Goal: Use online tool/utility: Use online tool/utility

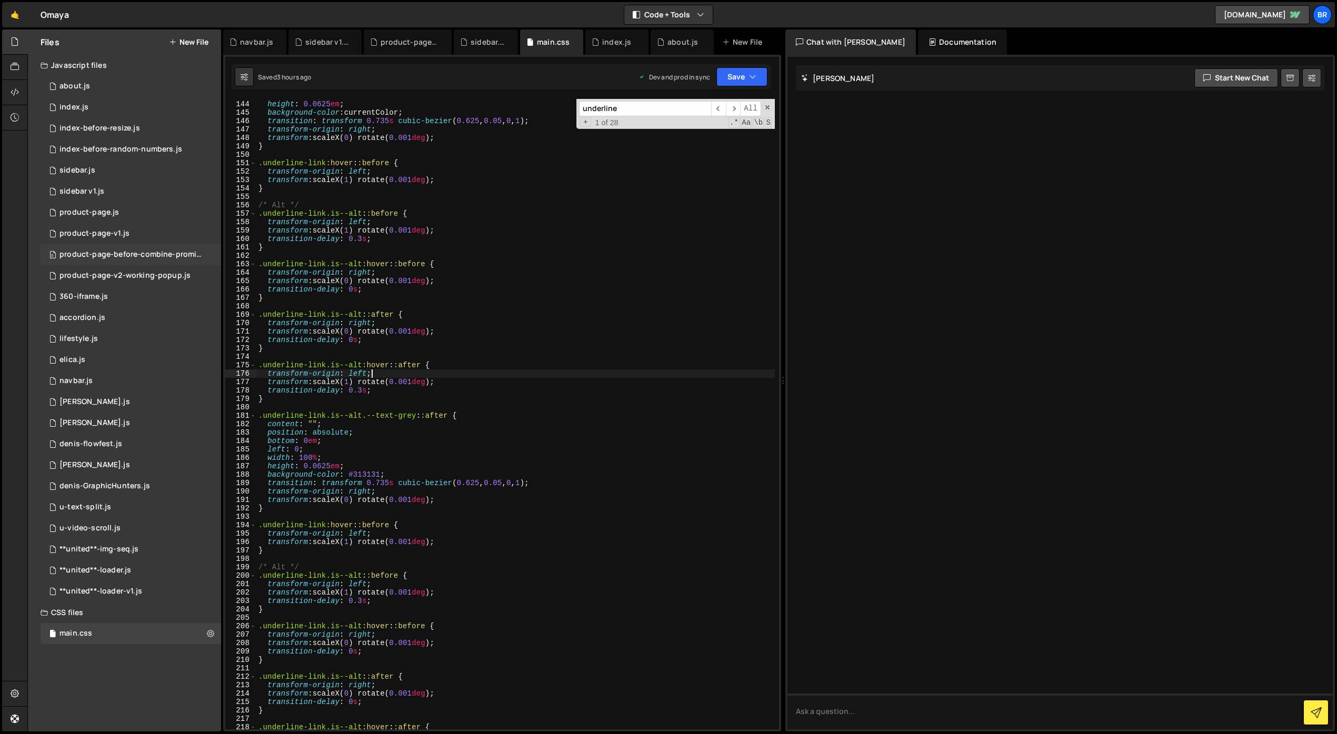
scroll to position [1220, 0]
click at [119, 207] on div "0 product-page.js 0" at bounding box center [131, 212] width 181 height 21
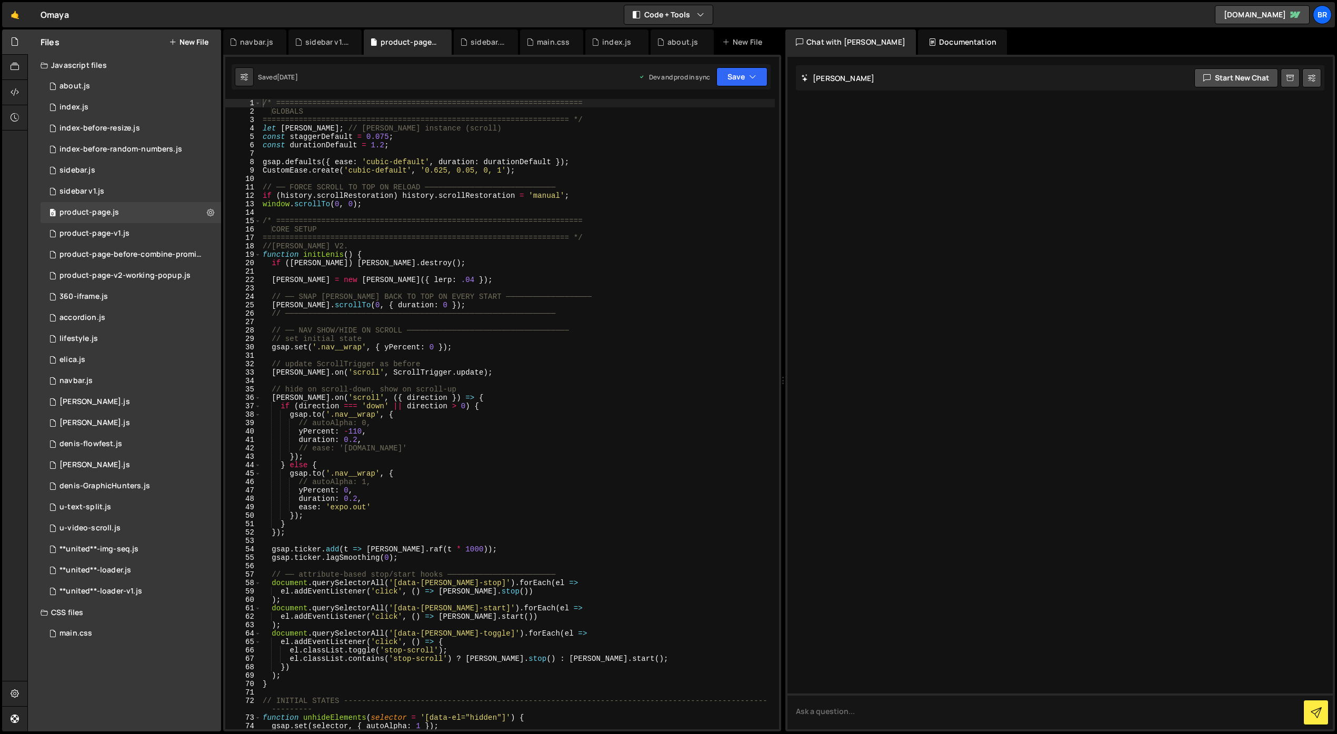
type textarea "[PERSON_NAME].scrollTo(0, { duration: 0 });"
click at [640, 304] on div "/* ==================================================================== GLOBALS…" at bounding box center [518, 422] width 514 height 647
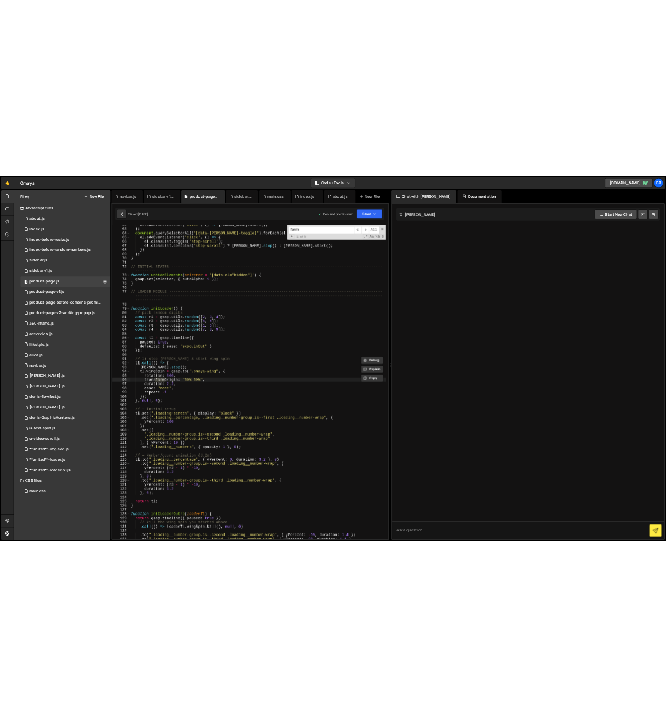
scroll to position [518, 0]
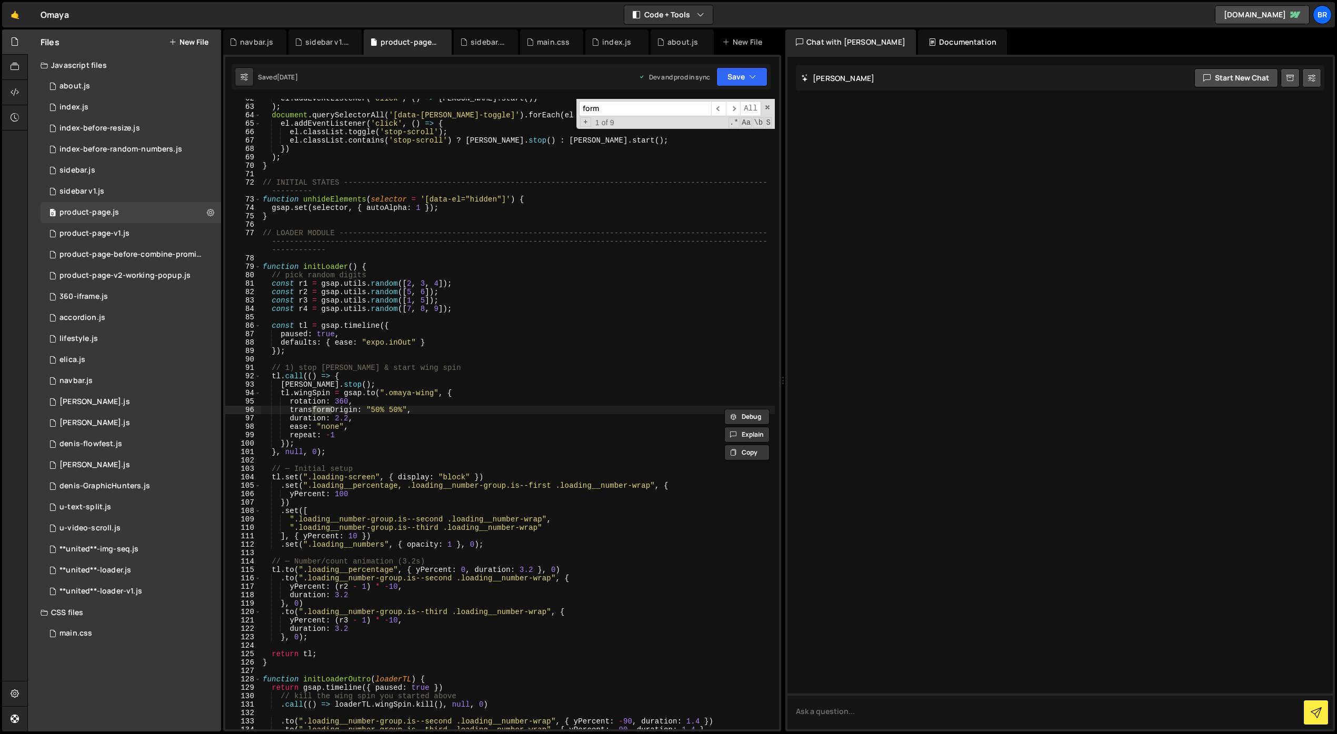
type input "a"
type textarea "duration: 2.2,"
click at [107, 84] on div "0 about.js 0" at bounding box center [131, 86] width 181 height 21
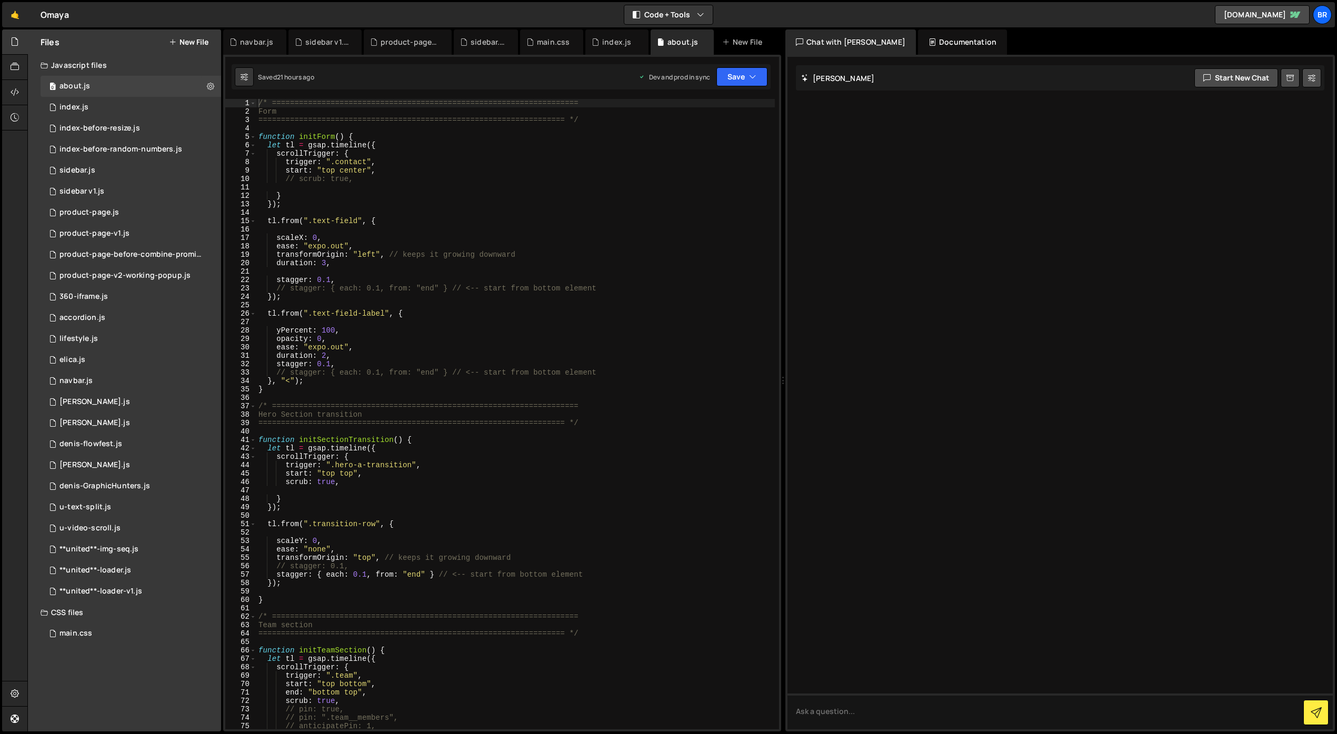
click at [734, 248] on div "/* ==================================================================== Form ==…" at bounding box center [515, 422] width 518 height 647
click at [691, 13] on button "Code + Tools" at bounding box center [668, 14] width 88 height 19
click at [685, 16] on button "Code + Tools" at bounding box center [668, 14] width 88 height 19
click at [692, 9] on button "Code + Tools" at bounding box center [668, 14] width 88 height 19
type textarea "}"
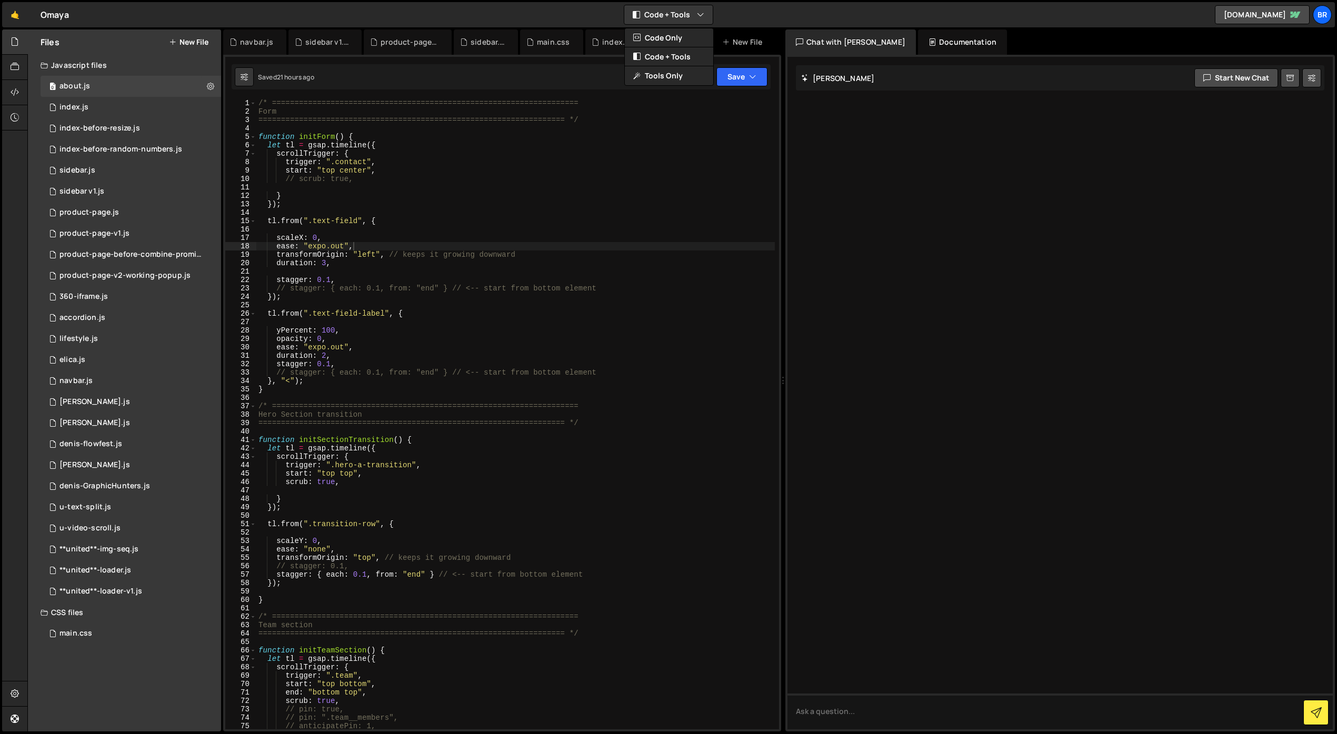
click at [655, 199] on div "/* ==================================================================== Form ==…" at bounding box center [515, 422] width 518 height 647
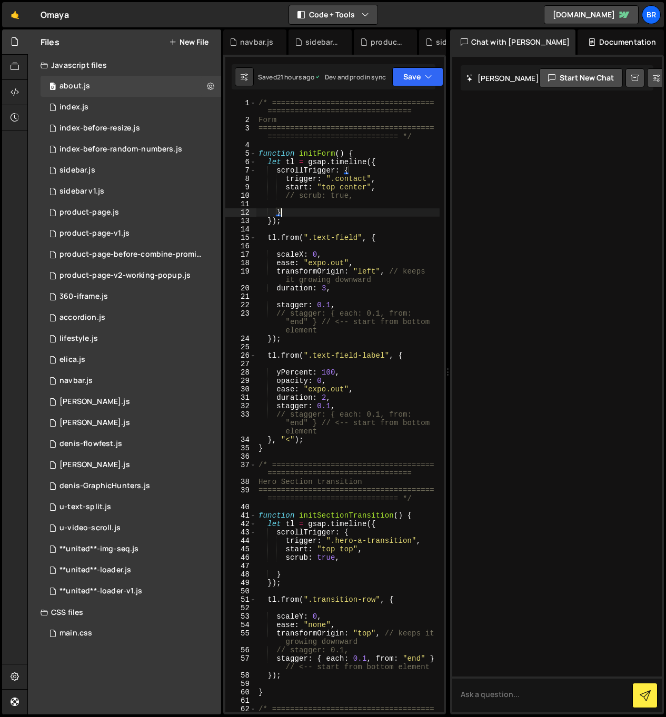
click at [315, 19] on button "Code + Tools" at bounding box center [333, 14] width 88 height 19
click at [319, 34] on button "Code Only" at bounding box center [333, 37] width 88 height 19
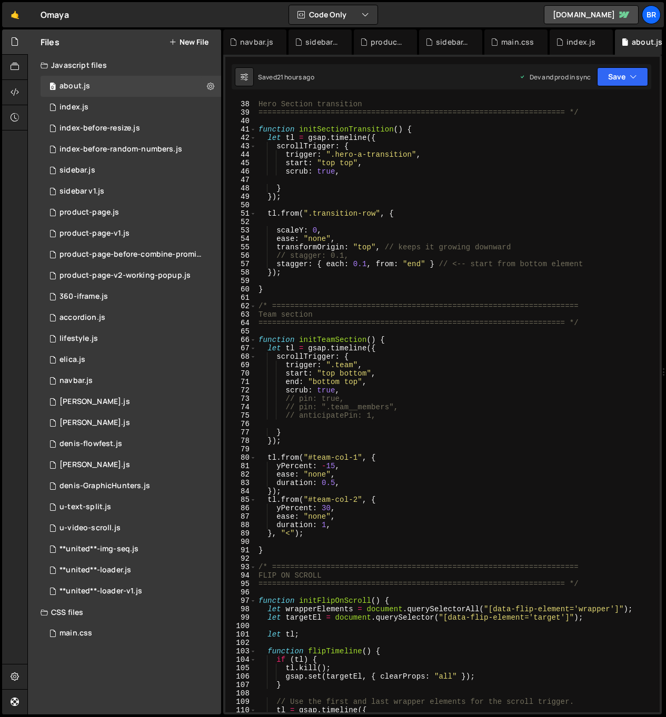
scroll to position [311, 0]
click at [372, 331] on div "/* ==================================================================== Hero Se…" at bounding box center [455, 407] width 399 height 631
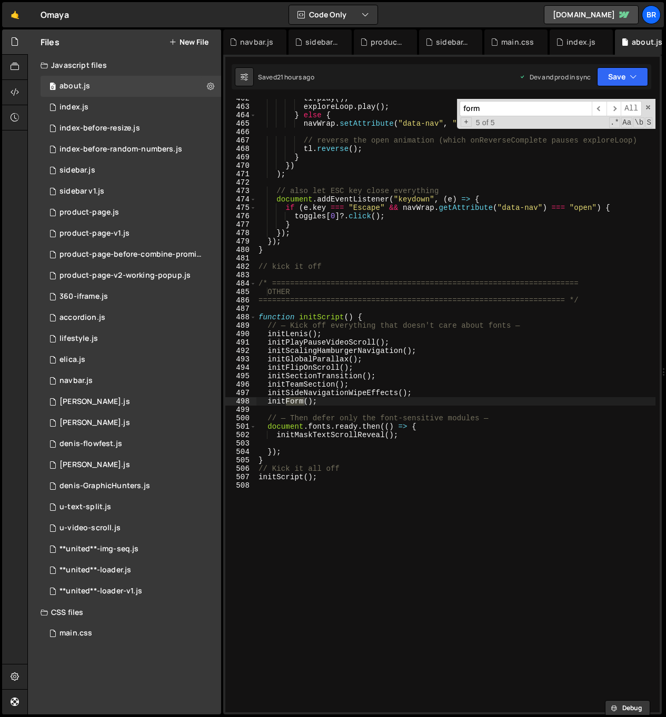
scroll to position [3938, 0]
type input "form"
click at [597, 108] on span "​" at bounding box center [599, 108] width 15 height 15
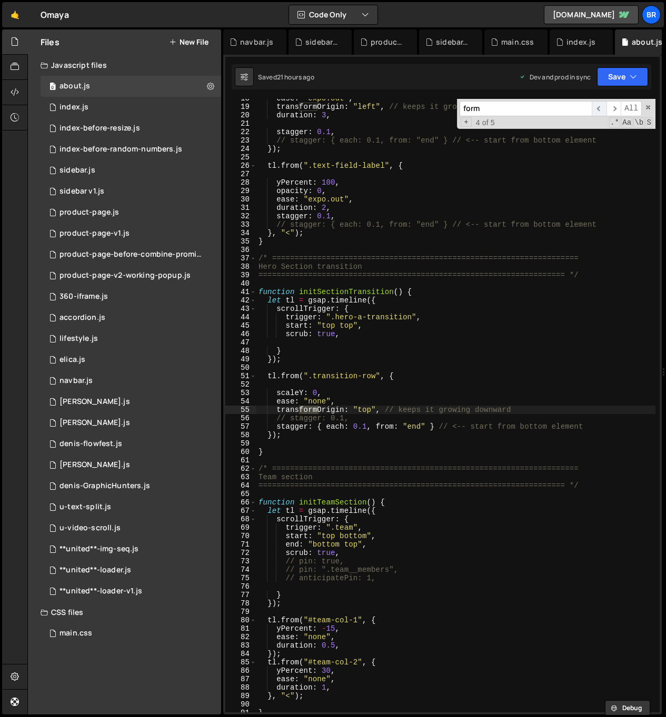
click at [597, 108] on span "​" at bounding box center [599, 108] width 15 height 15
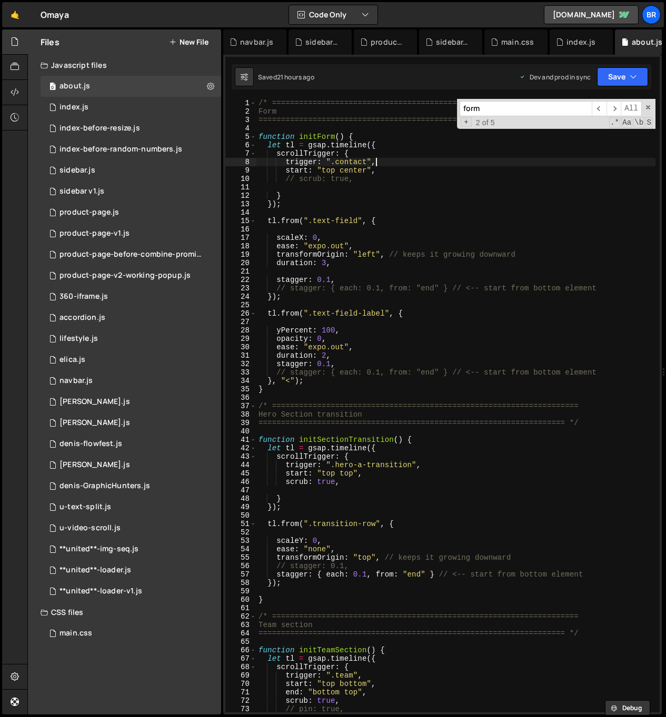
click at [406, 164] on div "/* ==================================================================== Form ==…" at bounding box center [455, 414] width 399 height 631
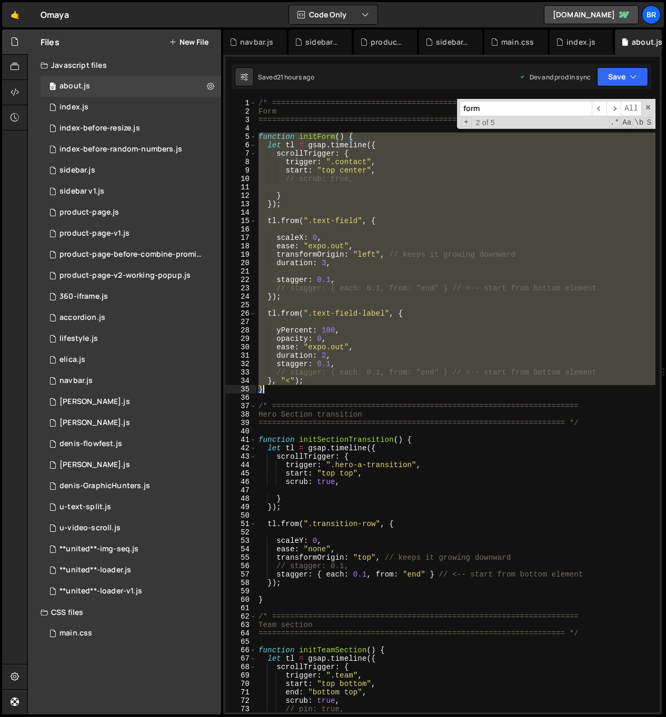
drag, startPoint x: 257, startPoint y: 135, endPoint x: 279, endPoint y: 392, distance: 257.8
click at [279, 392] on div "/* ==================================================================== Form ==…" at bounding box center [455, 414] width 399 height 631
type textarea "}, "<"); }"
click at [194, 43] on button "New File" at bounding box center [188, 42] width 39 height 8
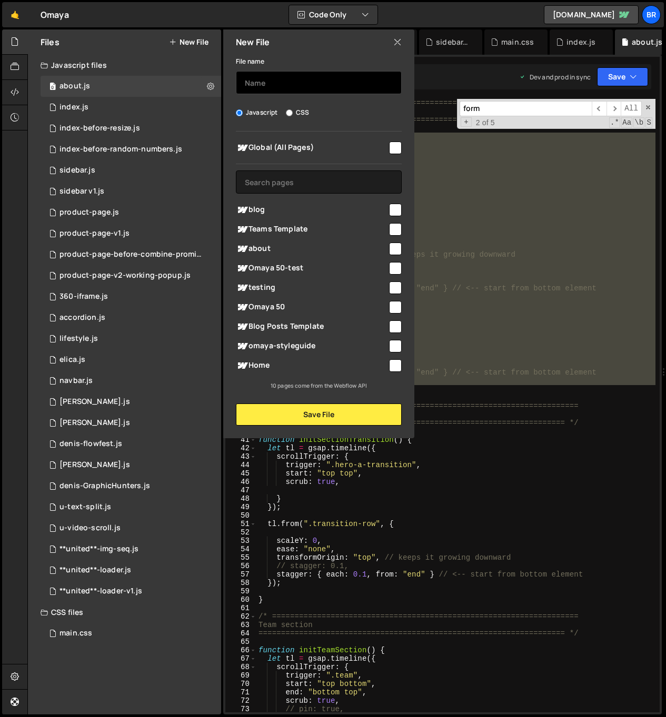
click at [264, 71] on div "File name" at bounding box center [319, 74] width 166 height 39
click at [266, 79] on input "text" at bounding box center [319, 82] width 166 height 23
type input "contact"
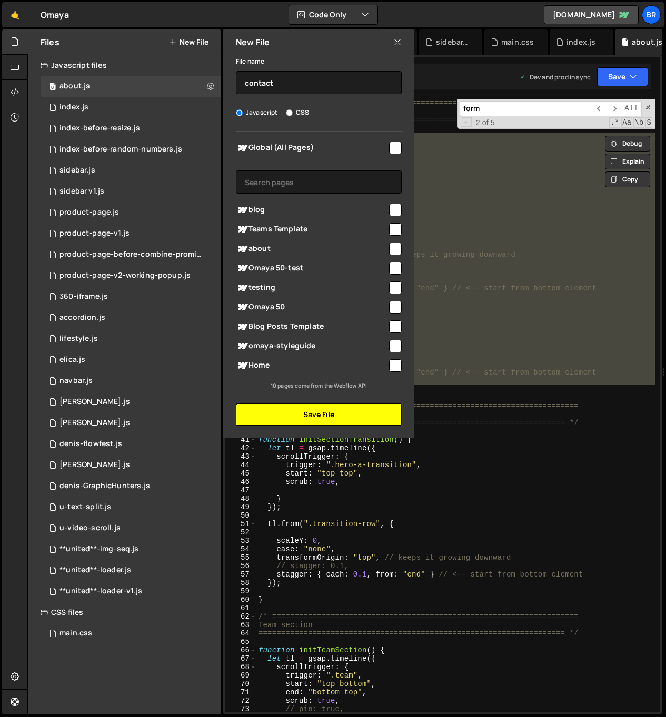
click at [332, 407] on button "Save File" at bounding box center [319, 415] width 166 height 22
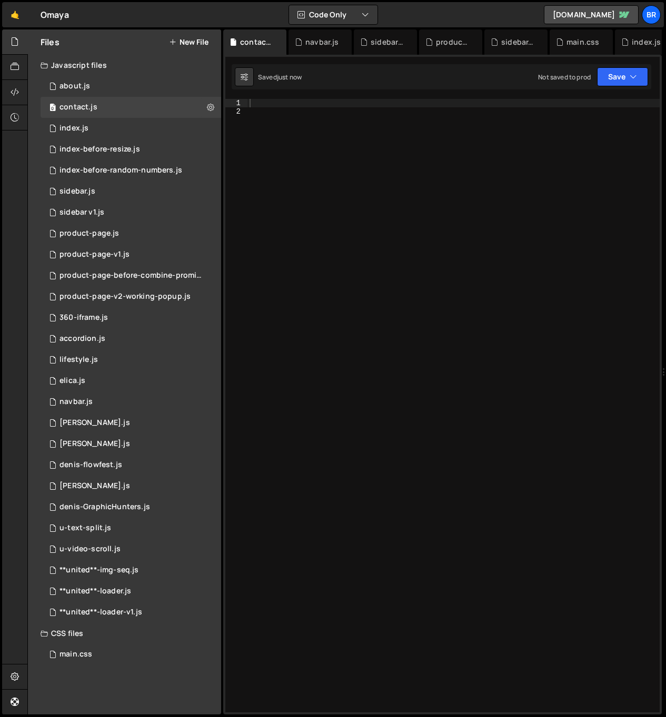
click at [362, 128] on div at bounding box center [453, 414] width 412 height 631
click at [337, 110] on div at bounding box center [453, 414] width 412 height 631
click at [329, 103] on div at bounding box center [453, 414] width 412 height 631
paste textarea "}"
type textarea "}"
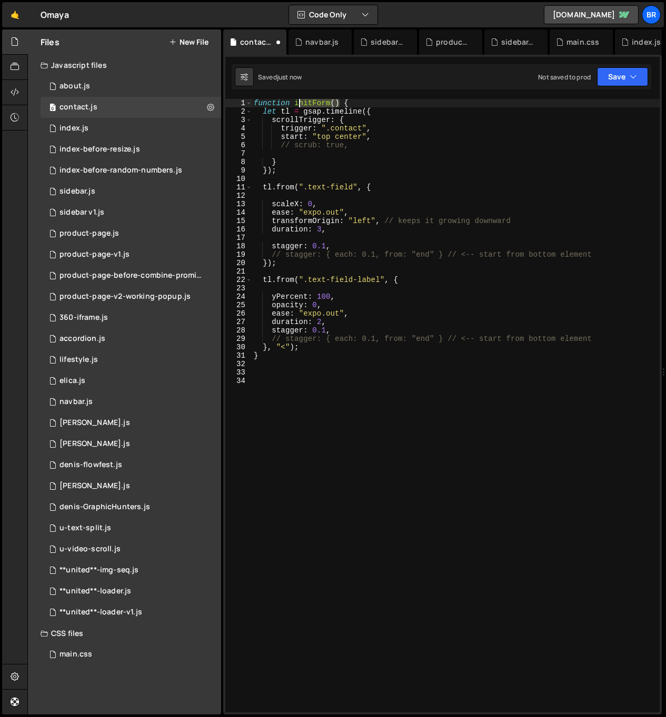
drag, startPoint x: 339, startPoint y: 102, endPoint x: 293, endPoint y: 98, distance: 47.0
click at [293, 99] on div "function initForm ( ) { let tl = gsap . timeline ({ scrollTrigger : { trigger :…" at bounding box center [456, 414] width 408 height 631
type textarea "function initForm() {"
click at [333, 101] on div "function initForm ( ) { let tl = gsap . timeline ({ scrollTrigger : { trigger :…" at bounding box center [456, 406] width 408 height 614
drag, startPoint x: 333, startPoint y: 102, endPoint x: 296, endPoint y: 102, distance: 37.4
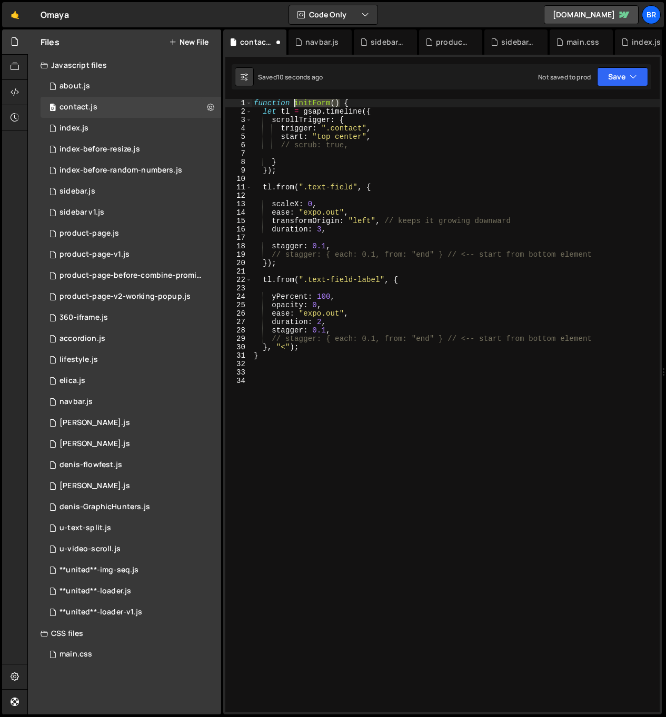
click at [295, 102] on div "function initForm ( ) { let tl = gsap . timeline ({ scrollTrigger : { trigger :…" at bounding box center [456, 414] width 408 height 631
click at [314, 382] on div "function initForm ( ) { let tl = gsap . timeline ({ scrollTrigger : { trigger :…" at bounding box center [456, 414] width 408 height 631
paste textarea "initForm()"
type textarea "initForm();"
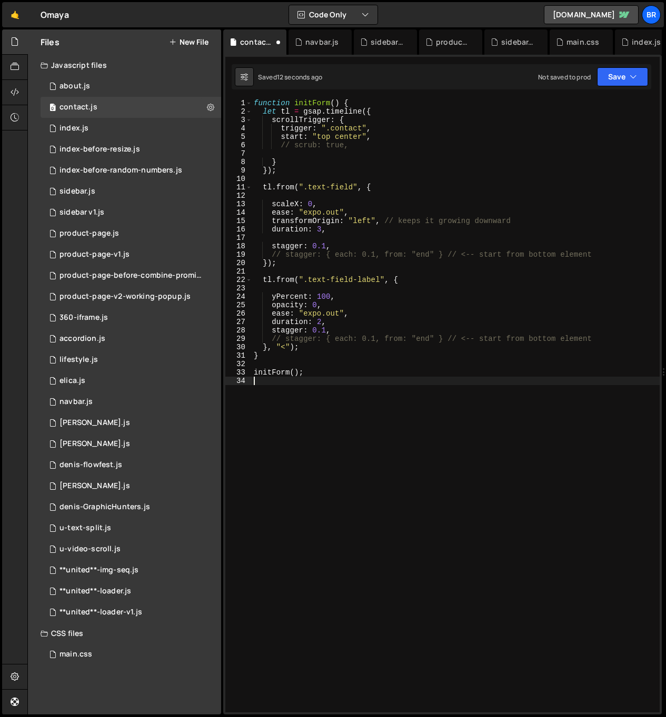
scroll to position [0, 0]
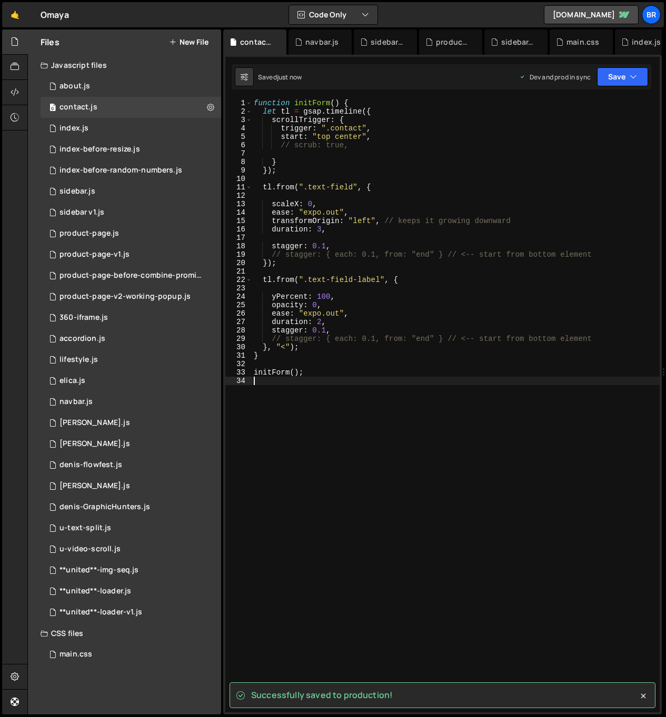
click at [18, 43] on icon at bounding box center [15, 42] width 8 height 12
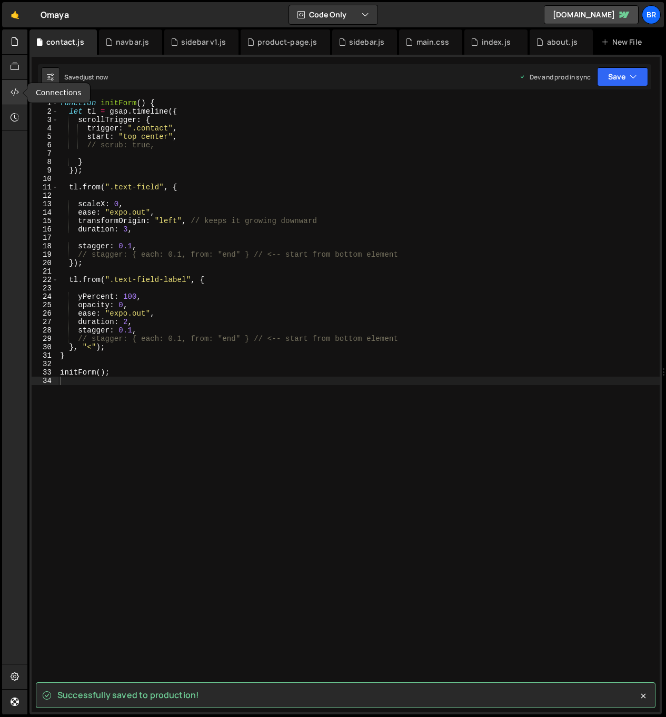
click at [7, 91] on div at bounding box center [15, 92] width 26 height 25
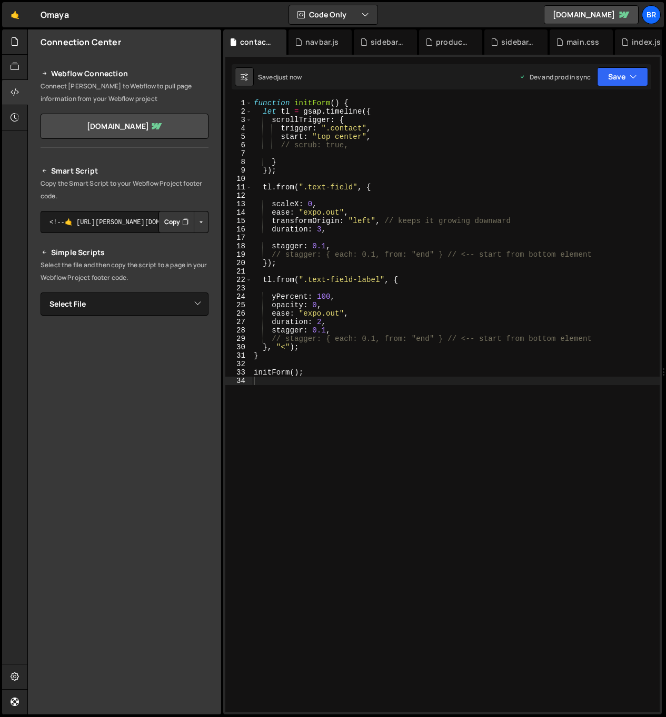
click at [199, 216] on button "Button group with nested dropdown" at bounding box center [201, 222] width 15 height 22
click at [145, 297] on select "Select File about.js index.js index-before-resize.js index-before-random-number…" at bounding box center [125, 304] width 168 height 23
select select "44740"
click at [193, 343] on button "Copy" at bounding box center [176, 340] width 36 height 22
click at [199, 339] on button "Open Grammarly." at bounding box center [195, 336] width 11 height 11
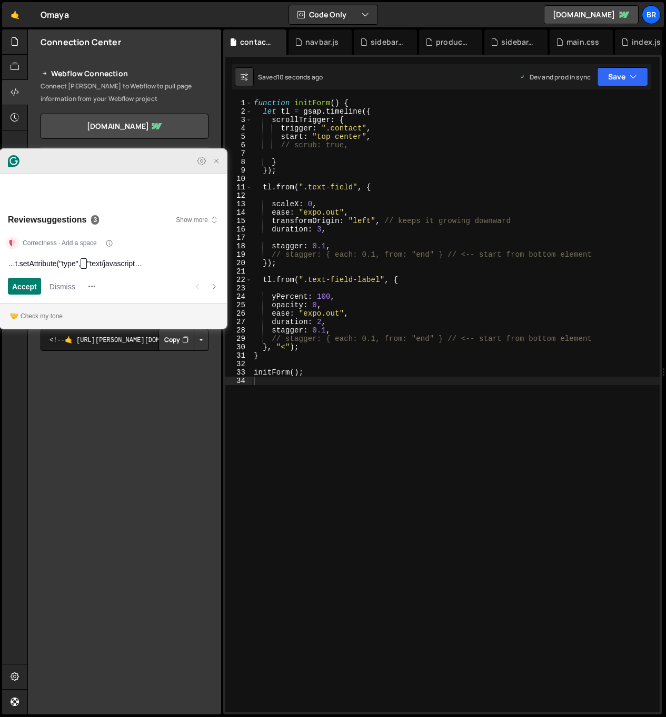
click at [217, 165] on icon "Close Grammarly Assistant" at bounding box center [216, 161] width 8 height 8
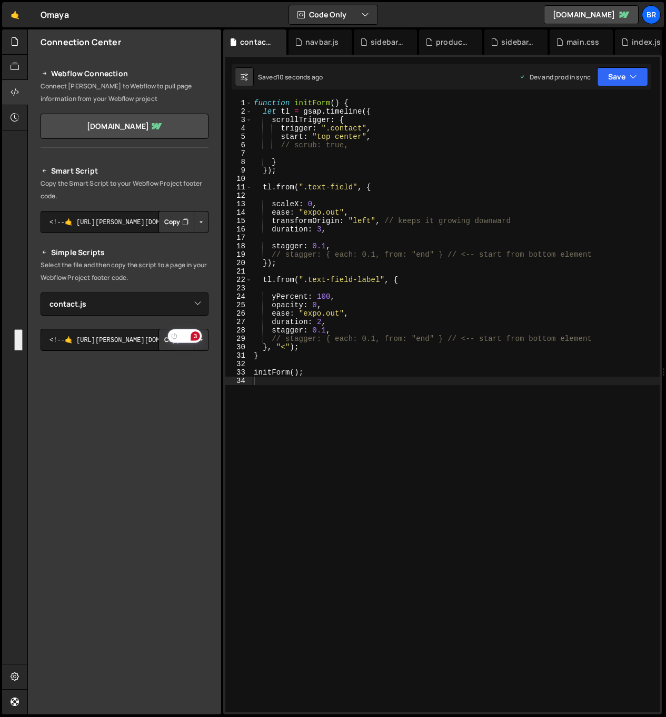
click at [199, 344] on div "3" at bounding box center [180, 335] width 42 height 17
click at [175, 335] on icon "Turn off Grammarly on this website" at bounding box center [174, 336] width 6 height 6
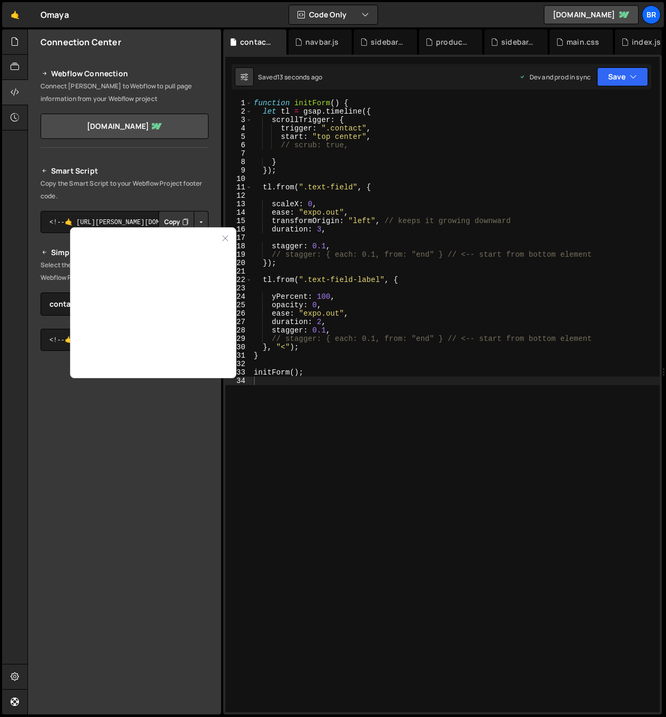
click at [158, 336] on button "Yes, from now on" at bounding box center [153, 344] width 132 height 17
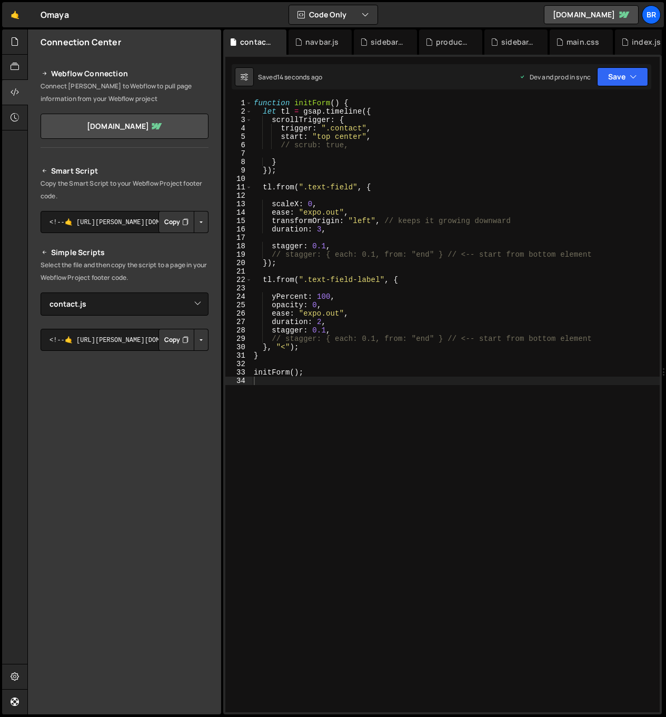
click at [202, 341] on button "Button group with nested dropdown" at bounding box center [201, 340] width 15 height 22
click at [176, 372] on link "Copy Production js" at bounding box center [164, 374] width 87 height 15
click at [201, 339] on button "Button group with nested dropdown" at bounding box center [201, 340] width 15 height 22
click at [164, 372] on link "Copy Production js" at bounding box center [164, 374] width 87 height 15
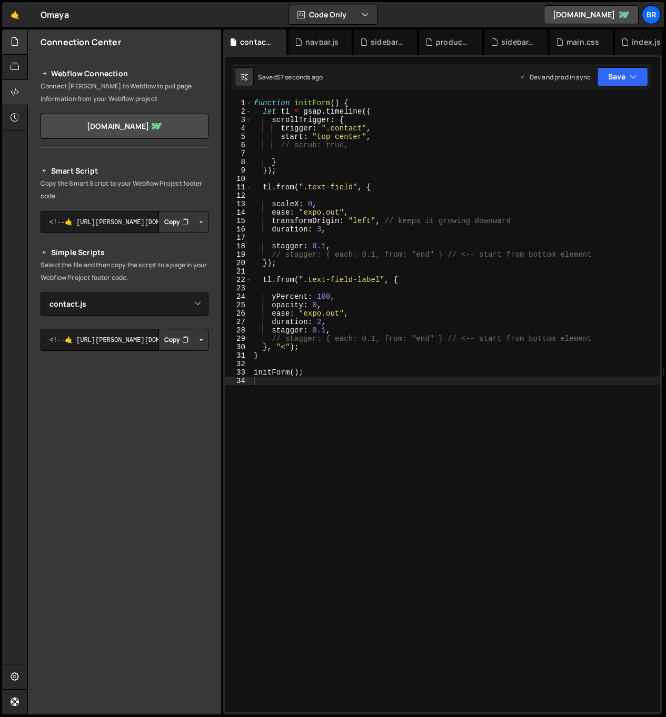
click at [14, 38] on icon at bounding box center [15, 42] width 8 height 12
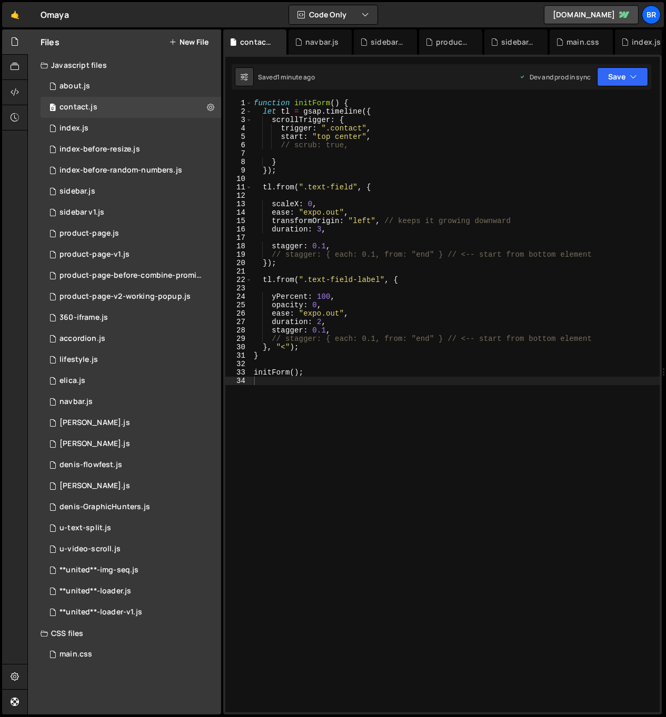
click at [186, 43] on button "New File" at bounding box center [188, 42] width 39 height 8
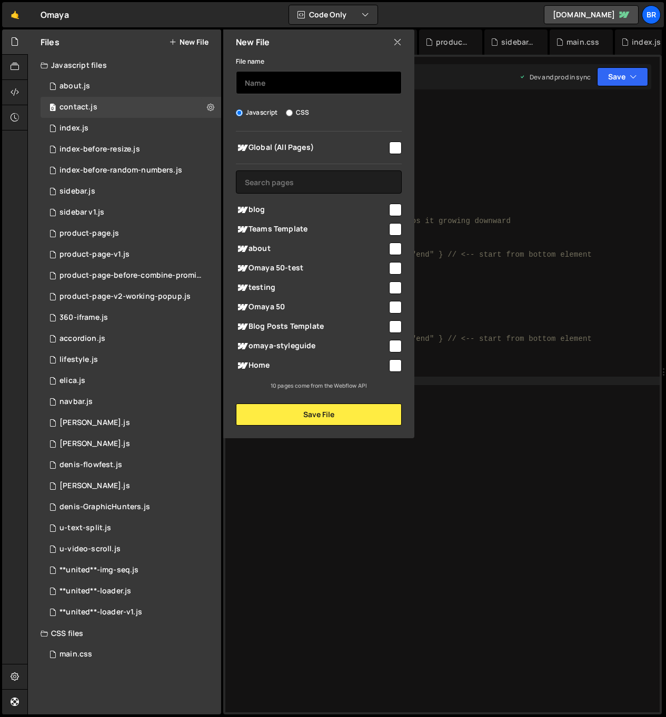
click at [272, 92] on input "text" at bounding box center [319, 82] width 166 height 23
type input "[PERSON_NAME]"
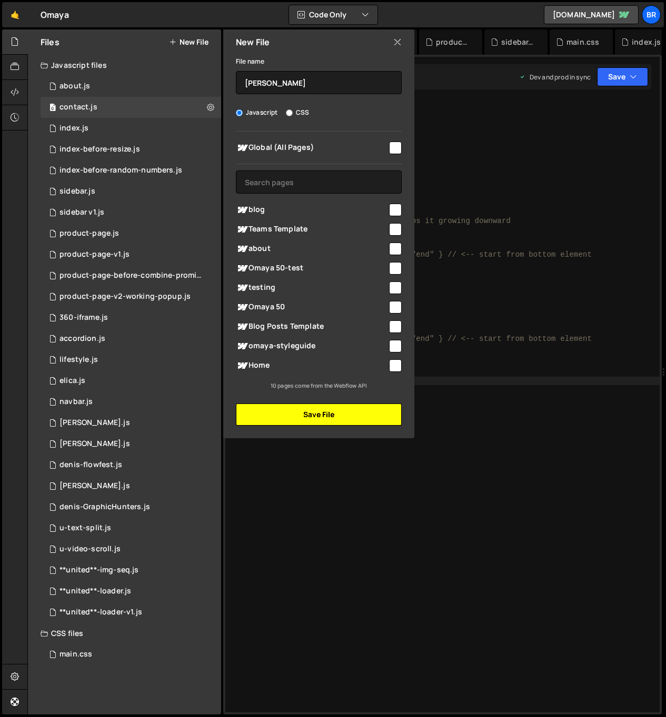
click at [302, 414] on button "Save File" at bounding box center [319, 415] width 166 height 22
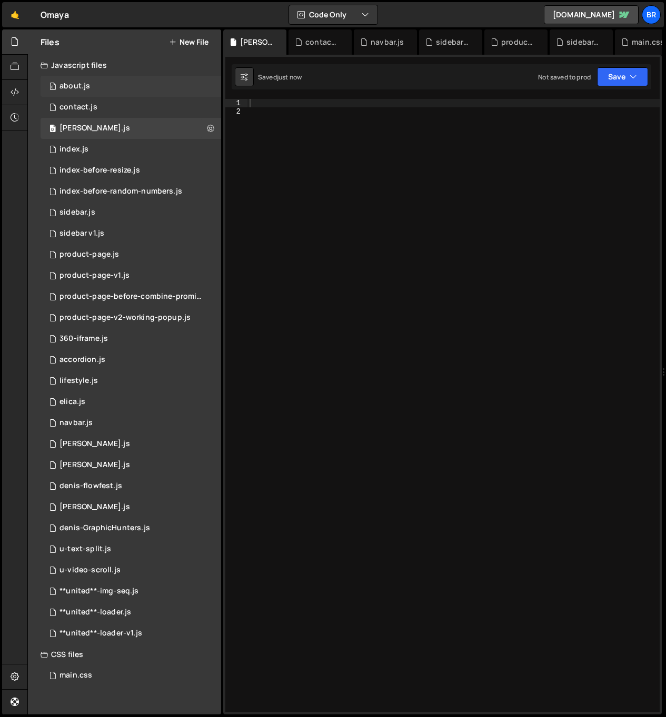
click at [87, 82] on div "about.js" at bounding box center [74, 86] width 31 height 9
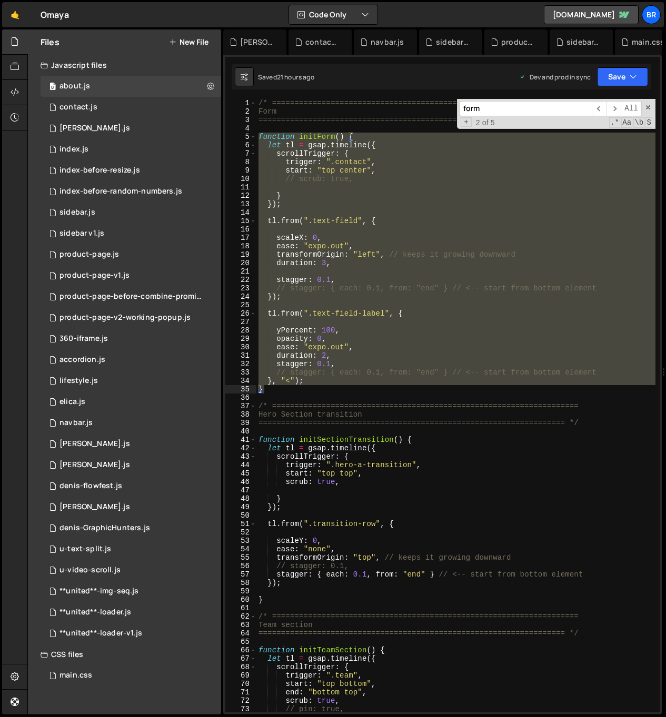
click at [443, 225] on div "/* ==================================================================== Form ==…" at bounding box center [455, 406] width 399 height 614
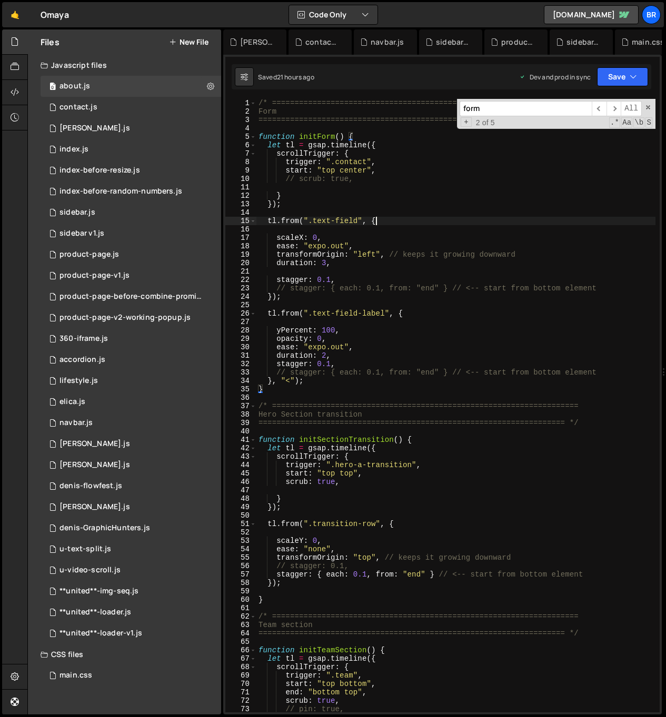
type textarea "tl.from(".text-field", {"
click at [99, 247] on div "0 product-page.js 0" at bounding box center [131, 254] width 181 height 21
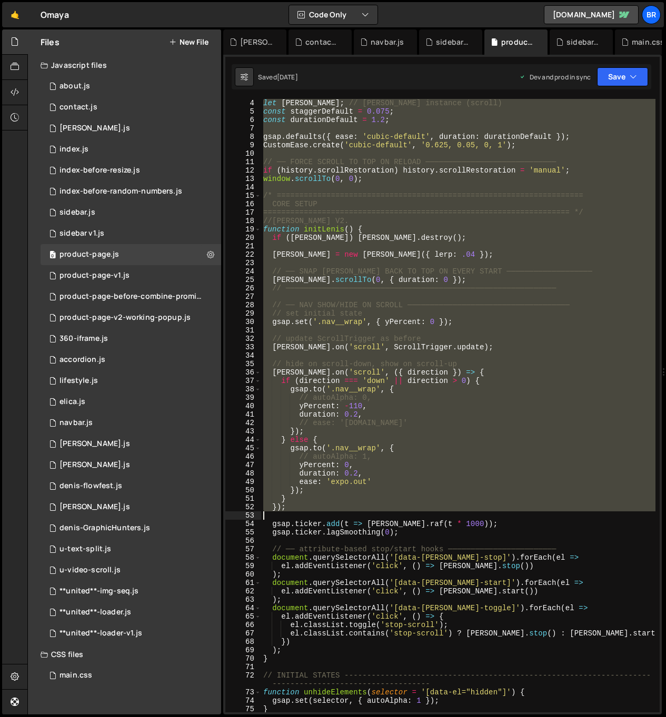
scroll to position [27, 0]
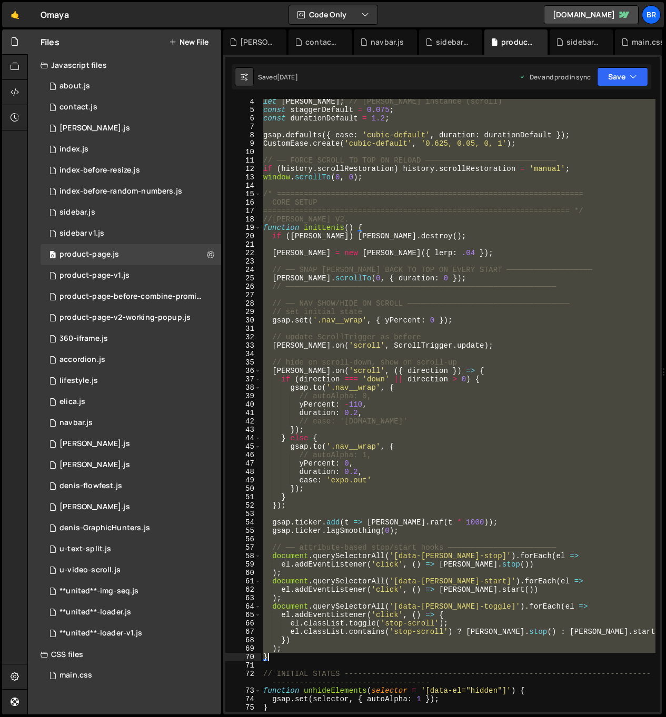
drag, startPoint x: 262, startPoint y: 101, endPoint x: 296, endPoint y: 654, distance: 554.3
click at [296, 654] on div "let [PERSON_NAME] ; // [PERSON_NAME] instance (scroll) const staggerDefault = 0…" at bounding box center [458, 412] width 394 height 631
type textarea "); }"
click at [97, 127] on div "0 [PERSON_NAME].js 0" at bounding box center [131, 128] width 181 height 21
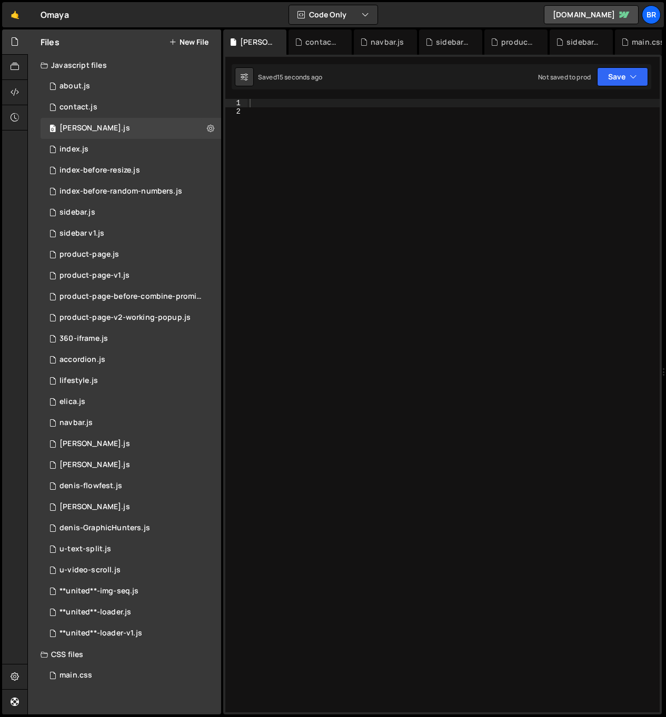
click at [304, 128] on div at bounding box center [453, 414] width 412 height 631
click at [292, 111] on div at bounding box center [453, 414] width 412 height 631
paste textarea "}"
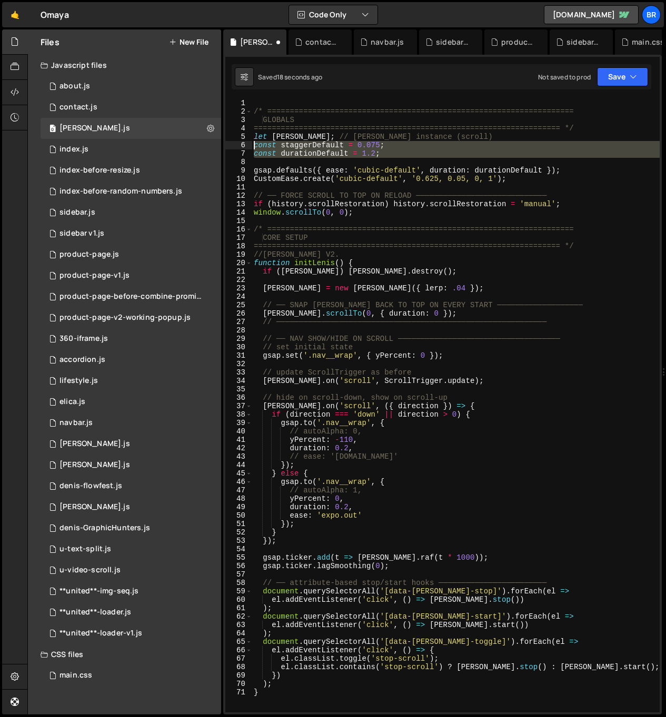
drag, startPoint x: 366, startPoint y: 162, endPoint x: 235, endPoint y: 142, distance: 132.5
click at [235, 142] on div "} 1 2 3 4 5 6 7 8 9 10 11 12 13 14 15 16 17 18 19 20 21 22 23 24 25 26 27 28 29…" at bounding box center [442, 406] width 434 height 614
type textarea "const staggerDefault = 0.075; const durationDefault = 1.2;"
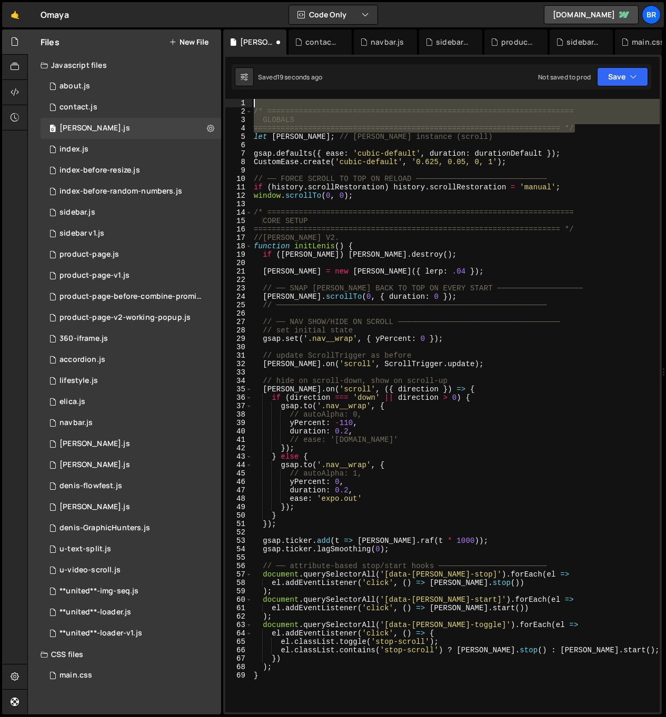
drag, startPoint x: 585, startPoint y: 128, endPoint x: 280, endPoint y: 113, distance: 305.1
click at [238, 98] on div "tl.from(".text-field", { 1 2 3 4 5 6 7 8 9 10 11 12 13 14 15 16 17 18 19 20 21 …" at bounding box center [442, 385] width 438 height 660
type textarea "/* ===================================================================="
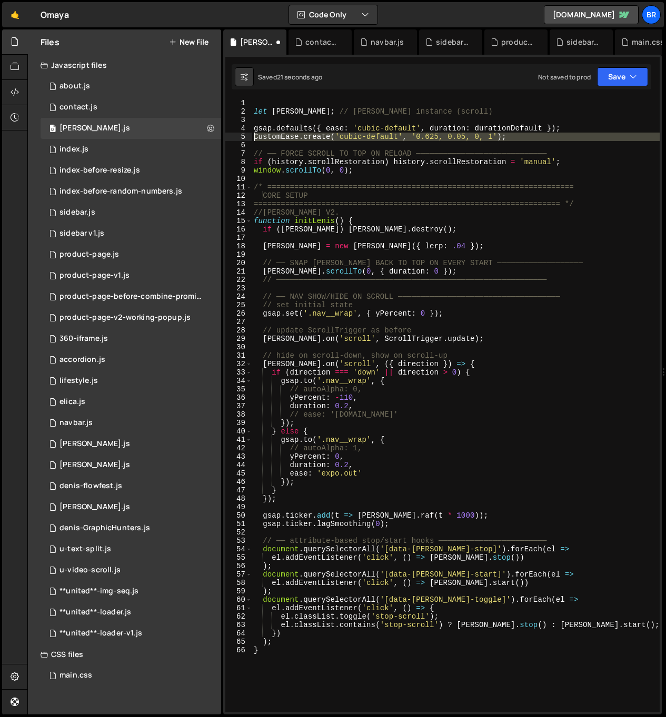
drag, startPoint x: 479, startPoint y: 145, endPoint x: 308, endPoint y: 172, distance: 173.2
click at [244, 138] on div "1 2 3 4 5 6 7 8 9 10 11 12 13 14 15 16 17 18 19 20 21 22 23 24 25 26 27 28 29 3…" at bounding box center [442, 406] width 434 height 614
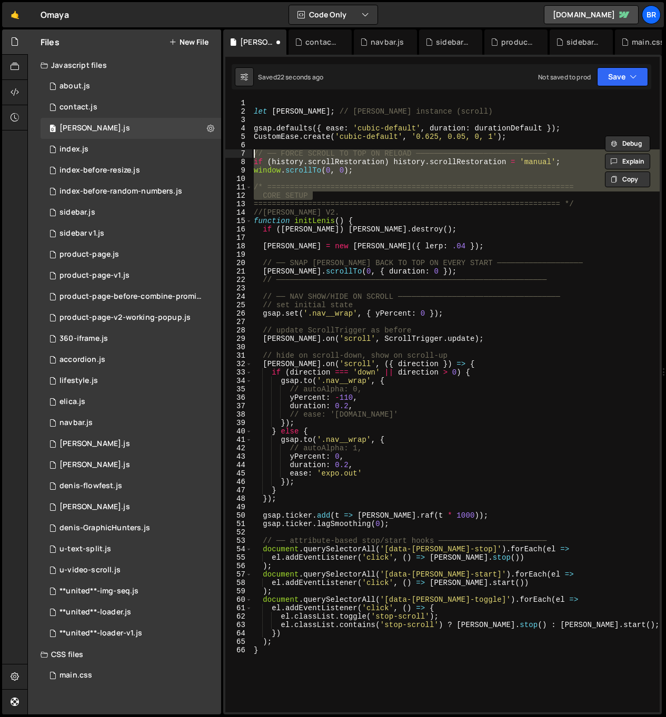
drag, startPoint x: 287, startPoint y: 185, endPoint x: 248, endPoint y: 149, distance: 53.3
click at [248, 149] on div "CustomEase.create('cubic-default', '0.625, 0.05, 0, 1'); 1 2 3 4 5 6 7 8 9 10 1…" at bounding box center [442, 406] width 434 height 614
type textarea "// ── FORCE SCROLL TO TOP ON RELOAD ───────────────────────────── if (history.s…"
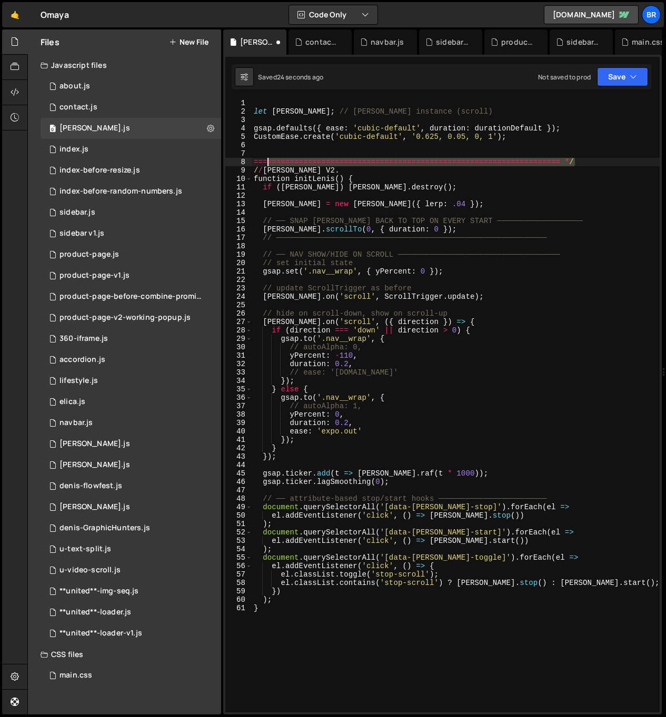
drag, startPoint x: 581, startPoint y: 162, endPoint x: 244, endPoint y: 160, distance: 336.3
click at [244, 161] on div "1 2 3 4 5 6 7 8 9 10 11 12 13 14 15 16 17 18 19 20 21 22 23 24 25 26 27 28 29 3…" at bounding box center [442, 406] width 434 height 614
type textarea "==================================================================== */"
click at [261, 170] on div "let [PERSON_NAME] ; // [PERSON_NAME] instance (scroll) gsap . defaults ({ ease …" at bounding box center [456, 414] width 408 height 631
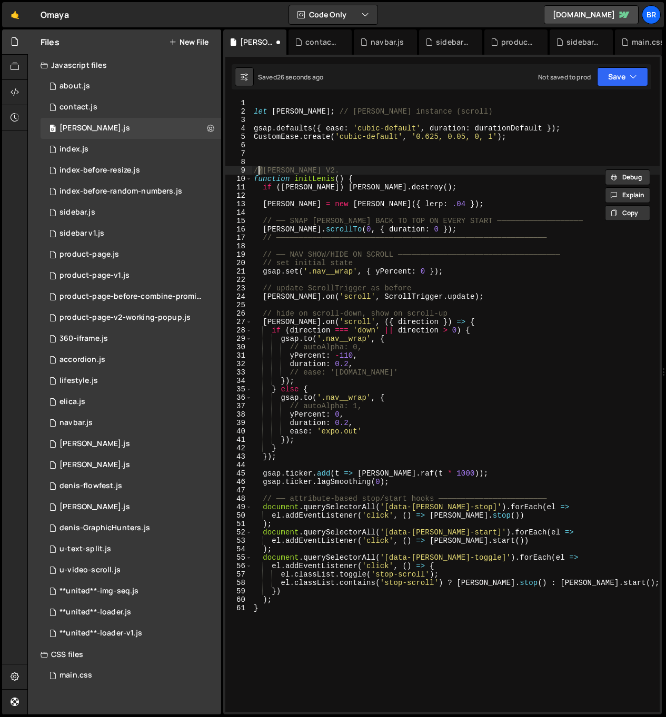
click at [297, 169] on div "let [PERSON_NAME] ; // [PERSON_NAME] instance (scroll) gsap . defaults ({ ease …" at bounding box center [456, 414] width 408 height 631
click at [306, 171] on div "let [PERSON_NAME] ; // [PERSON_NAME] instance (scroll) gsap . defaults ({ ease …" at bounding box center [456, 414] width 408 height 631
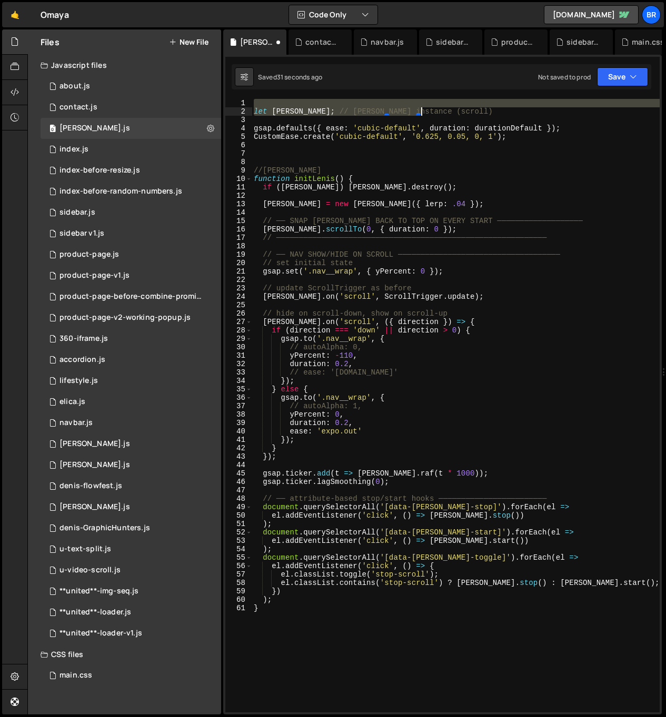
drag, startPoint x: 429, startPoint y: 106, endPoint x: 449, endPoint y: 112, distance: 20.8
click at [449, 112] on div "let [PERSON_NAME] ; // [PERSON_NAME] instance (scroll) gsap . defaults ({ ease …" at bounding box center [456, 414] width 408 height 631
type textarea "let [PERSON_NAME]; // [PERSON_NAME] instance (scroll)"
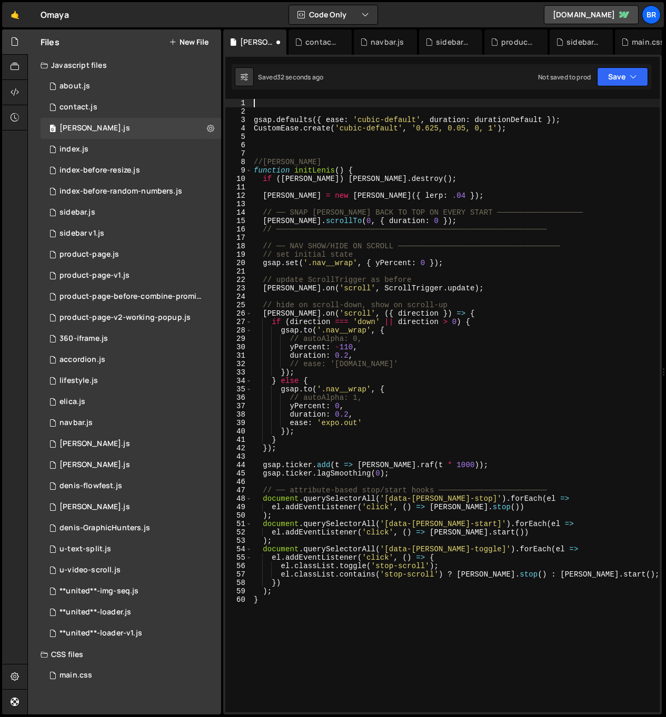
click at [394, 169] on div "gsap . defaults ({ ease : 'cubic-default' , duration : durationDefault }) ; Cus…" at bounding box center [456, 414] width 408 height 631
type textarea "function initLenis() {"
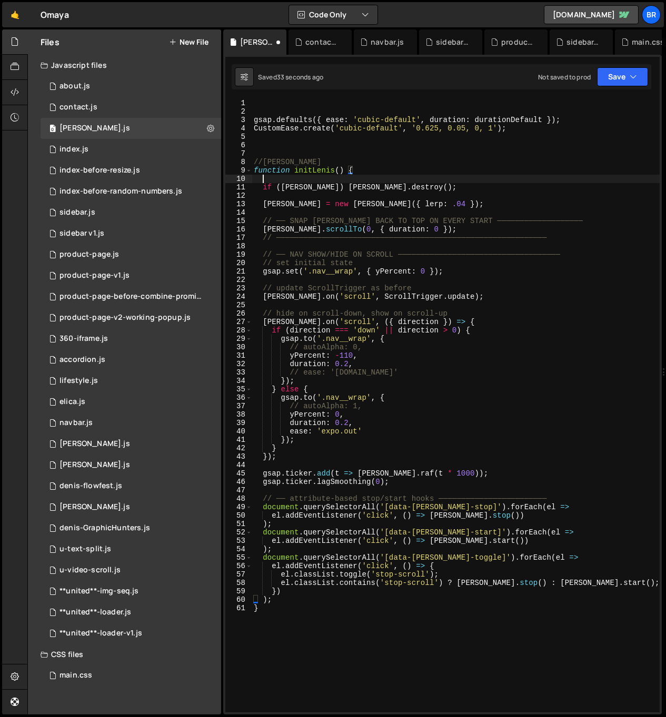
paste textarea "let [PERSON_NAME]; // [PERSON_NAME] instance (scroll)"
type textarea "let [PERSON_NAME]; // [PERSON_NAME] instance (scroll)"
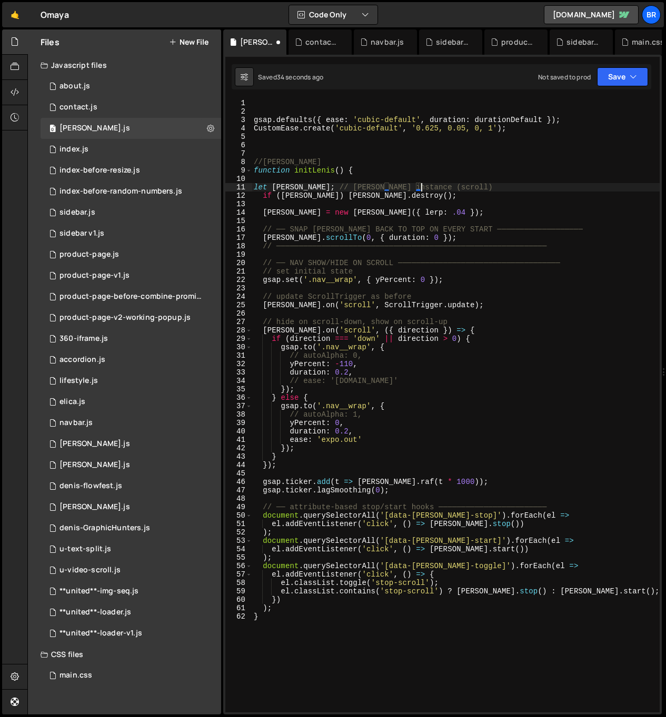
click at [397, 157] on div "gsap . defaults ({ ease : 'cubic-default' , duration : durationDefault }) ; Cus…" at bounding box center [456, 414] width 408 height 631
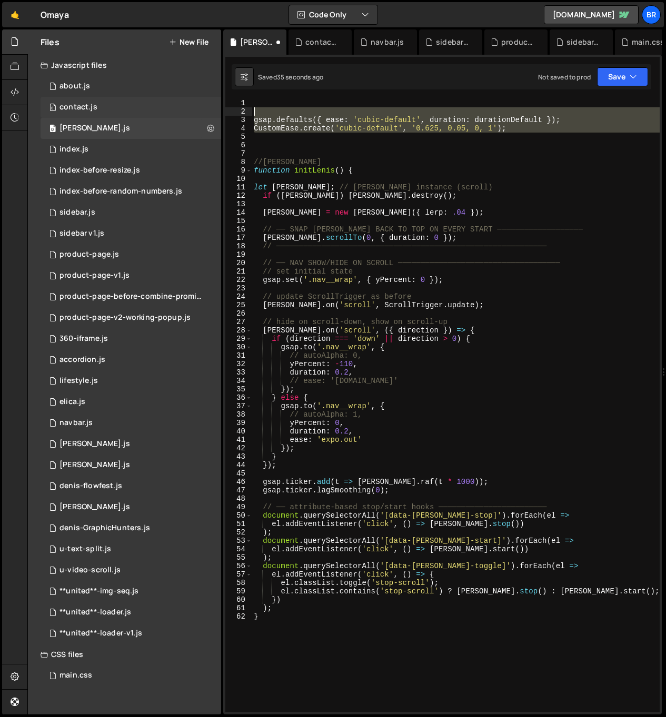
drag, startPoint x: 475, startPoint y: 129, endPoint x: 159, endPoint y: 98, distance: 317.3
click at [159, 98] on div "Files New File Javascript files 0 about.js 0 0 contact.js 0 0 [PERSON_NAME].js …" at bounding box center [346, 372] width 638 height 686
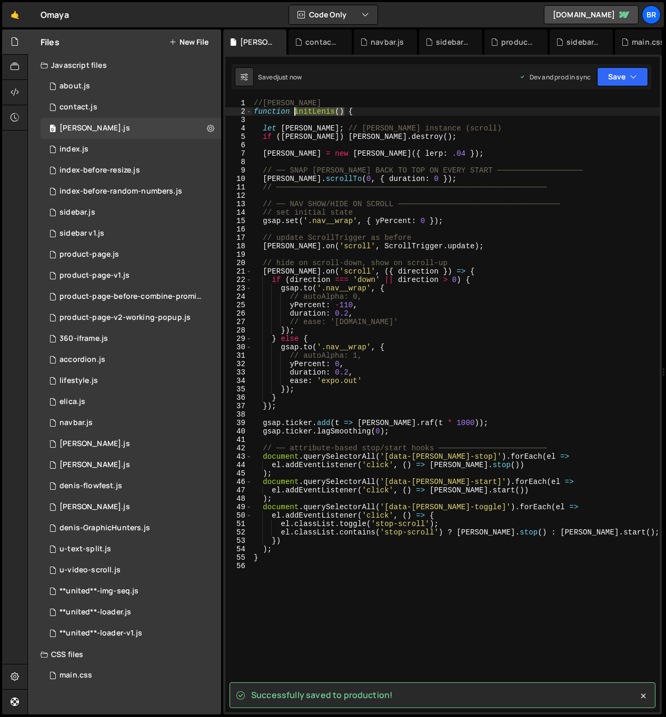
drag, startPoint x: 344, startPoint y: 110, endPoint x: 294, endPoint y: 109, distance: 49.5
click at [294, 109] on div "//[PERSON_NAME] function initLenis ( ) { let [PERSON_NAME] ; // [PERSON_NAME] i…" at bounding box center [456, 414] width 408 height 631
type textarea "function initLenis() {"
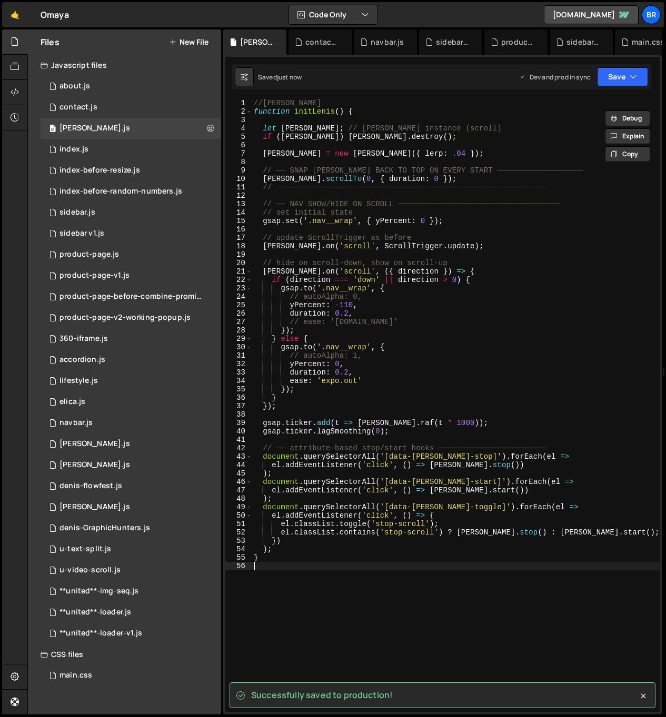
click at [291, 586] on div "//[PERSON_NAME] function initLenis ( ) { let [PERSON_NAME] ; // [PERSON_NAME] i…" at bounding box center [456, 414] width 408 height 631
paste textarea "initLenis()"
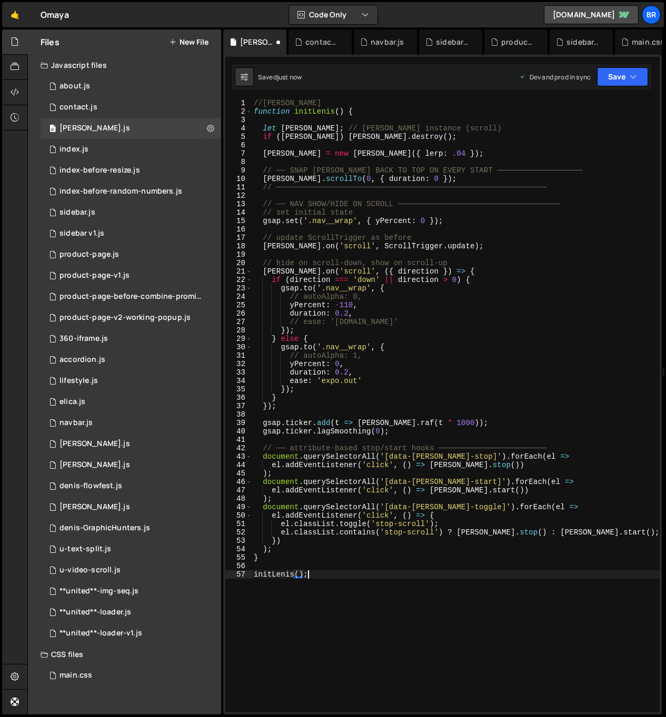
scroll to position [0, 3]
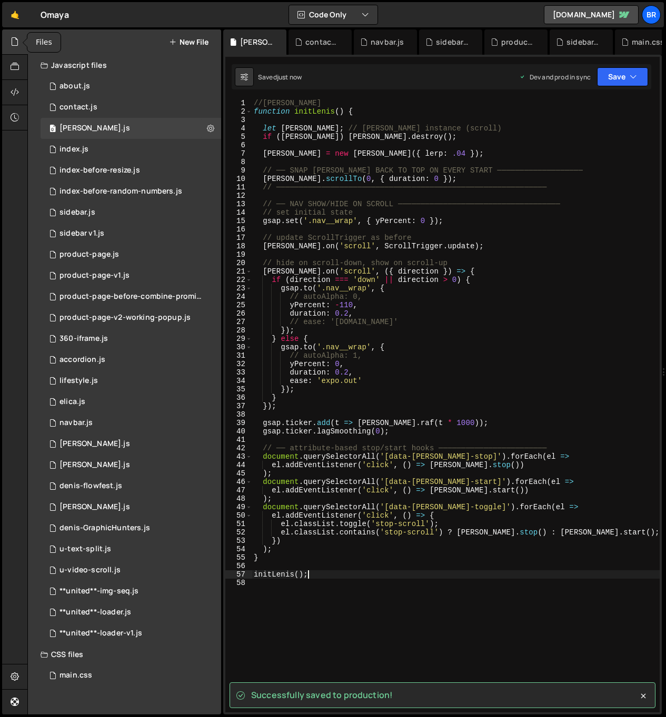
type textarea "initLenis();"
click at [16, 45] on icon at bounding box center [15, 42] width 8 height 12
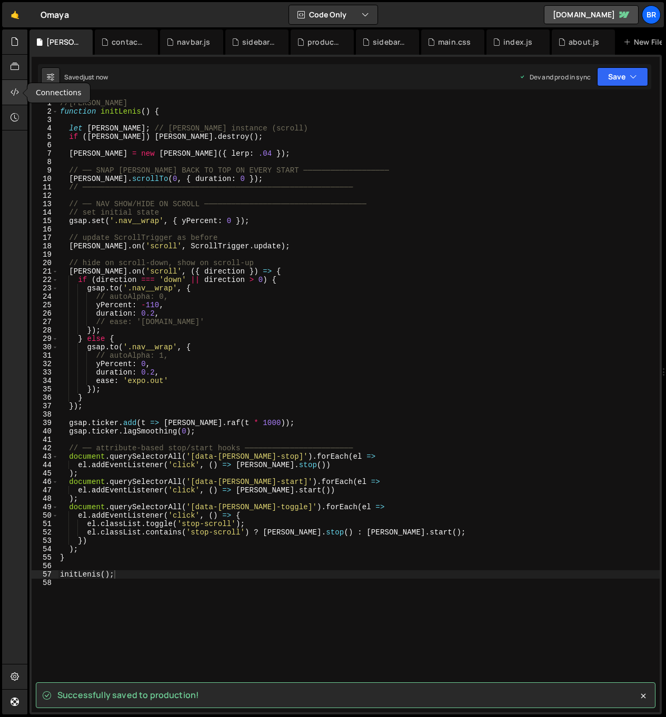
click at [16, 88] on icon at bounding box center [15, 92] width 8 height 12
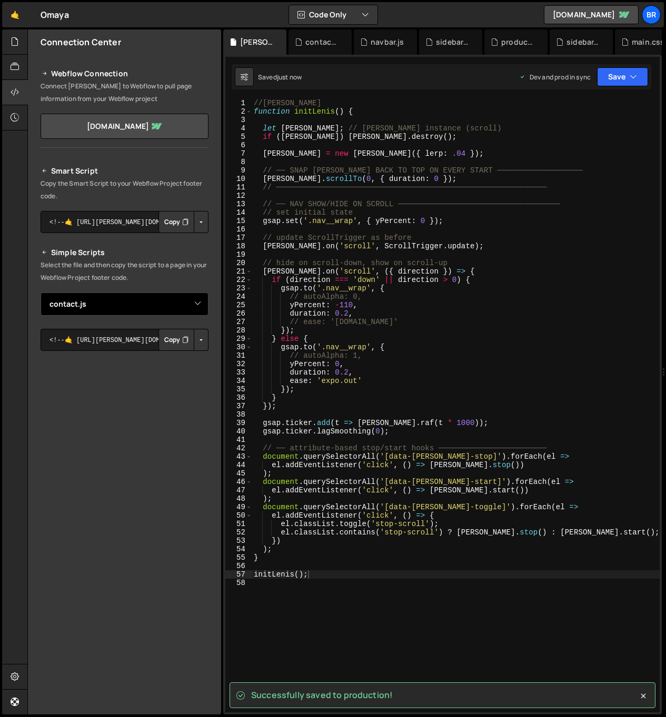
click at [179, 302] on select "Select File about.js index.js index-before-resize.js index-before-random-number…" at bounding box center [125, 304] width 168 height 23
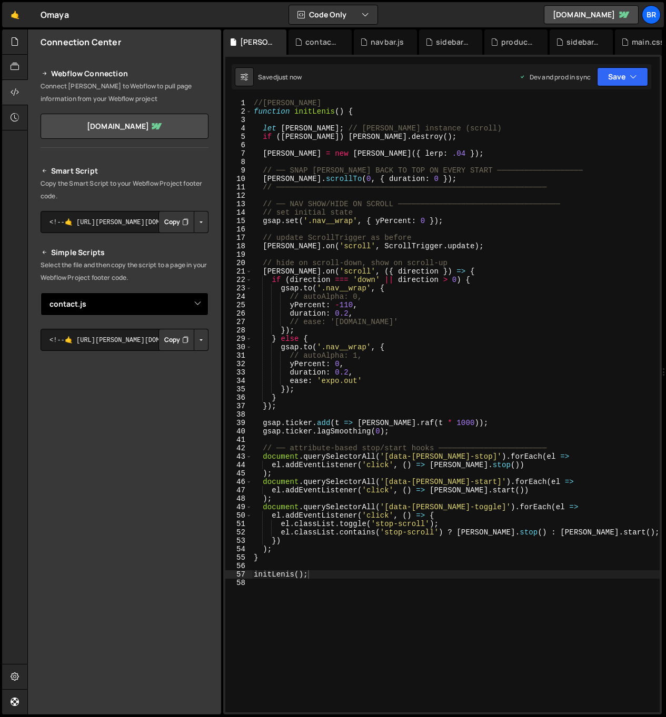
select select "44741"
click at [201, 338] on button "Button group with nested dropdown" at bounding box center [201, 340] width 15 height 22
click at [178, 375] on link "Copy Production js" at bounding box center [164, 374] width 87 height 15
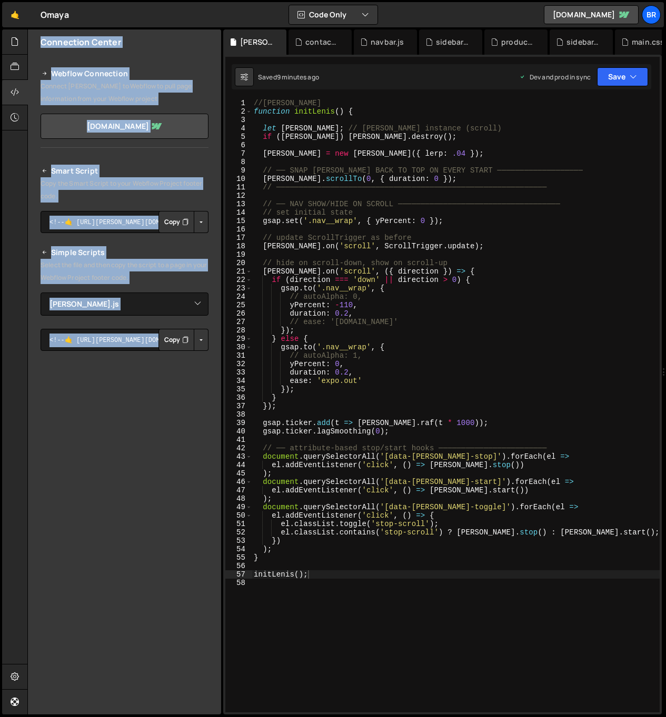
click at [14, 45] on icon at bounding box center [15, 42] width 8 height 12
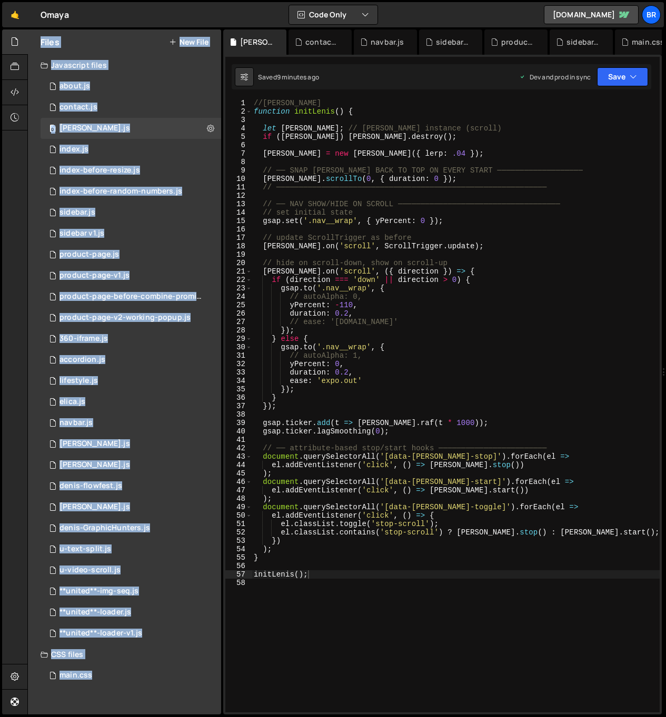
type textarea "[PERSON_NAME].scrollTo(0, { duration: 0 });"
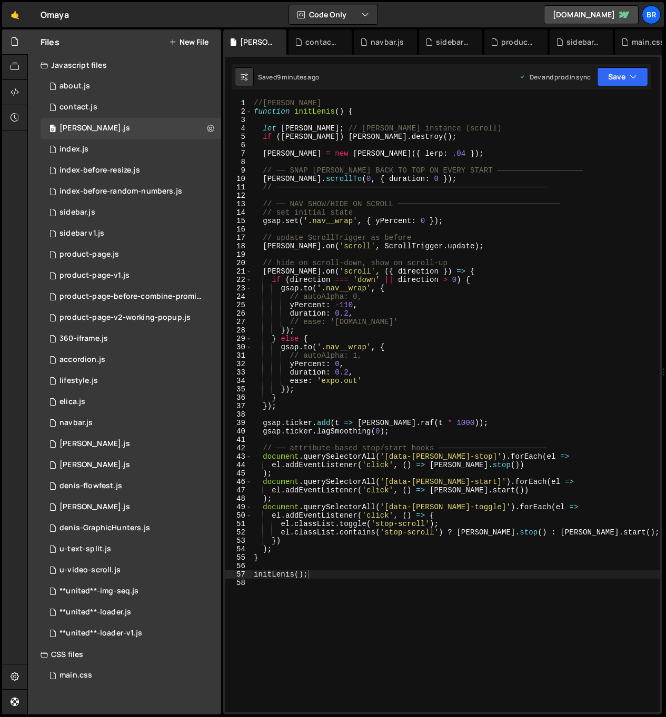
click at [539, 176] on div "//[PERSON_NAME] function initLenis ( ) { let [PERSON_NAME] ; // [PERSON_NAME] i…" at bounding box center [456, 414] width 408 height 631
click at [120, 554] on div "0 u-text-split.js 0" at bounding box center [131, 549] width 181 height 21
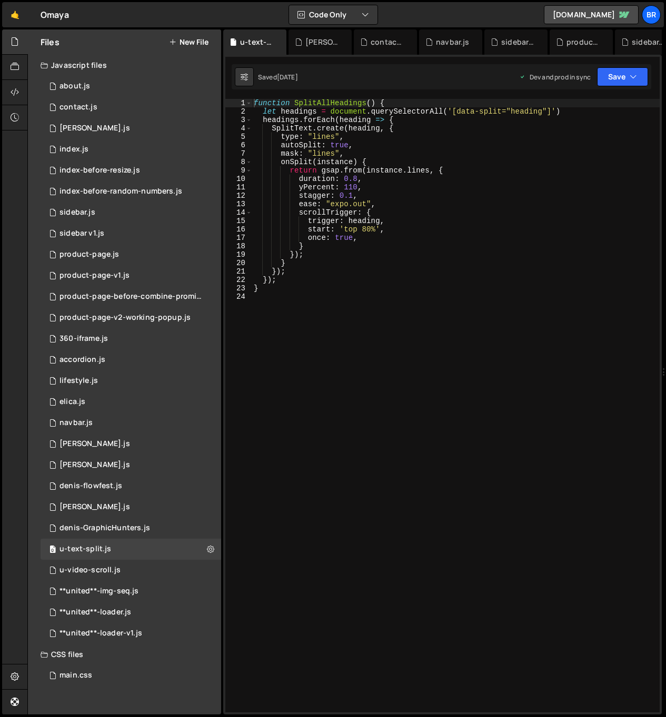
click at [312, 427] on div "function SplitAllHeadings ( ) { let headings = document . querySelectorAll ( '[…" at bounding box center [456, 414] width 408 height 631
drag, startPoint x: 54, startPoint y: 408, endPoint x: 355, endPoint y: 311, distance: 316.8
click at [356, 311] on div "function SplitAllHeadings ( ) { let headings = document . querySelectorAll ( '[…" at bounding box center [456, 414] width 408 height 631
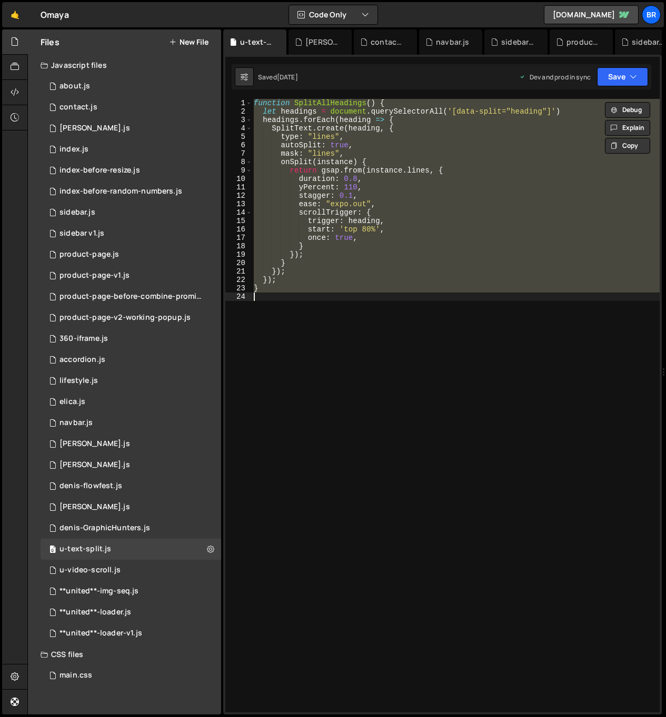
paste textarea
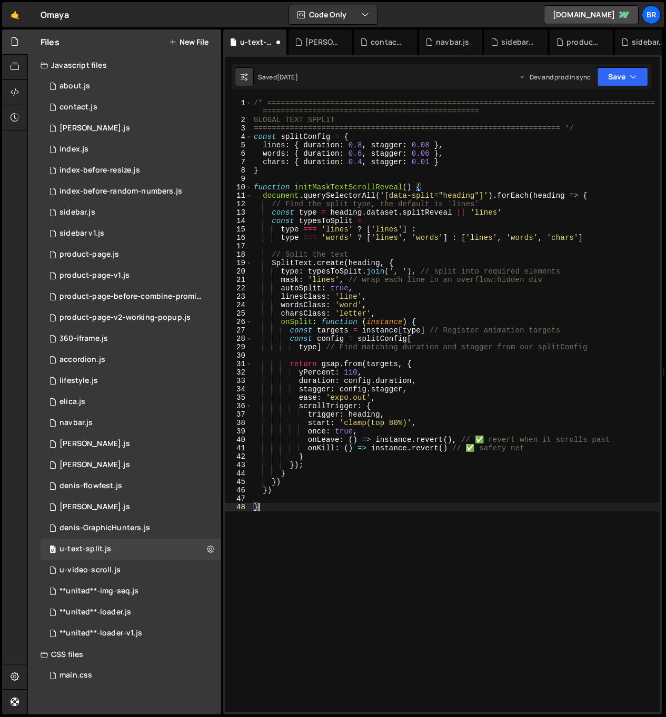
click at [403, 509] on div "/* ============================================================================…" at bounding box center [456, 418] width 408 height 639
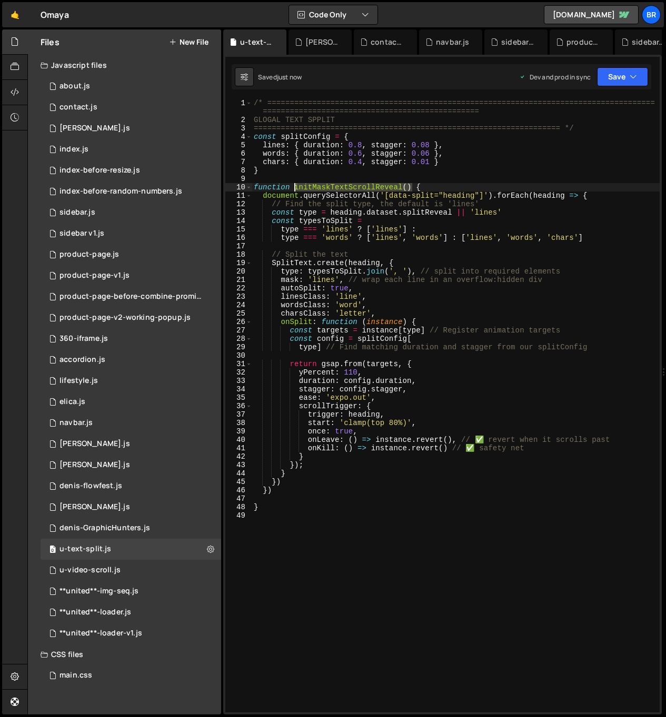
drag, startPoint x: 413, startPoint y: 186, endPoint x: 295, endPoint y: 185, distance: 117.9
click at [295, 185] on div "/* ============================================================================…" at bounding box center [456, 418] width 408 height 639
type textarea "function initMaskTextScrollReveal() {"
click at [264, 552] on div "/* ============================================================================…" at bounding box center [456, 418] width 408 height 639
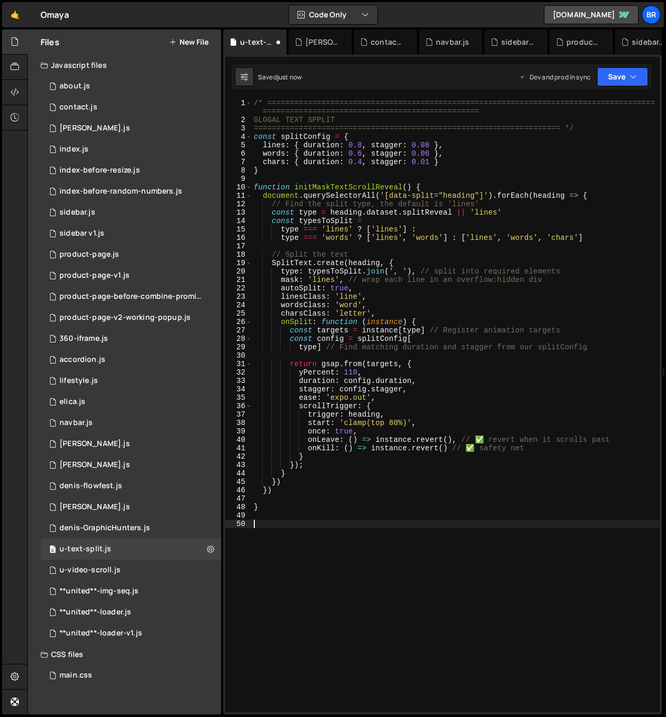
paste textarea "initMaskTextScrollReveal()"
type textarea "initMaskTextScrollReveal();"
click at [13, 45] on icon at bounding box center [15, 42] width 8 height 12
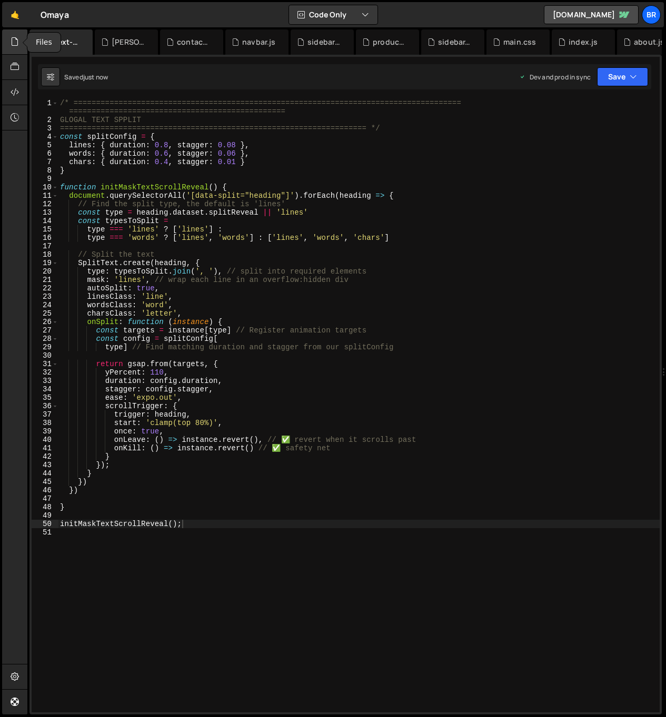
click at [13, 45] on icon at bounding box center [15, 42] width 8 height 12
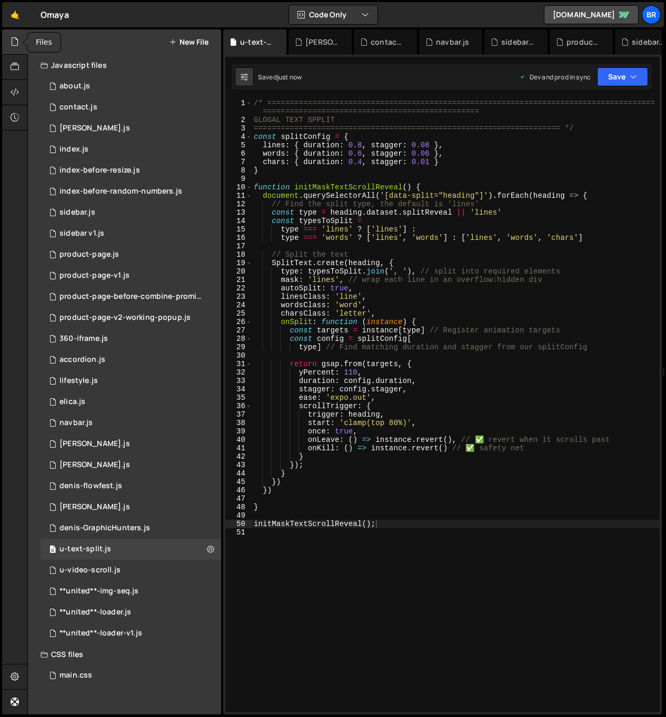
click at [13, 45] on icon at bounding box center [15, 42] width 8 height 12
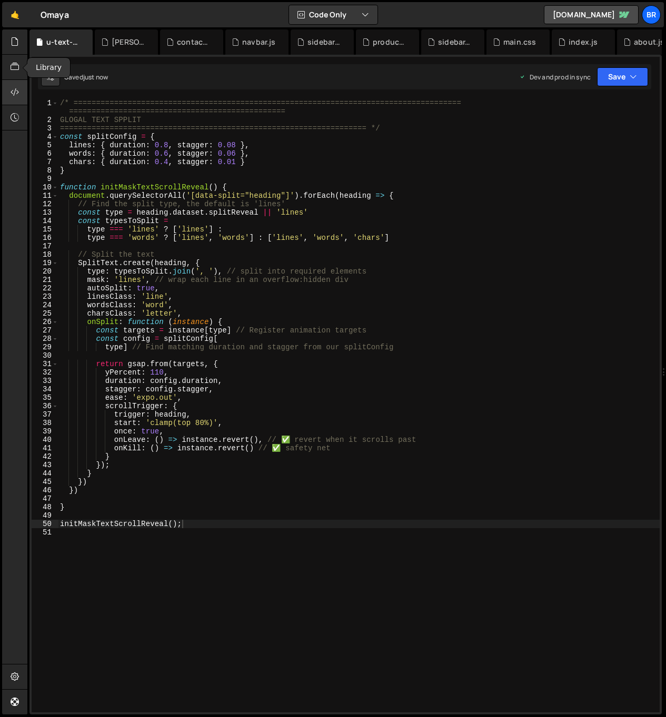
click at [15, 81] on div at bounding box center [15, 92] width 26 height 25
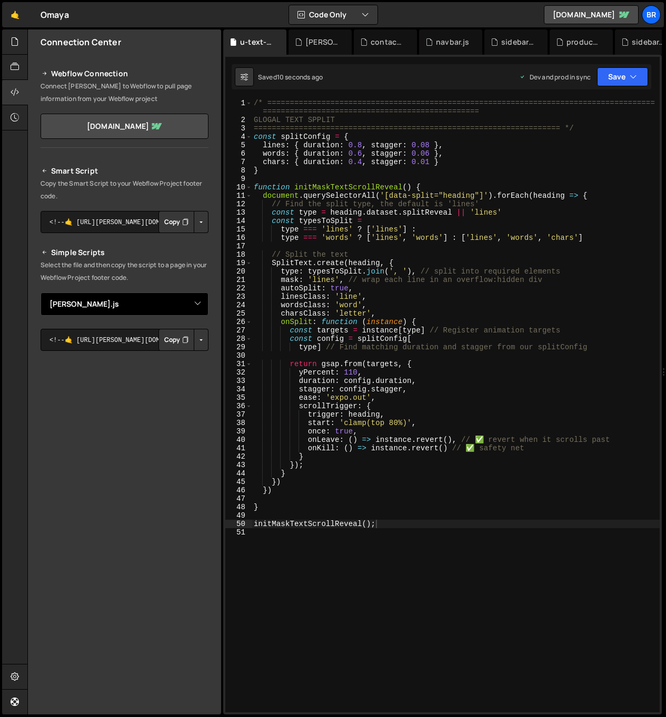
click at [151, 300] on select "Select File about.js index.js index-before-resize.js index-before-random-number…" at bounding box center [125, 304] width 168 height 23
select select "42705"
click at [194, 338] on button "Button group with nested dropdown" at bounding box center [201, 340] width 15 height 22
click at [178, 374] on link "Copy Production Script" at bounding box center [156, 374] width 103 height 15
click at [383, 542] on div "/* ============================================================================…" at bounding box center [456, 418] width 408 height 639
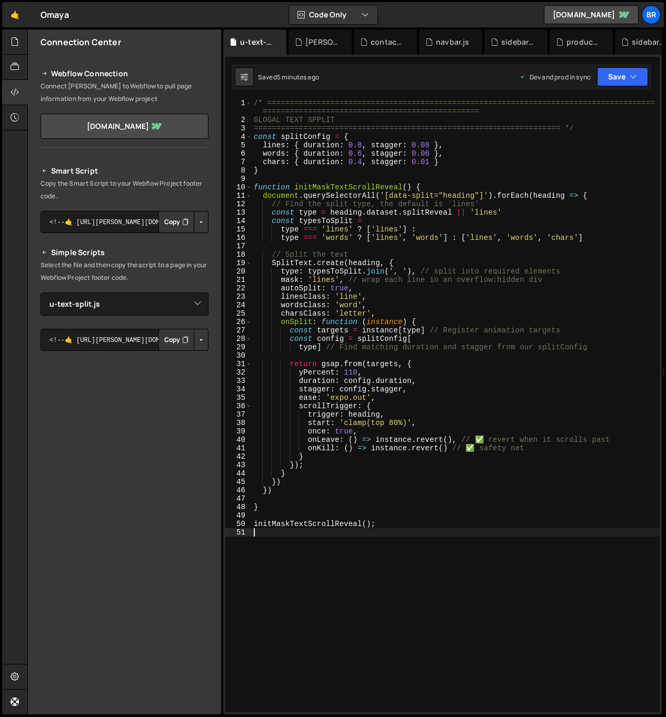
scroll to position [0, 0]
click at [386, 539] on div "/* ============================================================================…" at bounding box center [456, 418] width 408 height 639
type textarea "initMaskTextScrollReveal();"
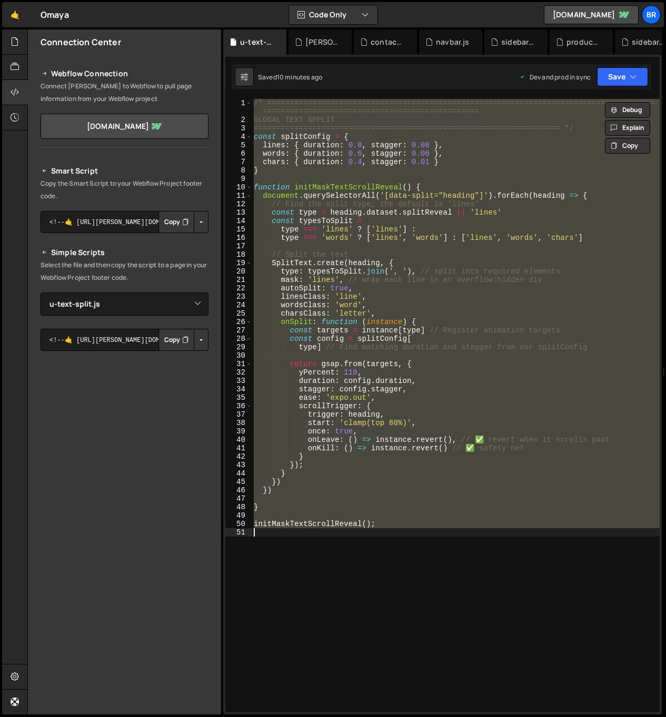
click at [471, 535] on div "/* ============================================================================…" at bounding box center [456, 406] width 408 height 614
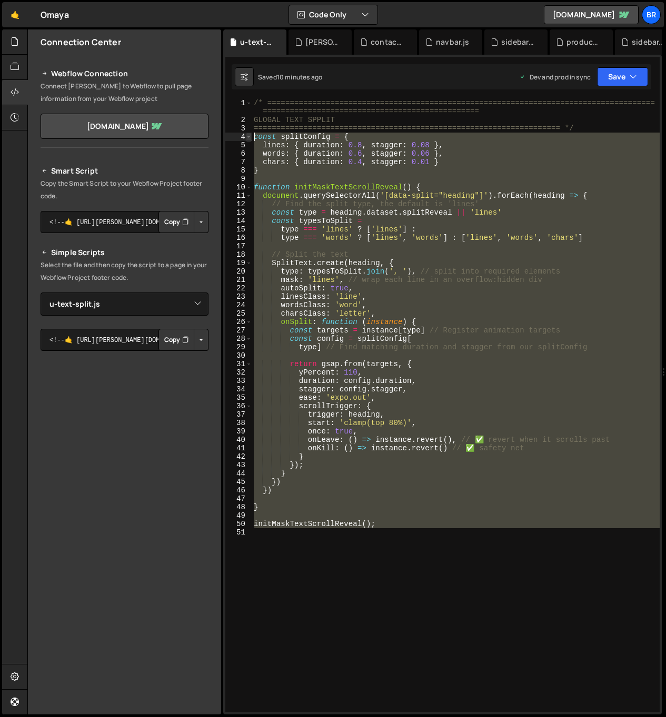
drag, startPoint x: 374, startPoint y: 556, endPoint x: 251, endPoint y: 137, distance: 436.0
click at [251, 137] on div "1 2 3 4 5 6 7 8 9 10 11 12 13 14 15 16 17 18 19 20 21 22 23 24 25 26 27 28 29 3…" at bounding box center [442, 406] width 434 height 614
click at [414, 275] on div "/* ============================================================================…" at bounding box center [456, 406] width 408 height 614
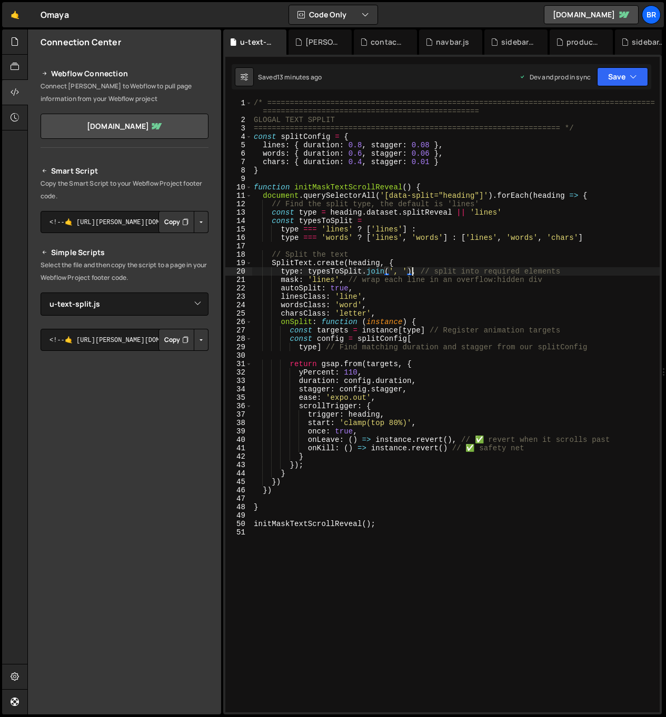
click at [459, 238] on div "/* ============================================================================…" at bounding box center [456, 418] width 408 height 639
type textarea "initMaskTextScrollReveal();"
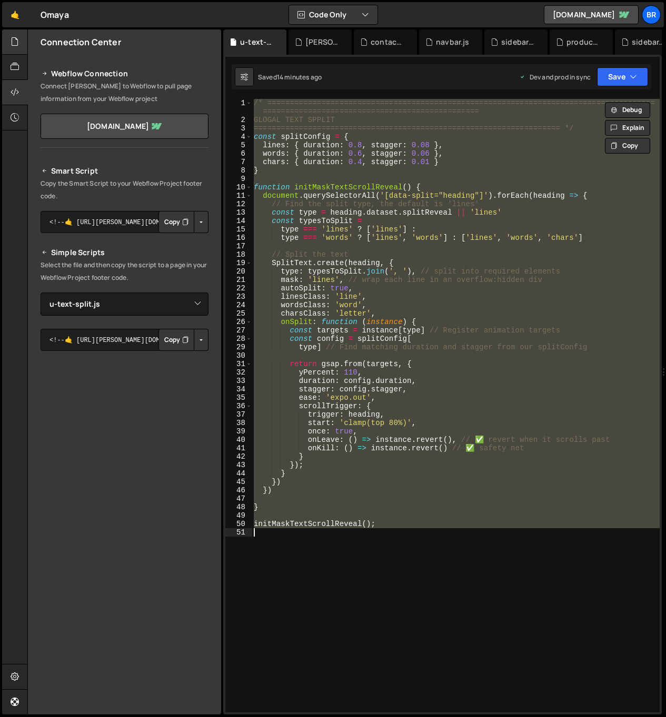
click at [5, 45] on div at bounding box center [15, 41] width 26 height 25
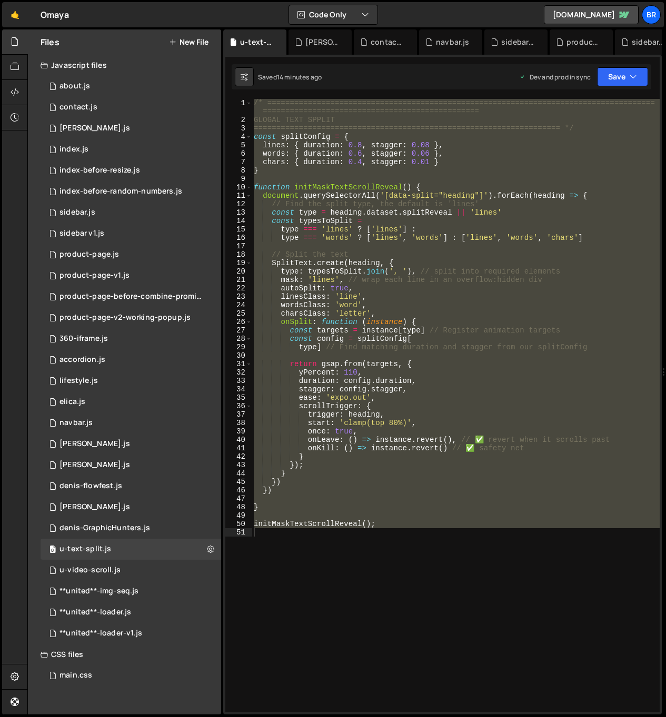
click at [388, 581] on div "/* ============================================================================…" at bounding box center [456, 406] width 408 height 614
paste textarea "});"
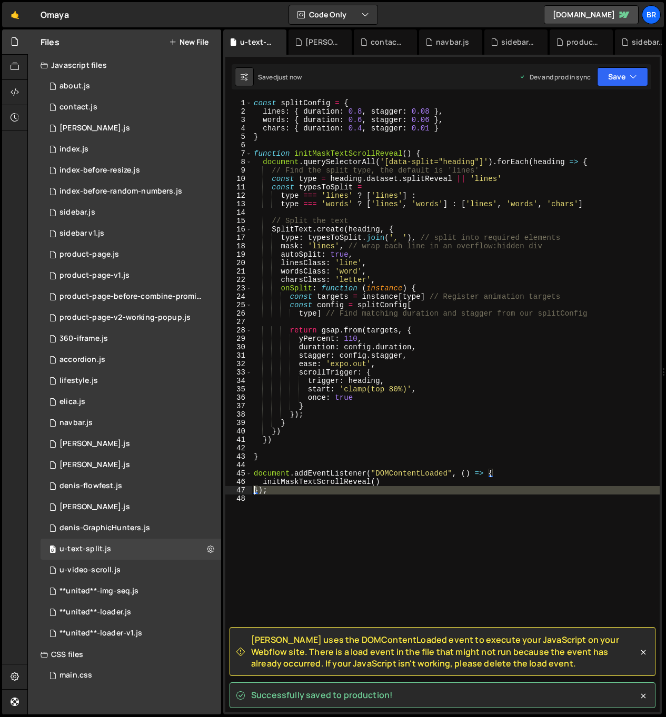
drag, startPoint x: 266, startPoint y: 493, endPoint x: 244, endPoint y: 492, distance: 22.7
click at [244, 492] on div "}); 1 2 3 4 5 6 7 8 9 10 11 12 13 14 15 16 17 18 19 20 21 22 23 24 25 26 27 28 …" at bounding box center [442, 406] width 434 height 614
type textarea "});"
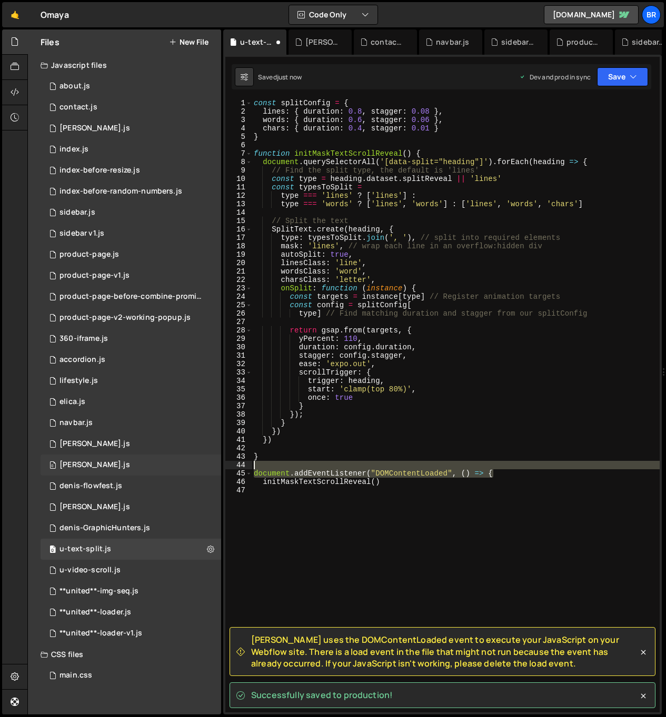
drag, startPoint x: 517, startPoint y: 473, endPoint x: 220, endPoint y: 468, distance: 296.9
click at [220, 468] on div "Files New File Javascript files 0 about.js 0 0 contact.js 0 0 [PERSON_NAME].js …" at bounding box center [346, 372] width 638 height 686
type textarea "document.addEventListener("DOMContentLoaded", () => {"
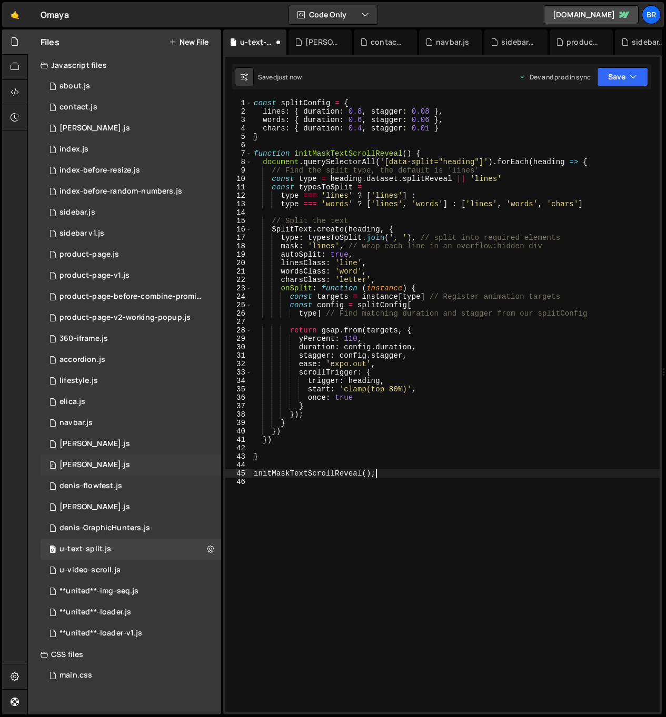
scroll to position [0, 8]
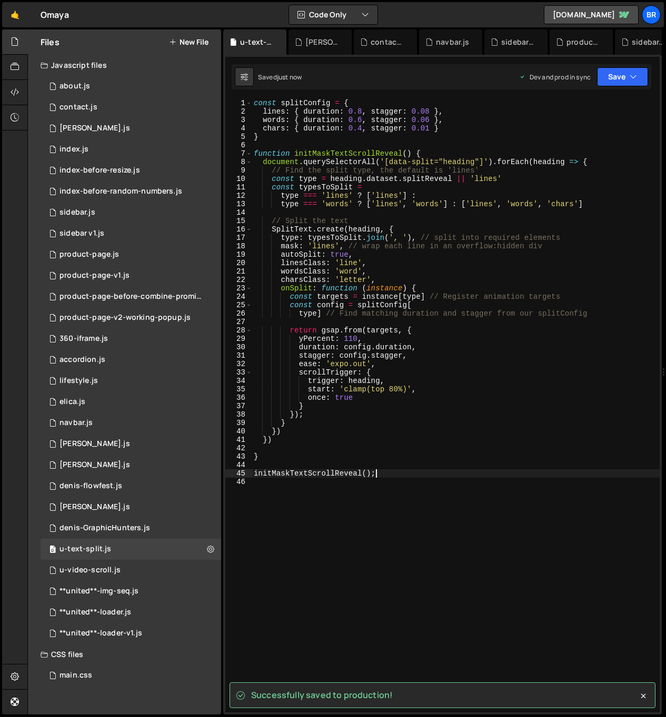
click at [410, 477] on div "const splitConfig = { lines : { duration : 0.8 , stagger : 0.08 } , words : { d…" at bounding box center [456, 414] width 408 height 631
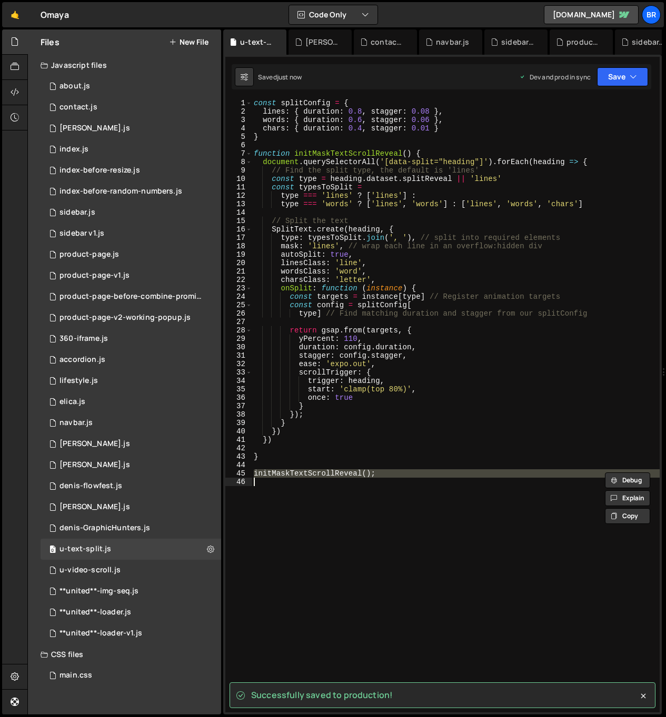
click at [410, 477] on div "const splitConfig = { lines : { duration : 0.8 , stagger : 0.08 } , words : { d…" at bounding box center [456, 414] width 408 height 631
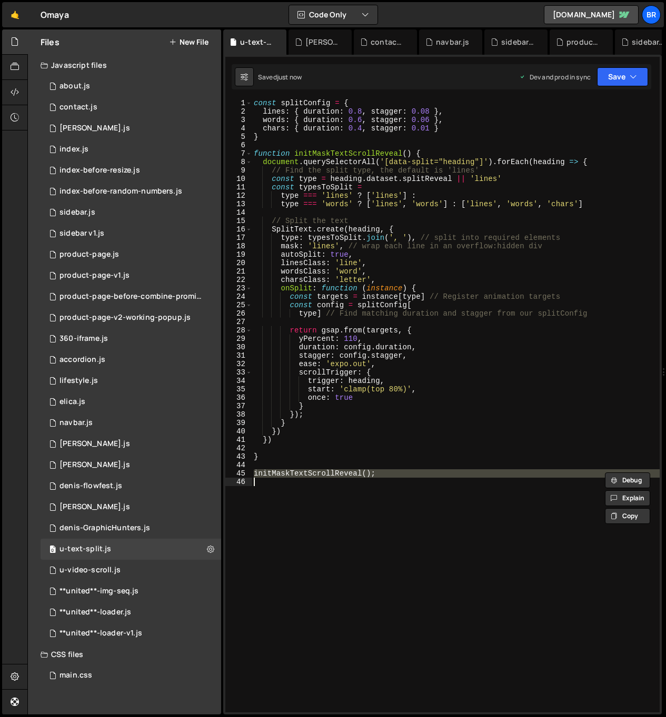
click at [451, 428] on div "const splitConfig = { lines : { duration : 0.8 , stagger : 0.08 } , words : { d…" at bounding box center [456, 414] width 408 height 631
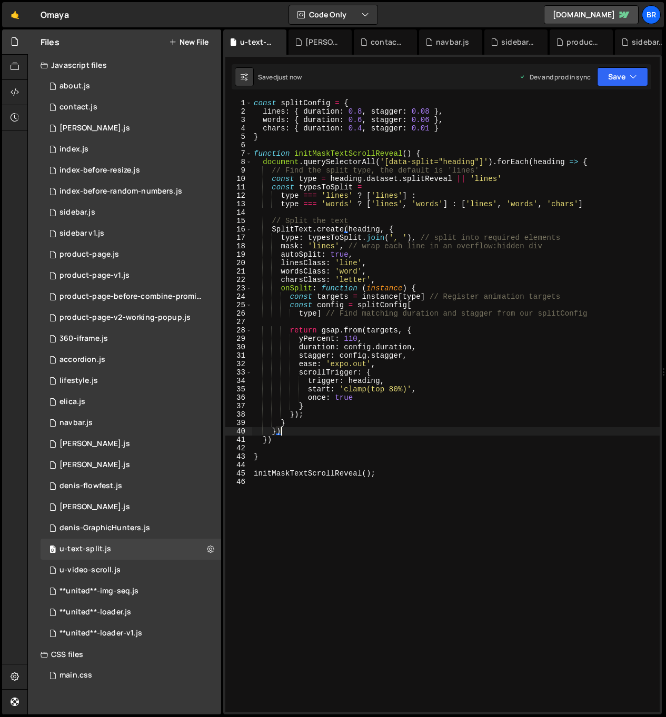
scroll to position [0, 2]
click at [433, 435] on div "const splitConfig = { lines : { duration : 0.8 , stagger : 0.08 } , words : { d…" at bounding box center [456, 414] width 408 height 631
type textarea "})"
click at [16, 44] on icon at bounding box center [15, 42] width 8 height 12
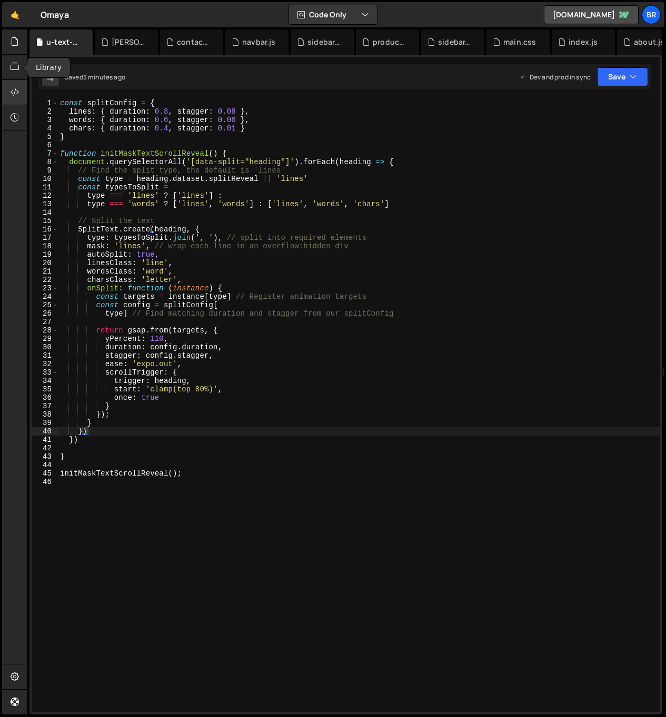
click at [16, 87] on icon at bounding box center [15, 92] width 8 height 12
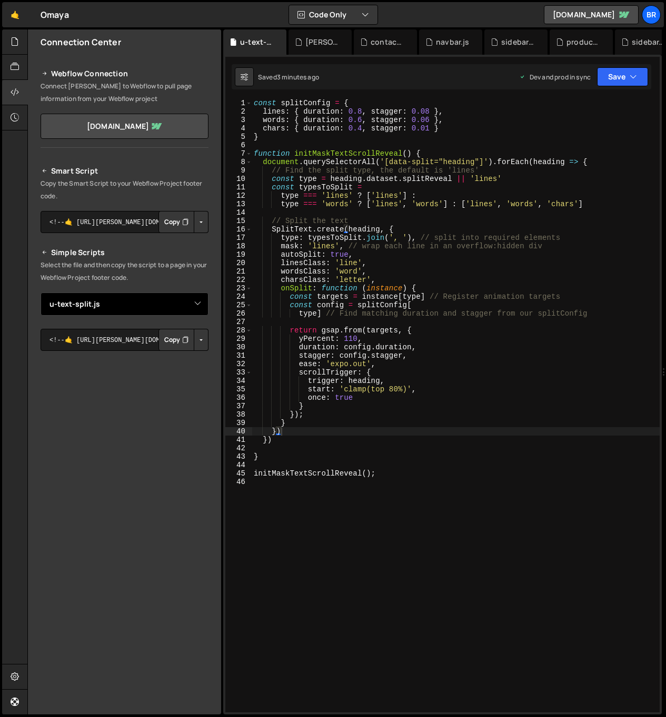
click at [199, 303] on select "Select File about.js index.js index-before-resize.js index-before-random-number…" at bounding box center [125, 304] width 168 height 23
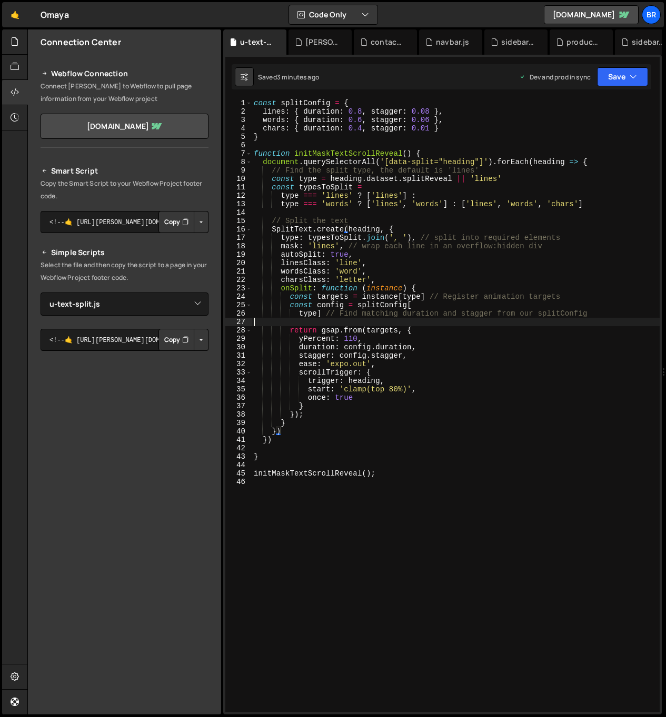
click at [372, 318] on div "const splitConfig = { lines : { duration : 0.8 , stagger : 0.08 } , words : { d…" at bounding box center [456, 414] width 408 height 631
click at [203, 335] on button "Button group with nested dropdown" at bounding box center [201, 340] width 15 height 22
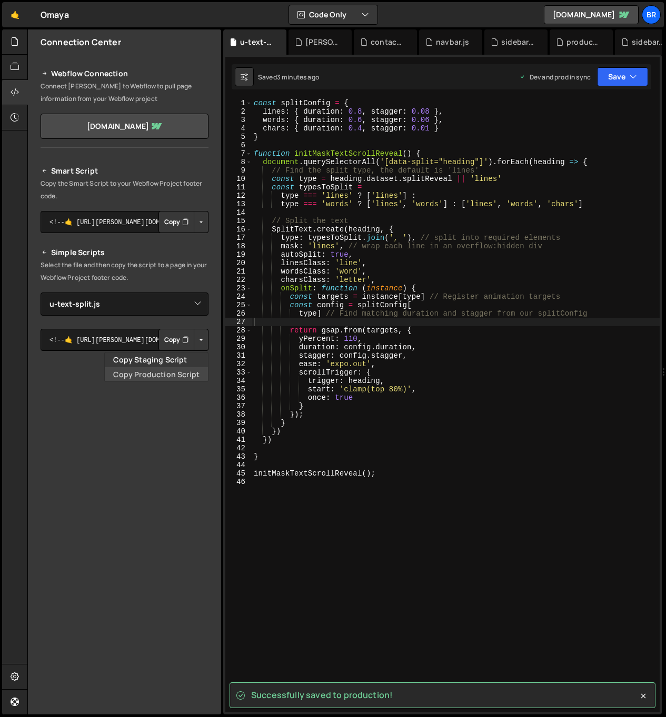
click at [187, 374] on link "Copy Production Script" at bounding box center [156, 374] width 103 height 15
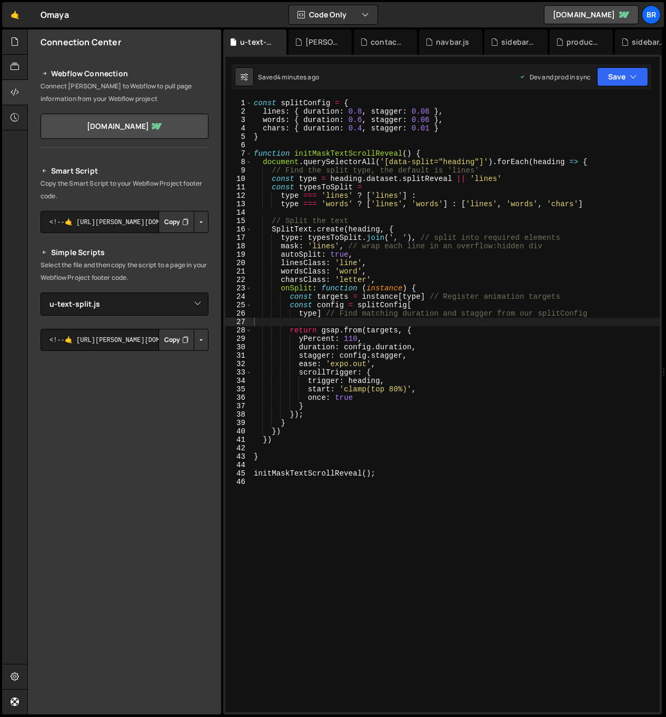
click at [394, 547] on div "const splitConfig = { lines : { duration : 0.8 , stagger : 0.08 } , words : { d…" at bounding box center [456, 414] width 408 height 631
click at [444, 321] on div "const splitConfig = { lines : { duration : 0.8 , stagger : 0.08 } , words : { d…" at bounding box center [456, 414] width 408 height 631
click at [411, 280] on div "const splitConfig = { lines : { duration : 0.8 , stagger : 0.08 } , words : { d…" at bounding box center [456, 414] width 408 height 631
click at [358, 264] on div "const splitConfig = { lines : { duration : 0.8 , stagger : 0.08 } , words : { d…" at bounding box center [456, 414] width 408 height 631
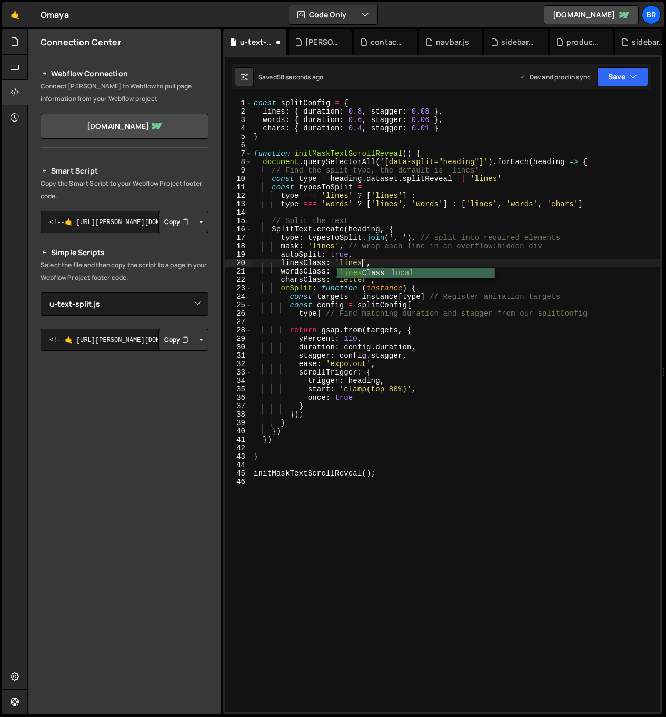
scroll to position [0, 7]
click at [531, 258] on div "const splitConfig = { lines : { duration : 0.8 , stagger : 0.08 } , words : { d…" at bounding box center [456, 414] width 408 height 631
click at [508, 269] on div "const splitConfig = { lines : { duration : 0.8 , stagger : 0.08 } , words : { d…" at bounding box center [456, 414] width 408 height 631
click at [361, 262] on div "const splitConfig = { lines : { duration : 0.8 , stagger : 0.08 } , words : { d…" at bounding box center [456, 414] width 408 height 631
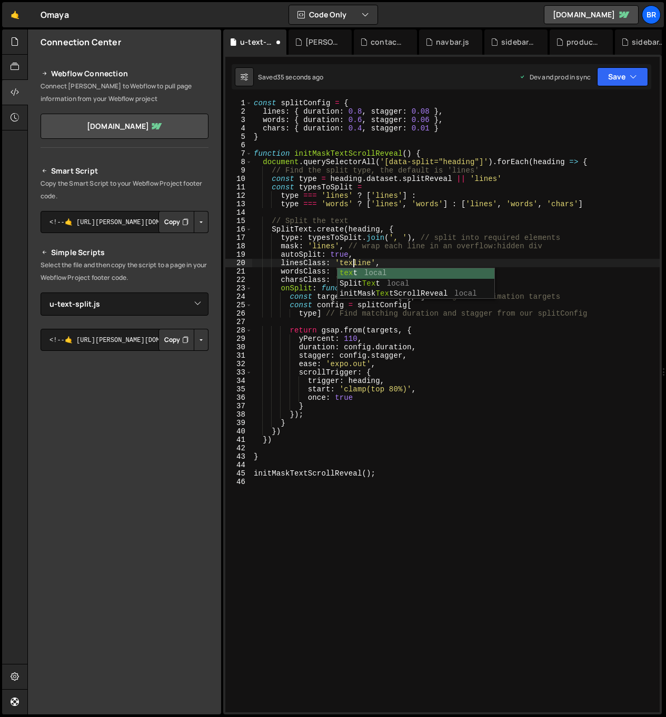
type textarea "linesClass: 'text-line',"
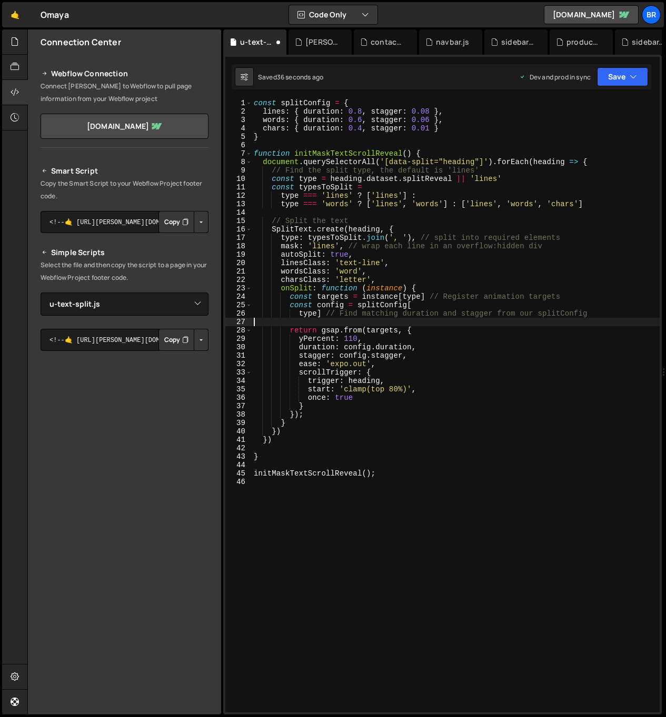
click at [410, 319] on div "const splitConfig = { lines : { duration : 0.8 , stagger : 0.08 } , words : { d…" at bounding box center [456, 414] width 408 height 631
click at [498, 411] on div "const splitConfig = { lines : { duration : 0.8 , stagger : 0.08 } , words : { d…" at bounding box center [456, 414] width 408 height 631
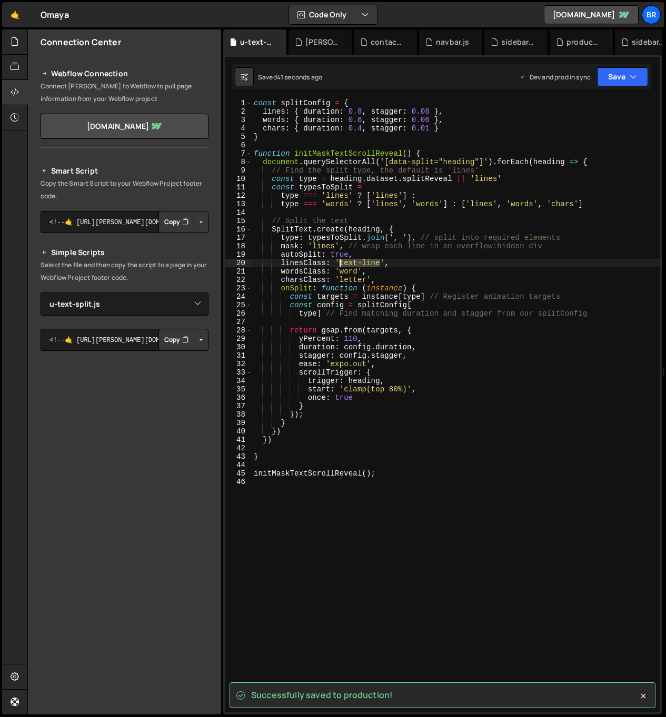
drag, startPoint x: 379, startPoint y: 262, endPoint x: 341, endPoint y: 261, distance: 38.4
click at [341, 261] on div "const splitConfig = { lines : { duration : 0.8 , stagger : 0.08 } , words : { d…" at bounding box center [456, 414] width 408 height 631
click at [514, 267] on div "const splitConfig = { lines : { duration : 0.8 , stagger : 0.08 } , words : { d…" at bounding box center [456, 414] width 408 height 631
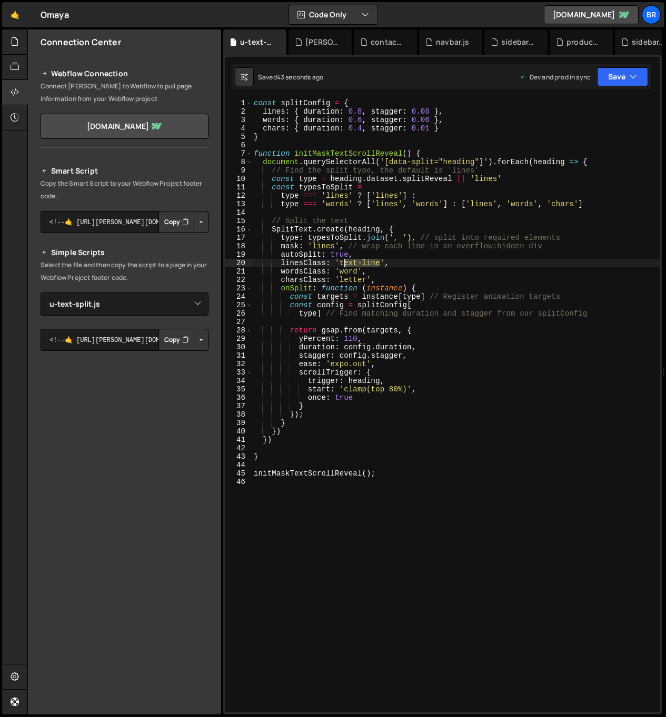
drag, startPoint x: 379, startPoint y: 263, endPoint x: 452, endPoint y: 273, distance: 73.4
click at [348, 264] on div "const splitConfig = { lines : { duration : 0.8 , stagger : 0.08 } , words : { d…" at bounding box center [456, 414] width 408 height 631
type textarea "linesClass: 'text-line',"
click at [484, 263] on div "const splitConfig = { lines : { duration : 0.8 , stagger : 0.08 } , words : { d…" at bounding box center [456, 414] width 408 height 631
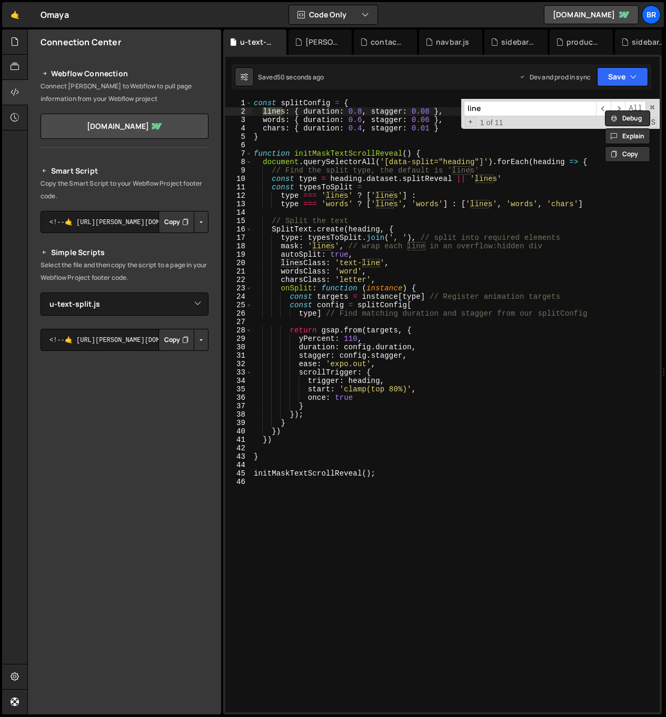
type input "line"
click at [372, 273] on div "const splitConfig = { lines : { duration : 0.8 , stagger : 0.08 } , words : { d…" at bounding box center [456, 414] width 408 height 631
drag, startPoint x: 381, startPoint y: 262, endPoint x: 341, endPoint y: 260, distance: 40.1
click at [341, 260] on div "const splitConfig = { lines : { duration : 0.8 , stagger : 0.08 } , words : { d…" at bounding box center [456, 414] width 408 height 631
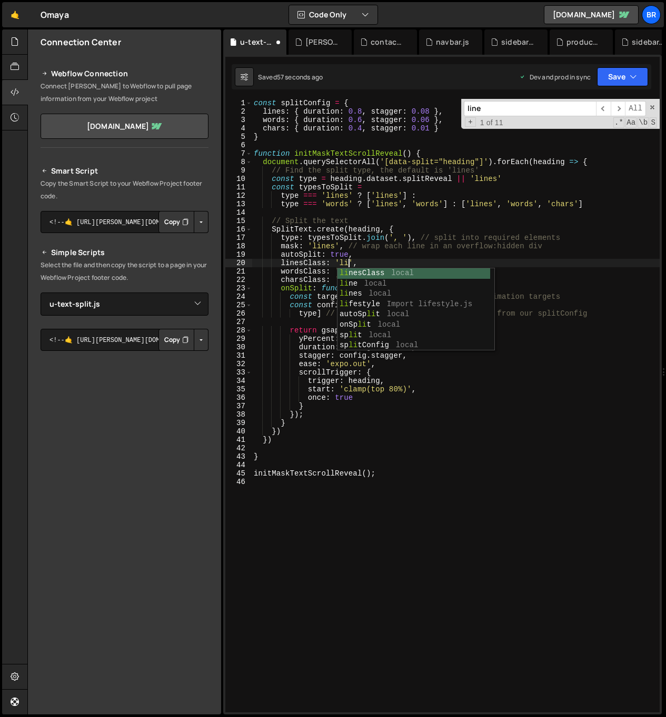
scroll to position [0, 7]
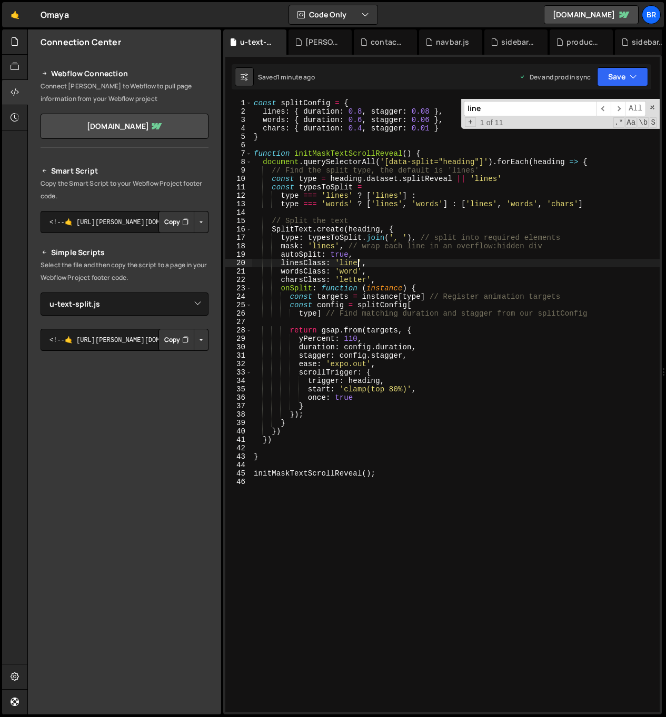
click at [370, 436] on div "const splitConfig = { lines : { duration : 0.8 , stagger : 0.08 } , words : { d…" at bounding box center [456, 414] width 408 height 631
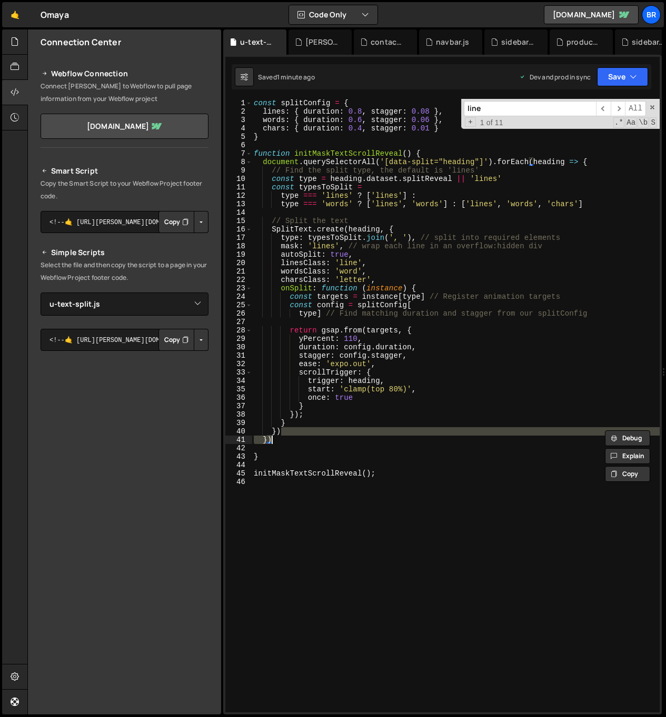
scroll to position [0, 2]
type textarea "initMaskTextScrollReveal();"
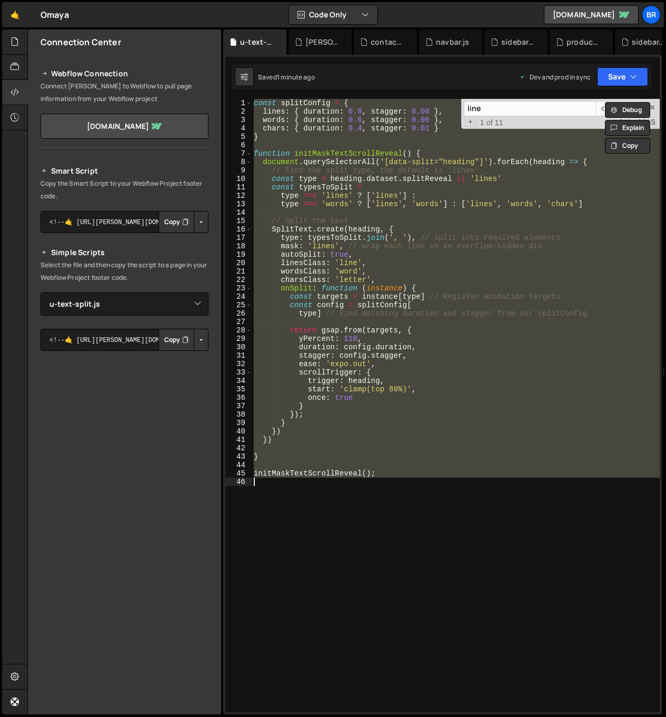
click at [385, 540] on div "const splitConfig = { lines : { duration : 0.8 , stagger : 0.08 } , words : { d…" at bounding box center [456, 406] width 408 height 614
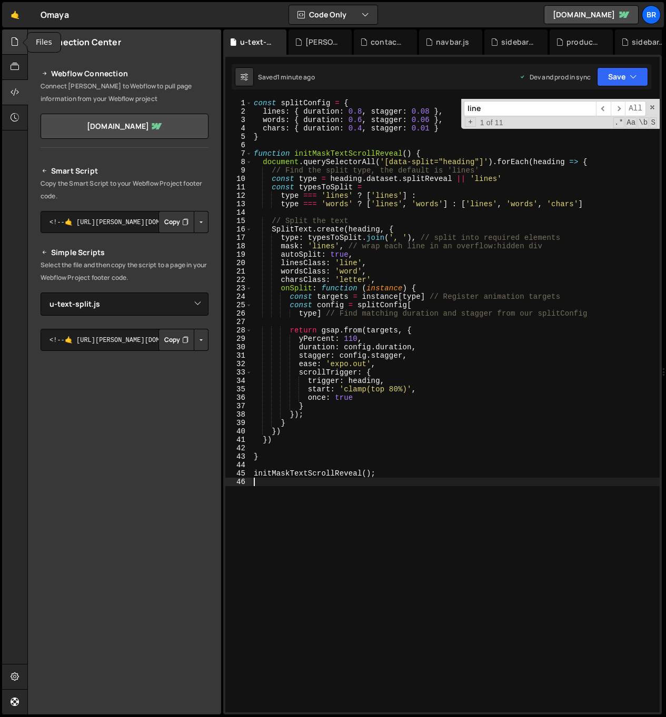
click at [15, 41] on icon at bounding box center [15, 42] width 8 height 12
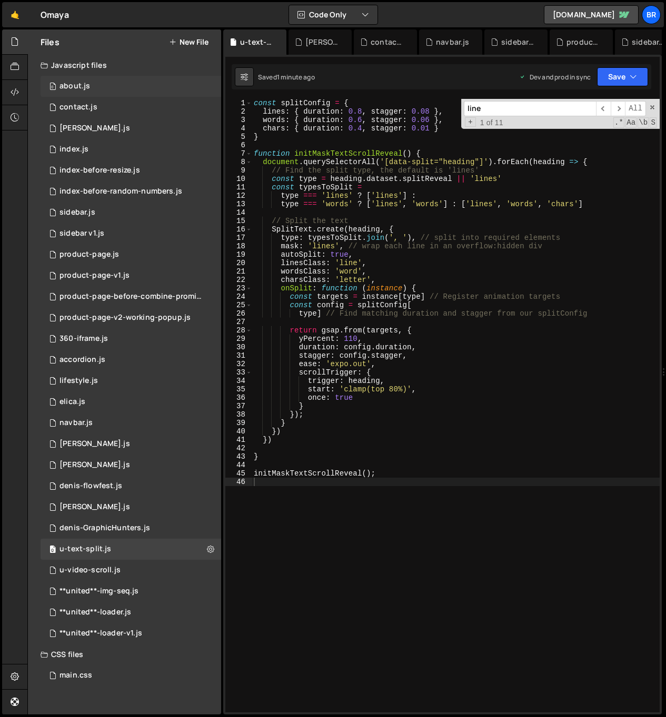
click at [81, 84] on div "about.js" at bounding box center [74, 86] width 31 height 9
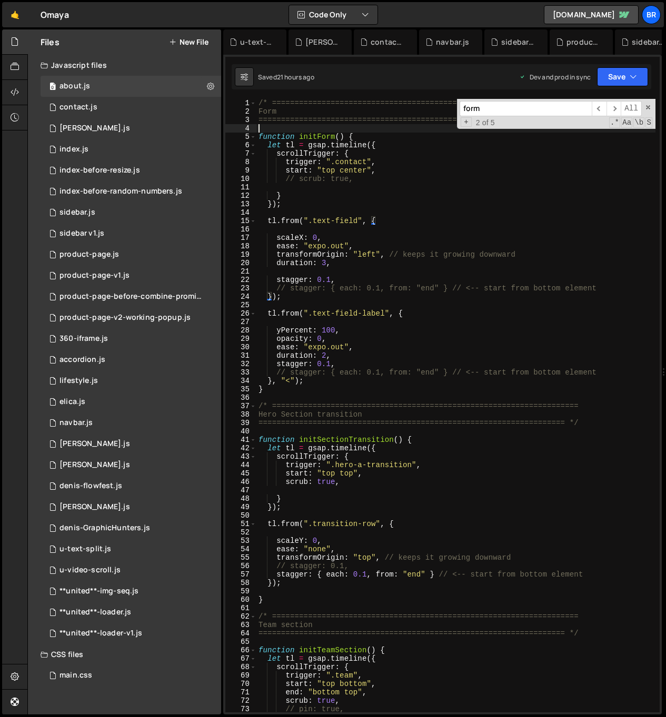
click at [281, 125] on div "/* ==================================================================== Form ==…" at bounding box center [455, 414] width 399 height 631
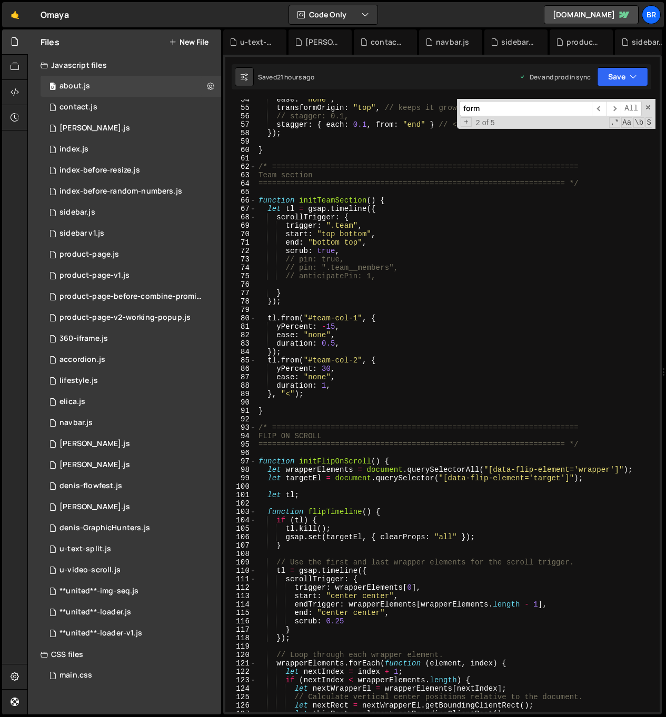
scroll to position [450, 0]
click at [258, 459] on div "ease : "none" , transformOrigin : "top" , // keeps it growing downward // stagg…" at bounding box center [455, 410] width 399 height 631
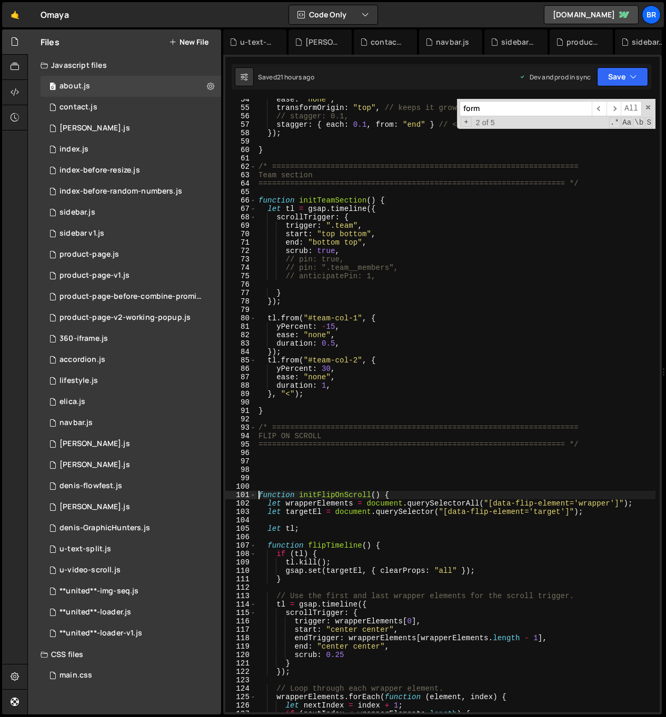
type textarea "function initFlipOnScroll() {"
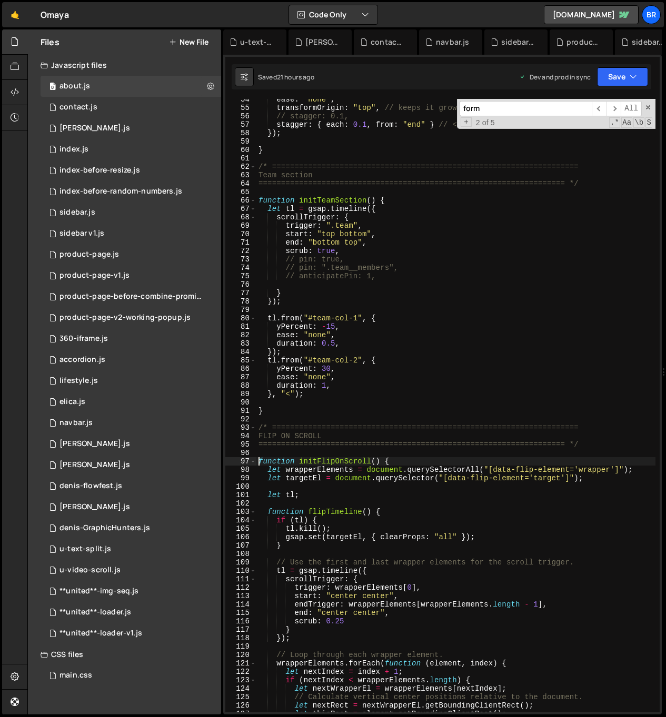
click at [284, 419] on div "ease : "none" , transformOrigin : "top" , // keeps it growing downward // stagg…" at bounding box center [455, 410] width 399 height 631
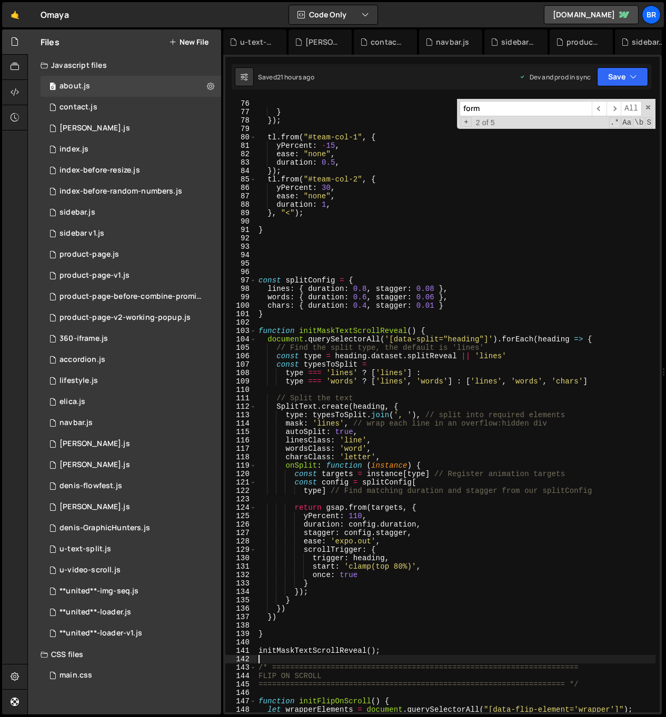
scroll to position [746, 0]
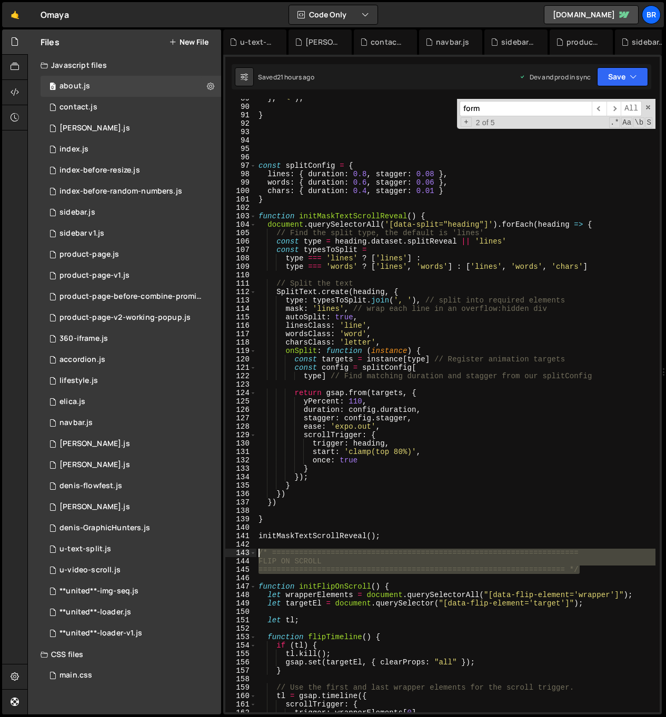
drag, startPoint x: 582, startPoint y: 571, endPoint x: 259, endPoint y: 553, distance: 323.7
click at [259, 553] on div "} , "<" ) ; } const splitConfig = { lines : { duration : 0.8 , stagger : 0.08 }…" at bounding box center [455, 409] width 399 height 631
type textarea "/* ==================================================================== FLIP ON…"
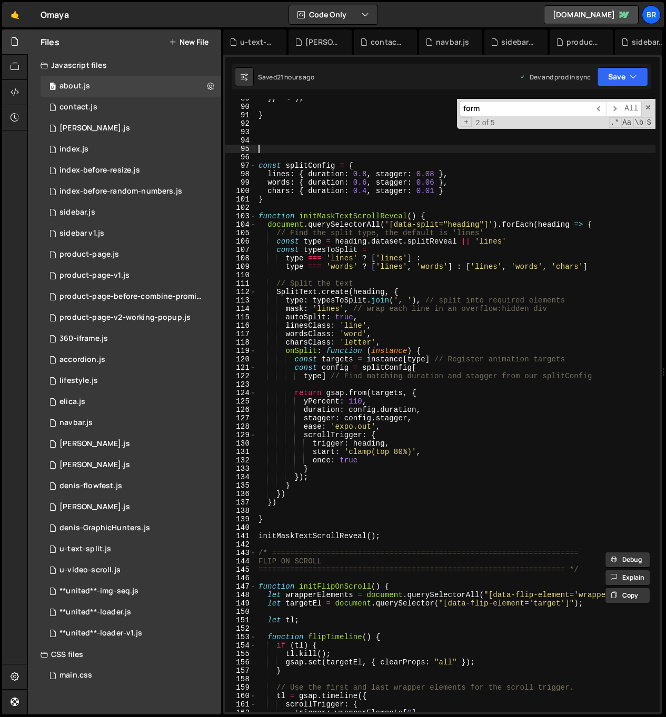
click at [289, 151] on div "} , "<" ) ; } const splitConfig = { lines : { duration : 0.8 , stagger : 0.08 }…" at bounding box center [455, 409] width 399 height 631
paste textarea "==================================================================== */"
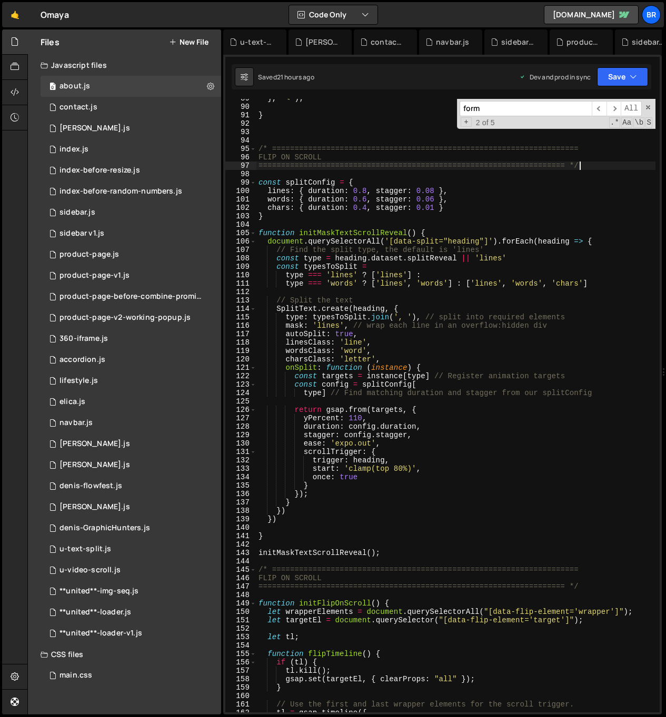
scroll to position [704, 0]
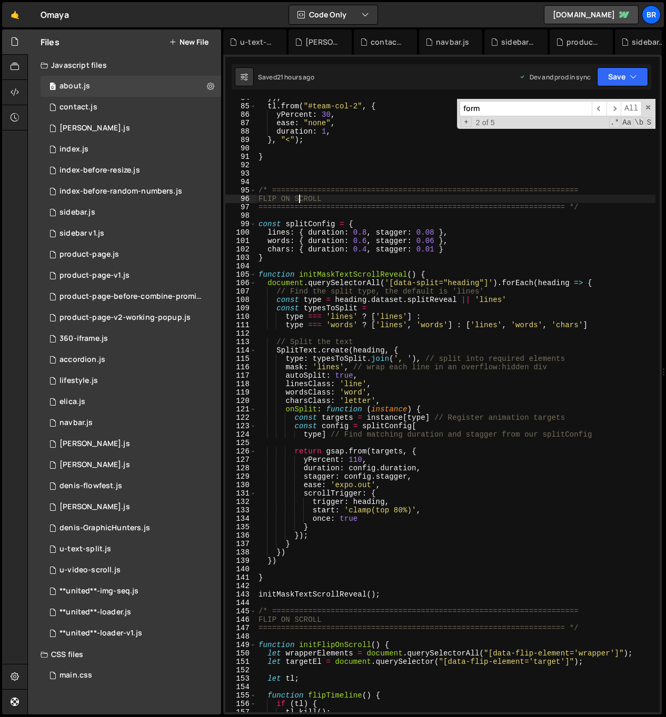
click at [298, 200] on div "}) ; tl . from ( "#team-col-2" , { yPercent : 30 , ease : "none" , duration : 1…" at bounding box center [455, 409] width 399 height 631
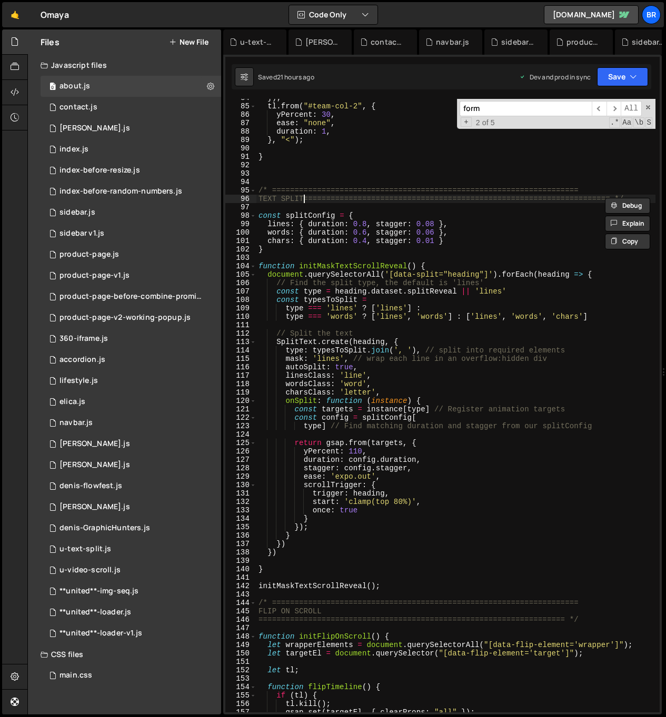
scroll to position [0, 1]
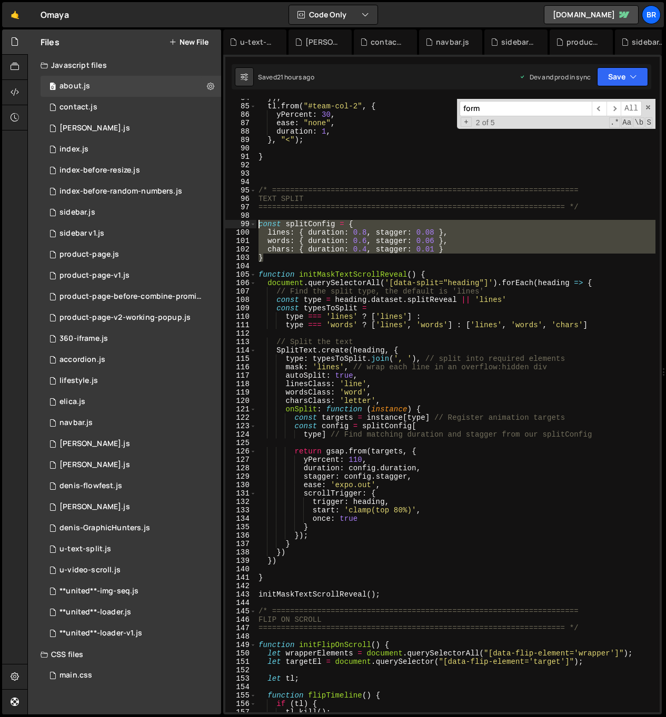
drag, startPoint x: 261, startPoint y: 239, endPoint x: 294, endPoint y: 254, distance: 37.0
click at [256, 225] on div "==================================================================== */ 84 85 8…" at bounding box center [442, 406] width 434 height 614
type textarea "const splitConfig = { lines: { duration: 0.8, stagger: 0.08 },"
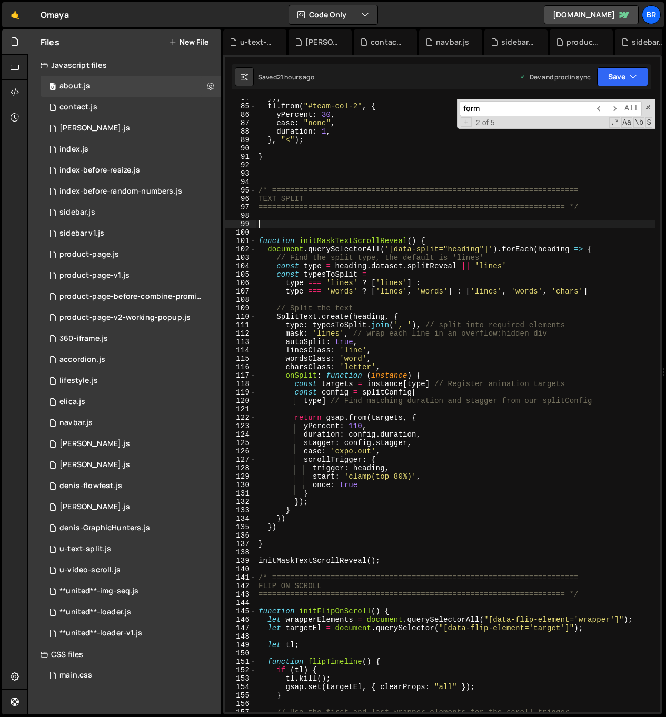
click at [438, 241] on div "}) ; tl . from ( "#team-col-2" , { yPercent : 30 , ease : "none" , duration : 1…" at bounding box center [455, 409] width 399 height 631
type textarea "function initMaskTextScrollReveal() {"
paste textarea "}"
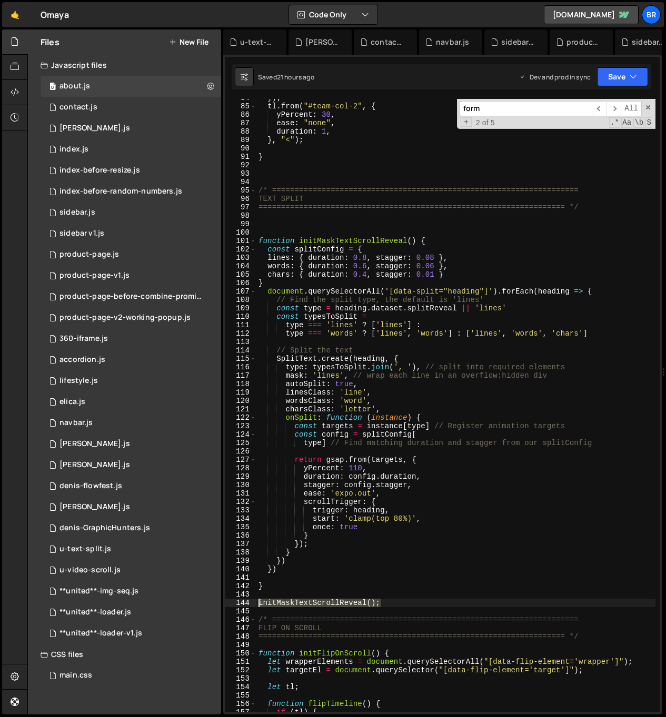
drag, startPoint x: 388, startPoint y: 605, endPoint x: 246, endPoint y: 601, distance: 141.6
click at [246, 601] on div "} 84 85 86 87 88 89 90 91 92 93 94 95 96 97 98 99 100 101 102 103 104 105 106 1…" at bounding box center [442, 406] width 434 height 614
type textarea "initMaskTextScrollReveal();"
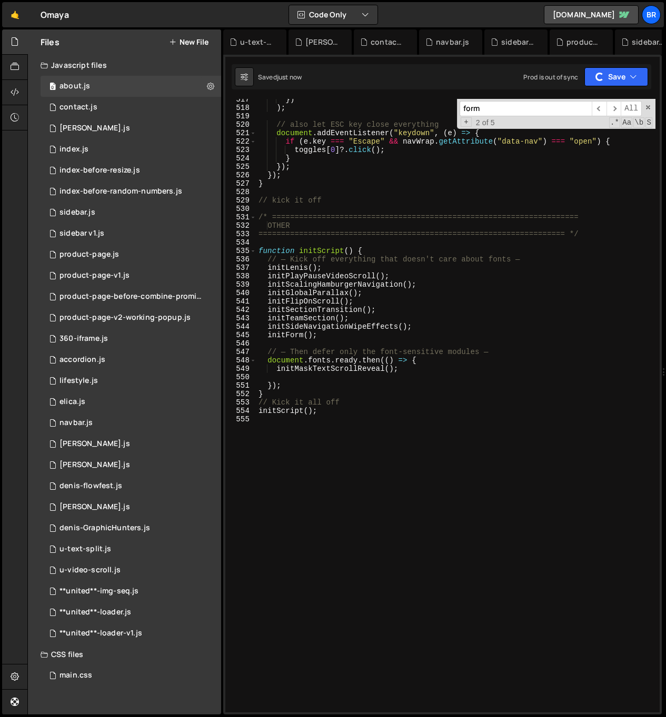
scroll to position [4400, 0]
drag, startPoint x: 385, startPoint y: 370, endPoint x: 277, endPoint y: 370, distance: 108.4
click at [277, 370] on div "}) ) ; // also let ESC key close everything document . addEventListener ( "keyd…" at bounding box center [455, 410] width 399 height 631
type textarea "initMaskTextScrollReveal();"
type input "initMaskTextScrollReveal()"
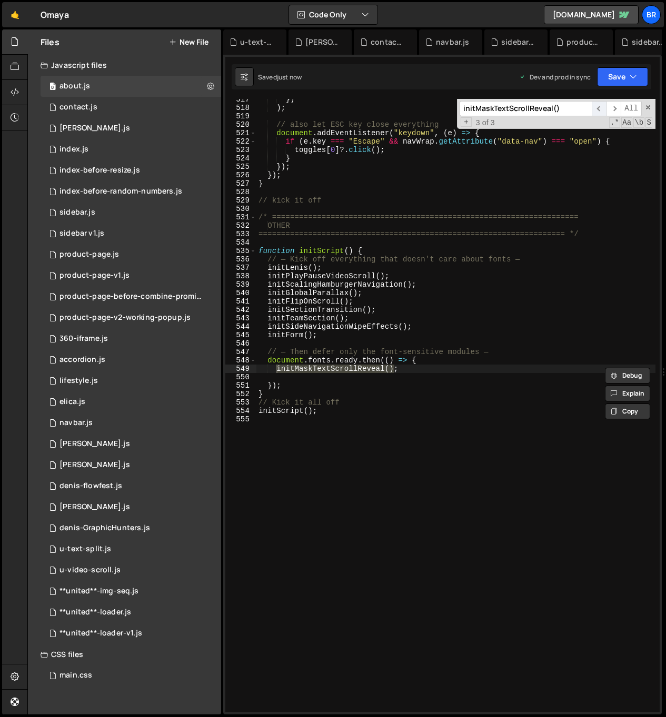
click at [600, 107] on span "​" at bounding box center [599, 108] width 15 height 15
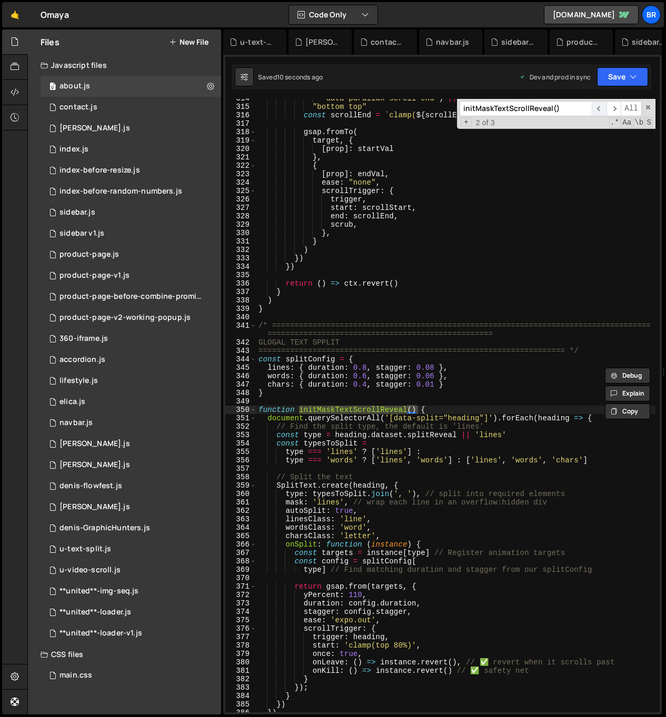
click at [600, 107] on span "​" at bounding box center [599, 108] width 15 height 15
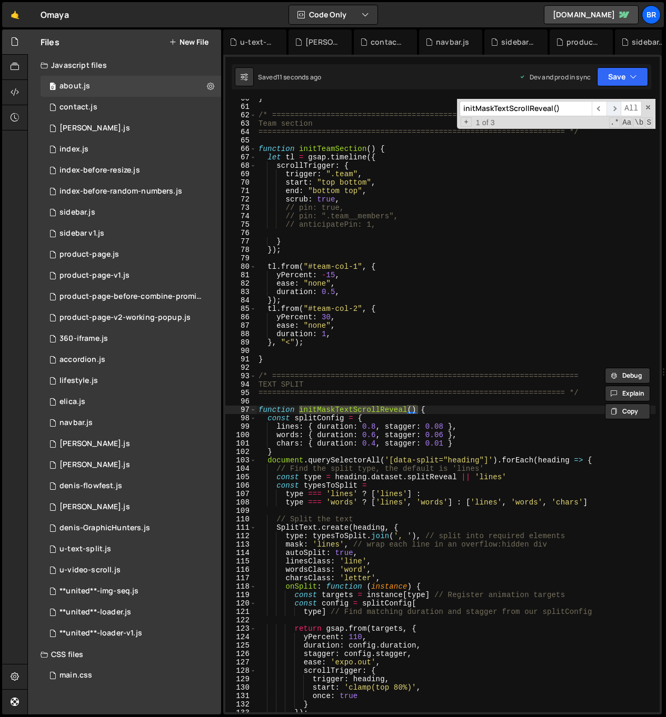
click at [611, 108] on span "​" at bounding box center [613, 108] width 15 height 15
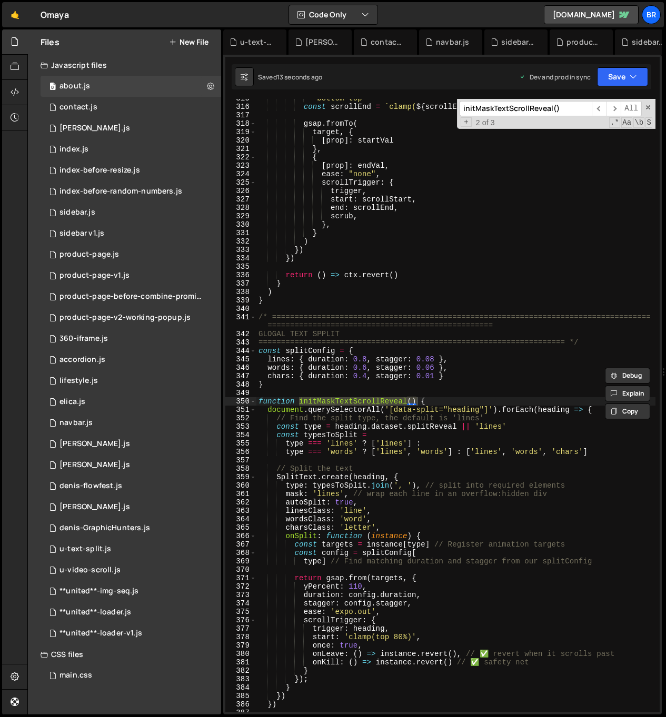
click at [495, 353] on div ""bottom top" const scrollEnd = ` clamp( ${ scrollEndRaw } ) ` gsap . fromTo ( t…" at bounding box center [455, 409] width 399 height 631
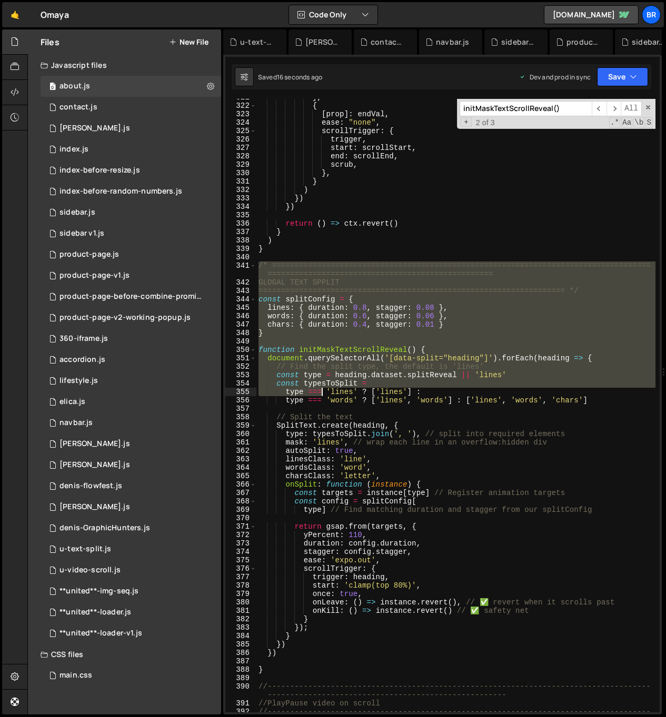
scroll to position [2838, 0]
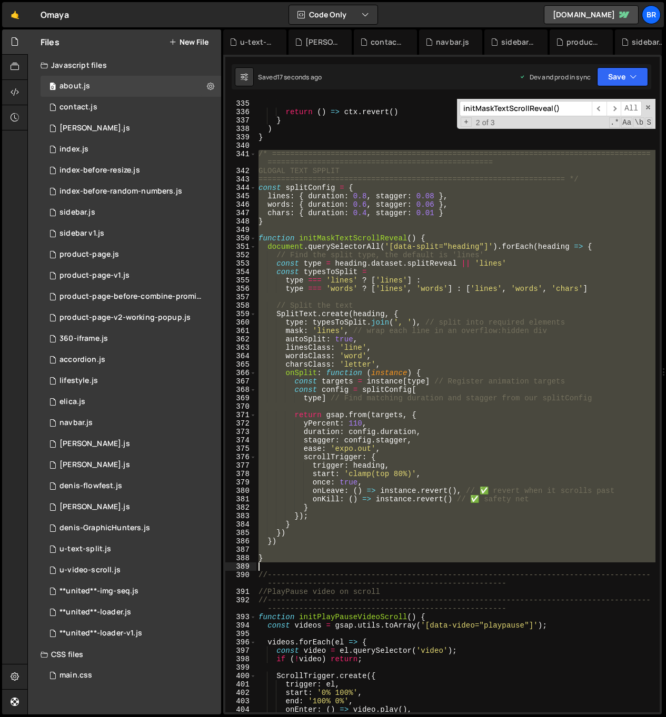
drag, startPoint x: 257, startPoint y: 316, endPoint x: 276, endPoint y: 563, distance: 247.1
click at [276, 563] on div "}) return ( ) => ctx . revert ( ) } ) } /* ====================================…" at bounding box center [455, 406] width 399 height 631
type textarea "}"
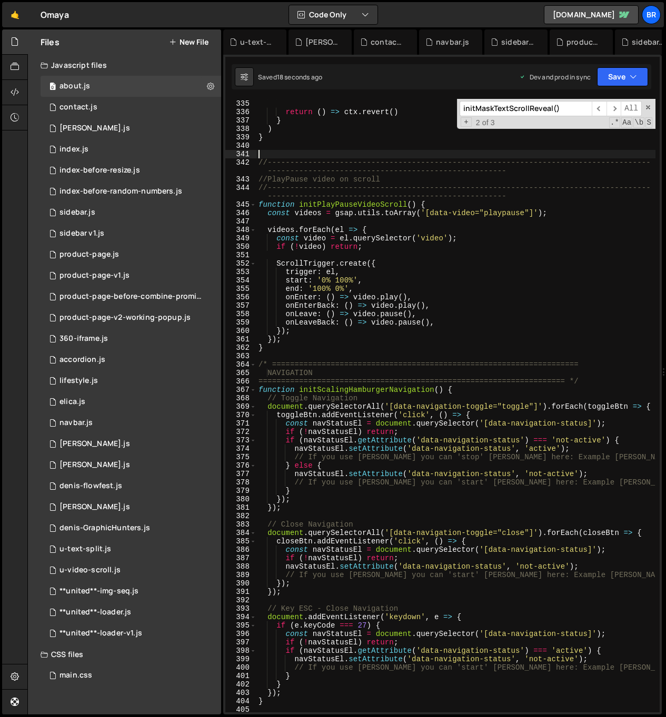
type textarea "//-----------------------------------------------------------------------------…"
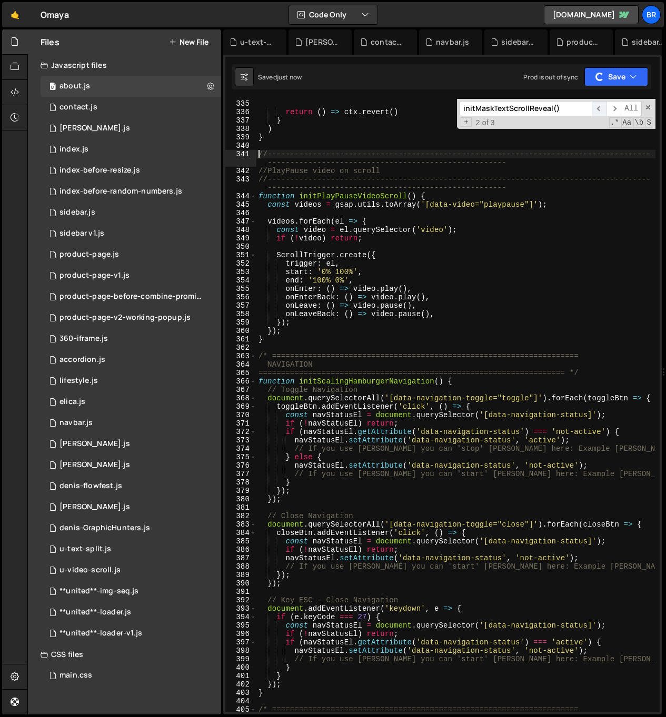
click at [596, 104] on span "​" at bounding box center [599, 108] width 15 height 15
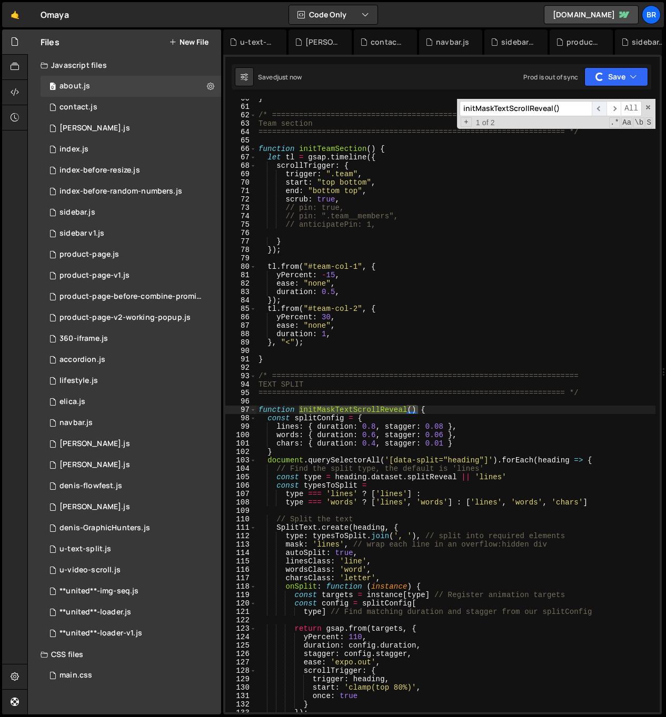
scroll to position [502, 0]
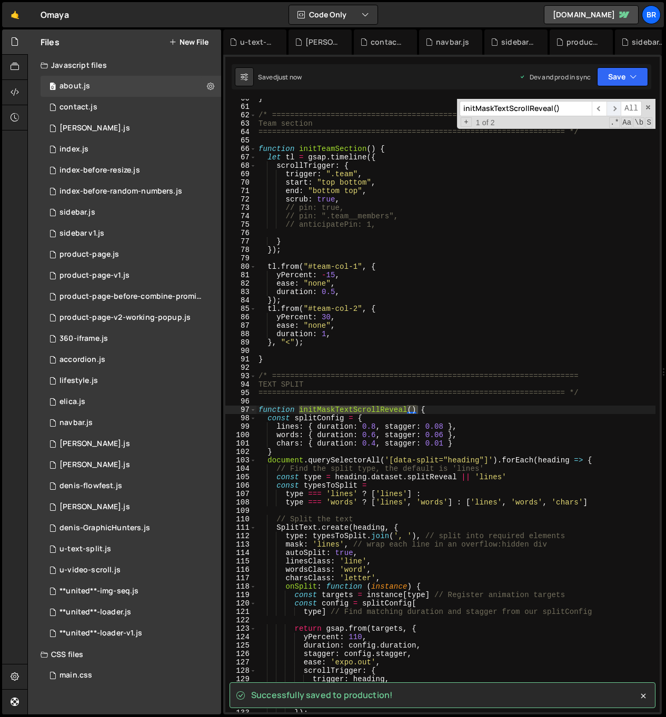
click at [614, 108] on span "​" at bounding box center [613, 108] width 15 height 15
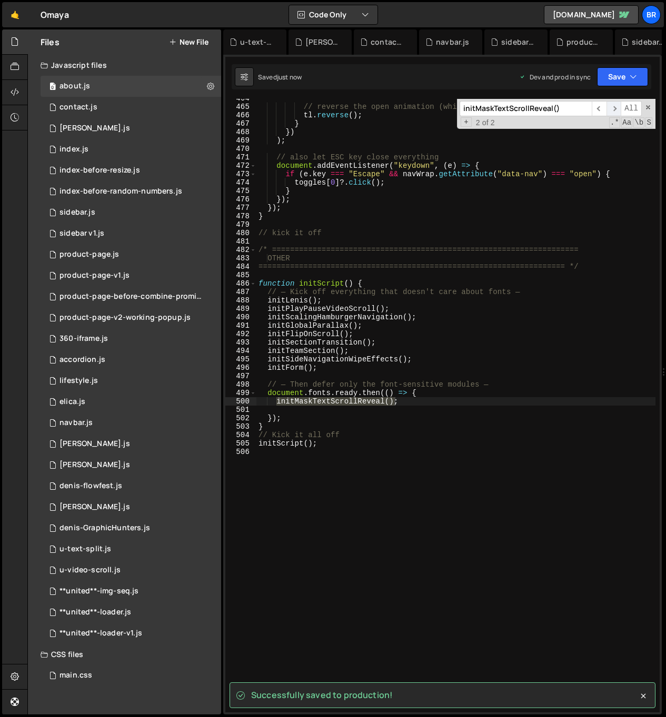
scroll to position [3946, 0]
click at [503, 517] on div "// reverse the open animation (which onReverseComplete pauses exploreLoop) tl .…" at bounding box center [455, 409] width 399 height 631
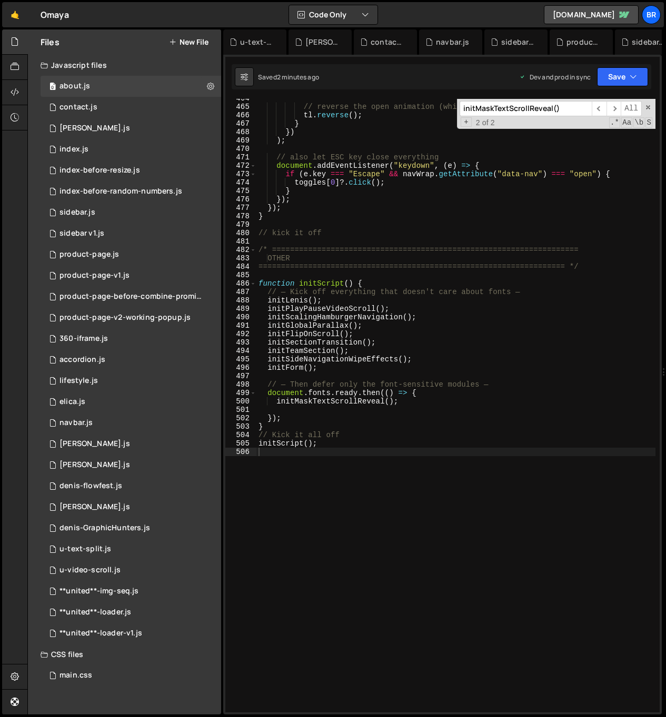
click at [435, 324] on div "// reverse the open animation (which onReverseComplete pauses exploreLoop) tl .…" at bounding box center [455, 409] width 399 height 631
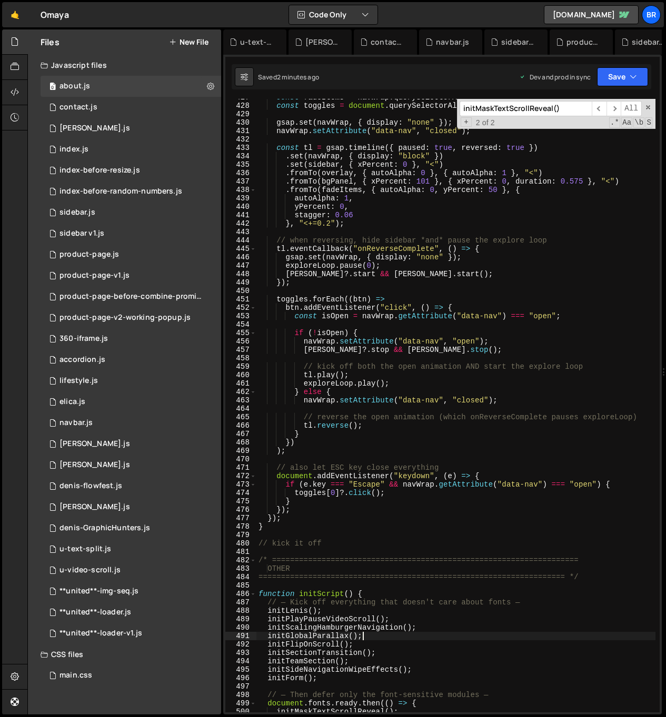
click at [391, 372] on div "const fadeItems = navWrap . querySelectorAll ( "[data-menu-fade]" ) ; const tog…" at bounding box center [455, 408] width 399 height 631
type textarea "[DOMAIN_NAME]();"
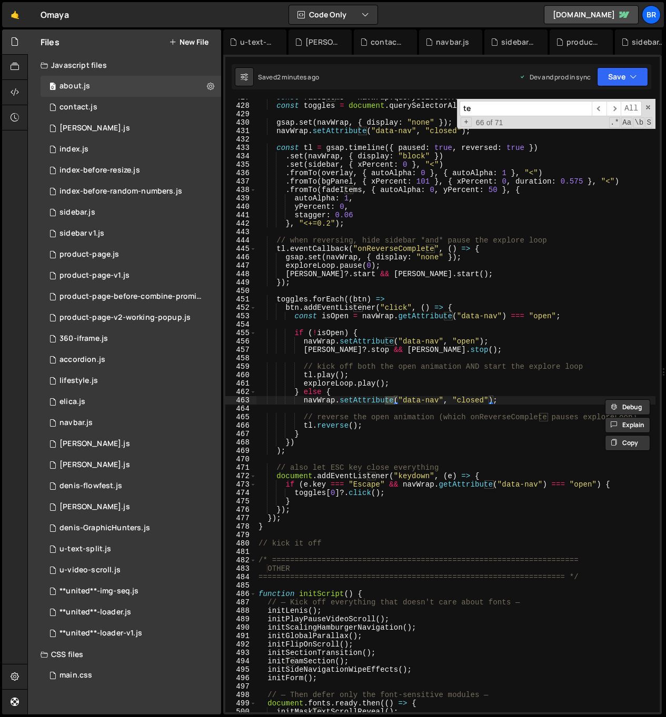
type input "t"
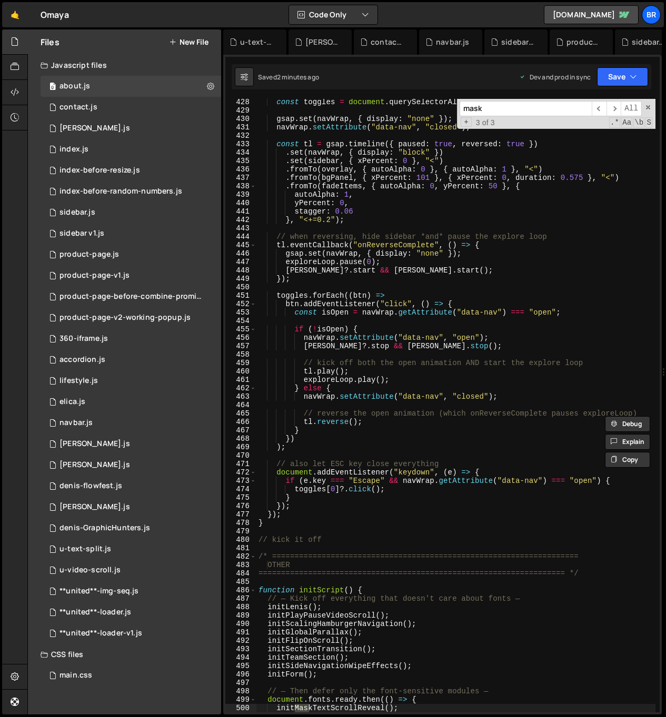
scroll to position [3639, 0]
type input "mask"
click at [600, 107] on span "​" at bounding box center [599, 108] width 15 height 15
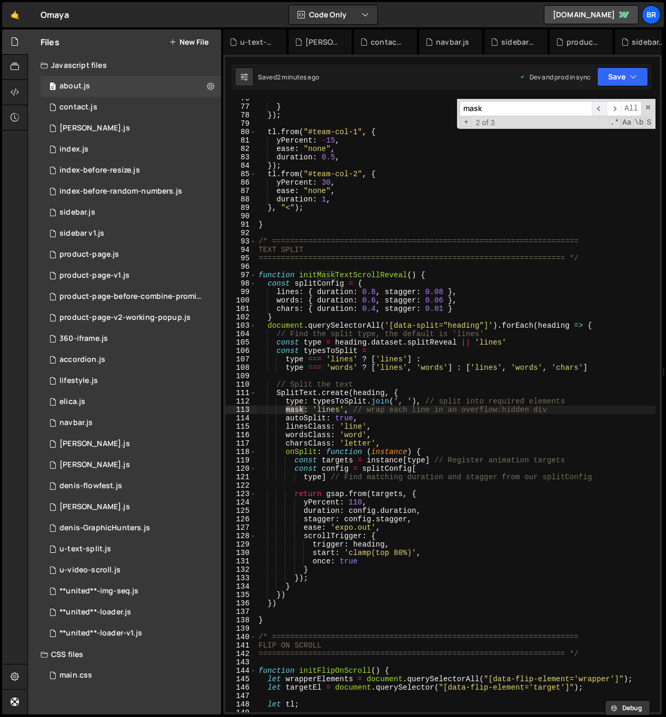
scroll to position [636, 0]
click at [421, 414] on div "} }) ; tl . from ( "#team-col-1" , { yPercent : - 15 , ease : "none" , duration…" at bounding box center [455, 409] width 399 height 631
click at [442, 291] on div "} }) ; tl . from ( "#team-col-1" , { yPercent : - 15 , ease : "none" , duration…" at bounding box center [455, 409] width 399 height 631
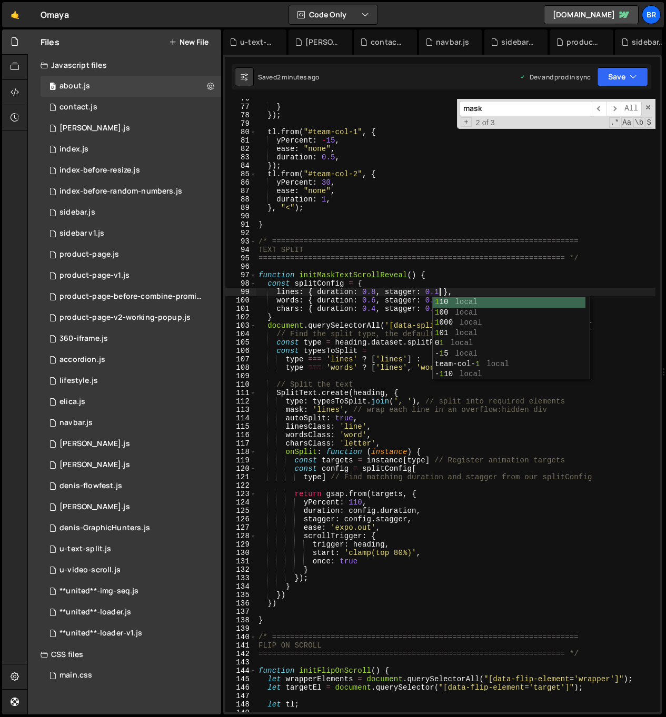
click at [454, 271] on div "} }) ; tl . from ( "#team-col-1" , { yPercent : - 15 , ease : "none" , duration…" at bounding box center [455, 409] width 399 height 631
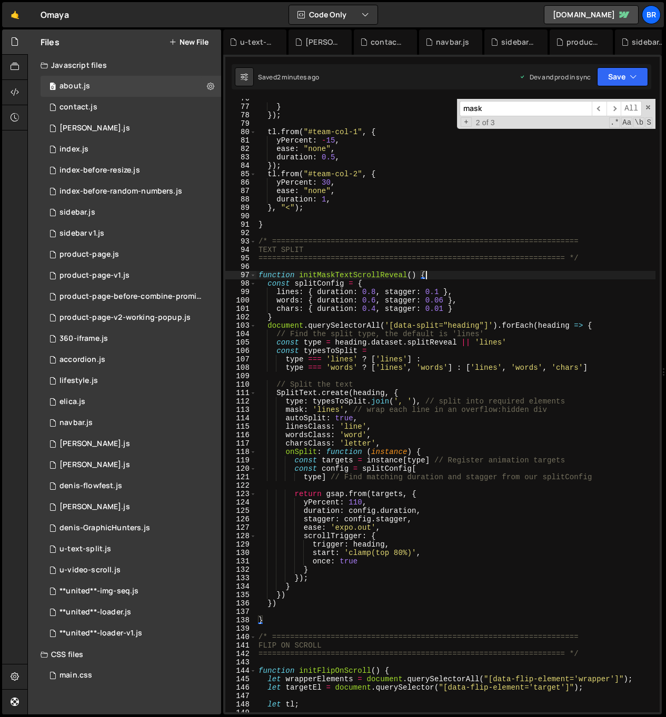
scroll to position [0, 11]
drag, startPoint x: 416, startPoint y: 510, endPoint x: 352, endPoint y: 511, distance: 64.7
click at [349, 511] on div "} }) ; tl . from ( "#team-col-1" , { yPercent : - 15 , ease : "none" , duration…" at bounding box center [455, 409] width 399 height 631
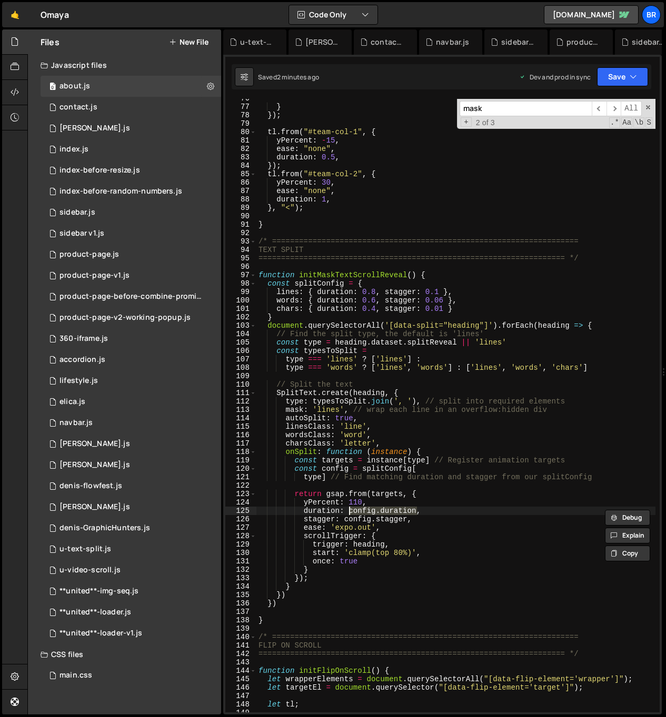
type textarea "duration: config.duration,"
type input "config.duration"
click at [402, 509] on div "} }) ; tl . from ( "#team-col-1" , { yPercent : - 15 , ease : "none" , duration…" at bounding box center [455, 406] width 399 height 614
drag, startPoint x: 376, startPoint y: 292, endPoint x: 363, endPoint y: 290, distance: 12.8
click at [363, 290] on div "} }) ; tl . from ( "#team-col-1" , { yPercent : - 15 , ease : "none" , duration…" at bounding box center [455, 409] width 399 height 631
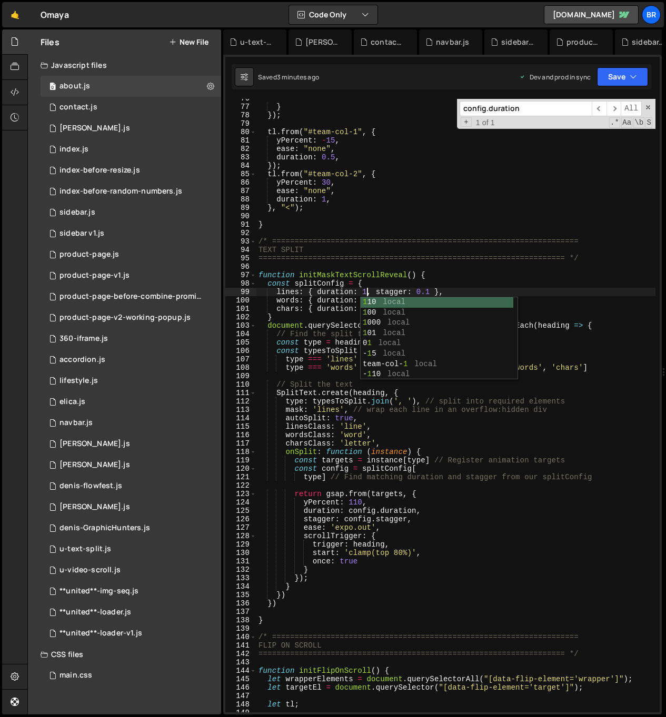
scroll to position [0, 8]
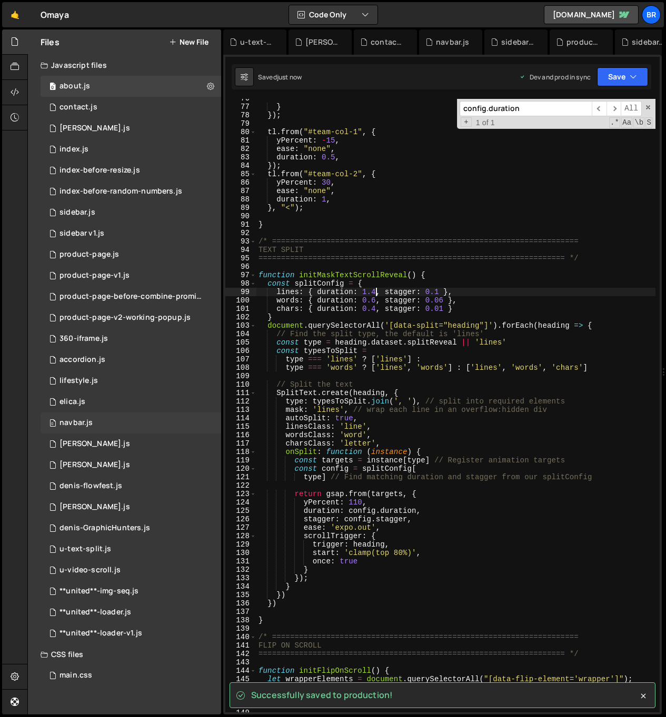
type textarea "lines: { duration: 1.4, stagger: 0.1 },"
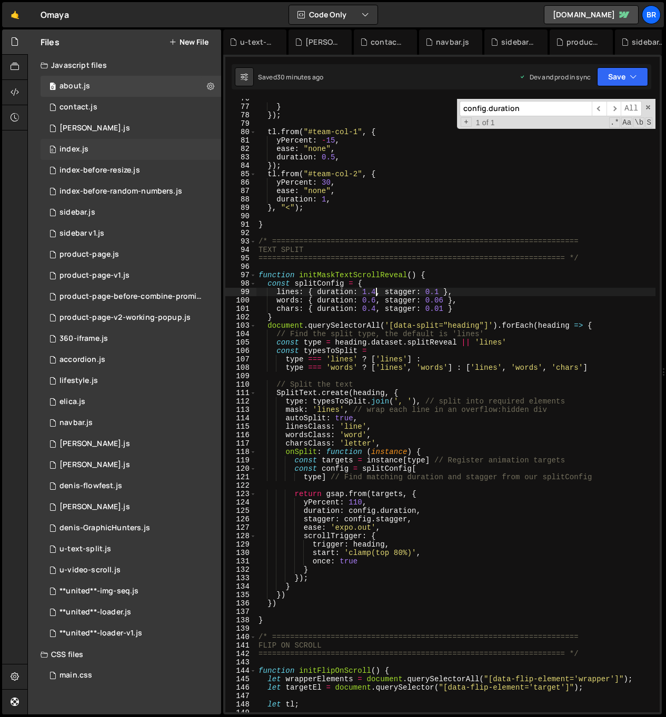
click at [143, 152] on div "0 index.js 0" at bounding box center [131, 149] width 181 height 21
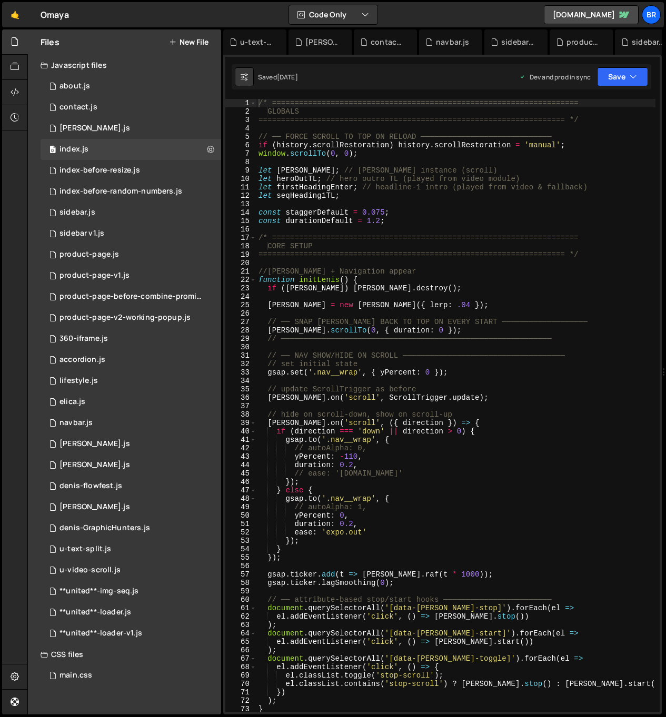
type textarea "const durationDefault = 1.2;"
click at [434, 221] on div "/* ==================================================================== GLOBALS…" at bounding box center [455, 414] width 399 height 631
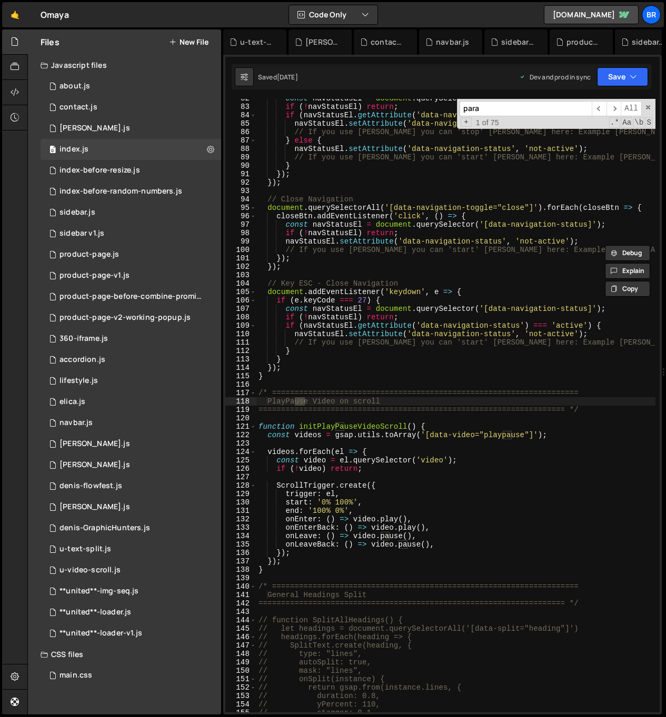
scroll to position [1495, 0]
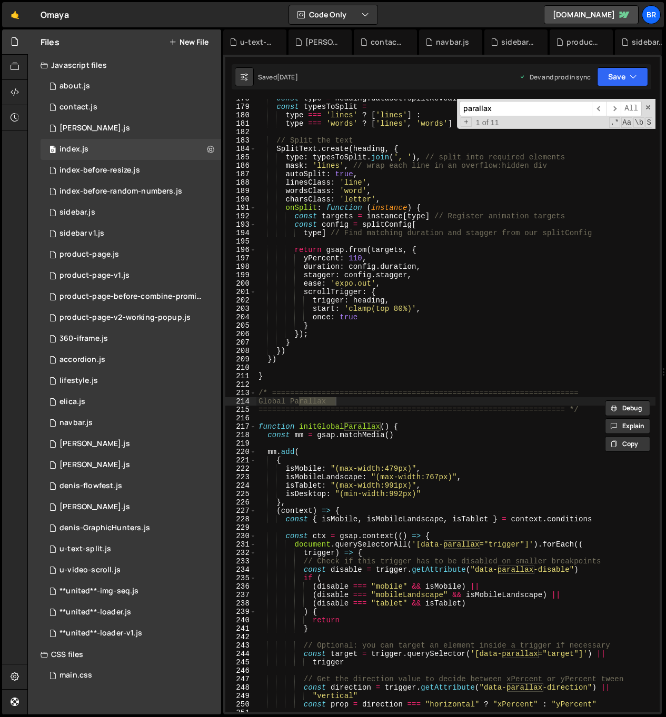
type input "parallax"
type textarea "function initGlobalParallax() {"
click at [441, 426] on div "const type = heading . dataset . splitReveal || 'lines' const typesToSplit = ty…" at bounding box center [455, 409] width 399 height 631
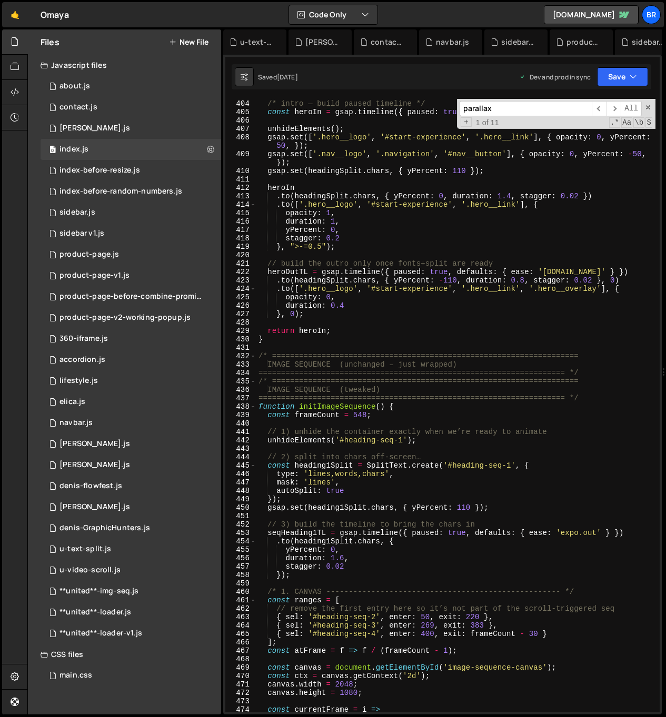
scroll to position [3560, 0]
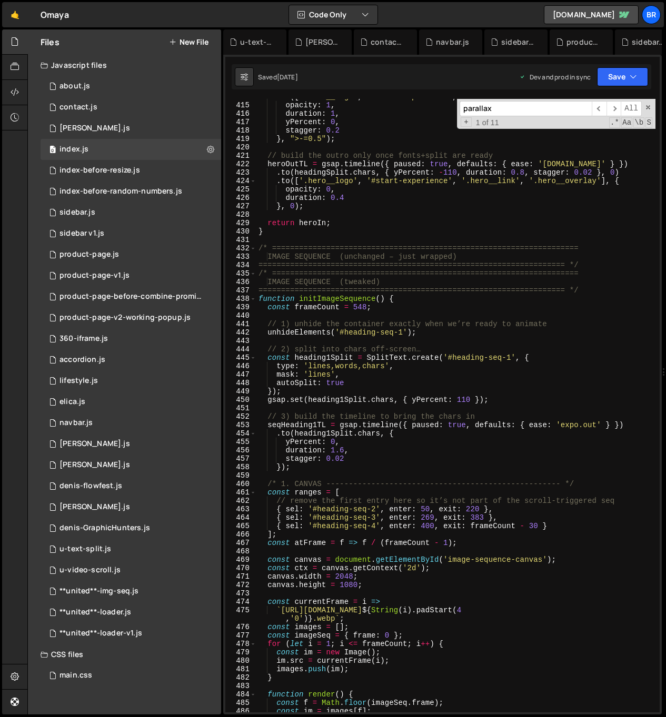
click at [563, 107] on input "parallax" at bounding box center [525, 108] width 132 height 15
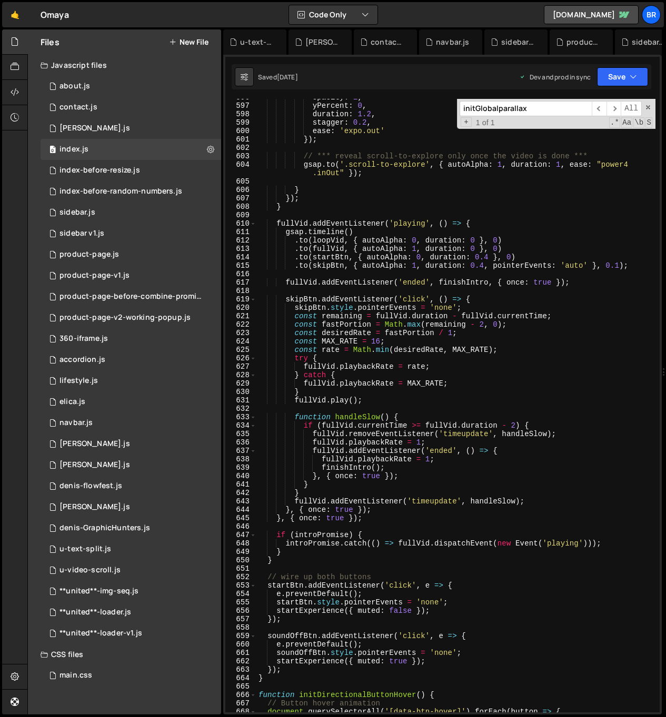
scroll to position [5526, 0]
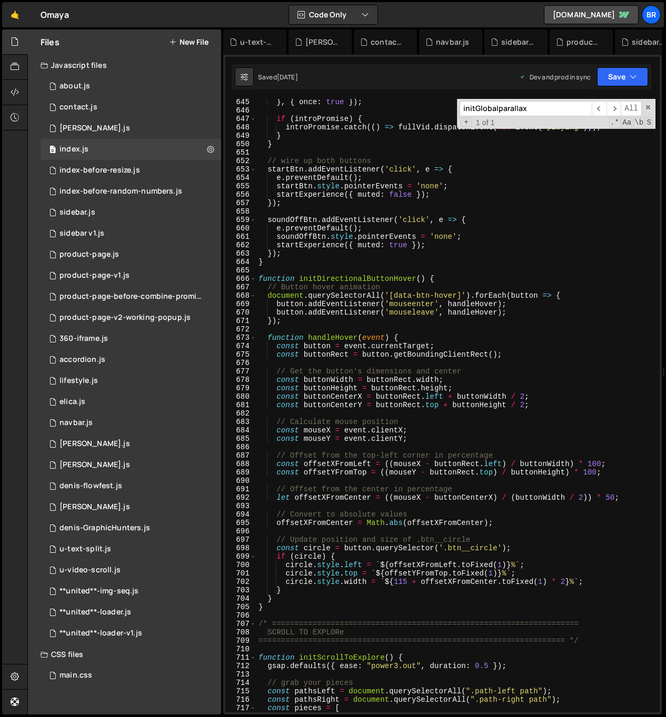
type input "initGlobalparallax"
click at [196, 38] on button "New File" at bounding box center [188, 42] width 39 height 8
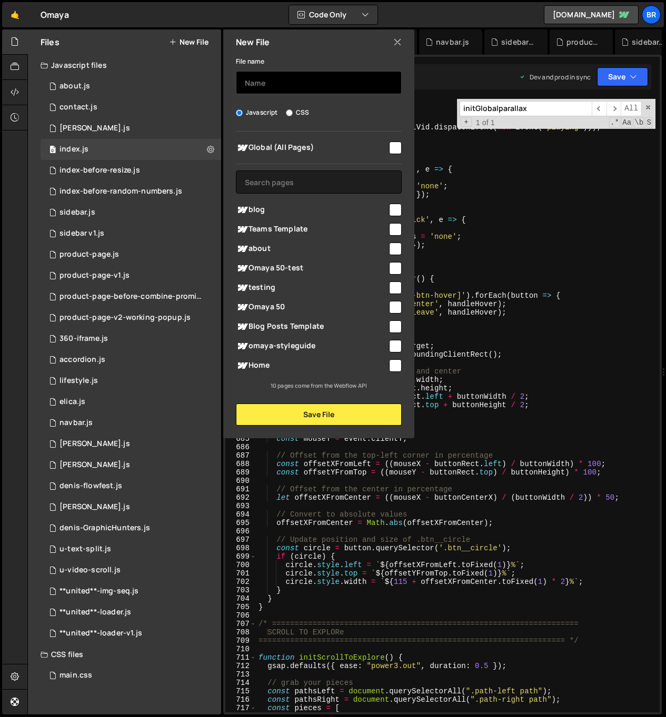
click at [274, 76] on input "text" at bounding box center [319, 82] width 166 height 23
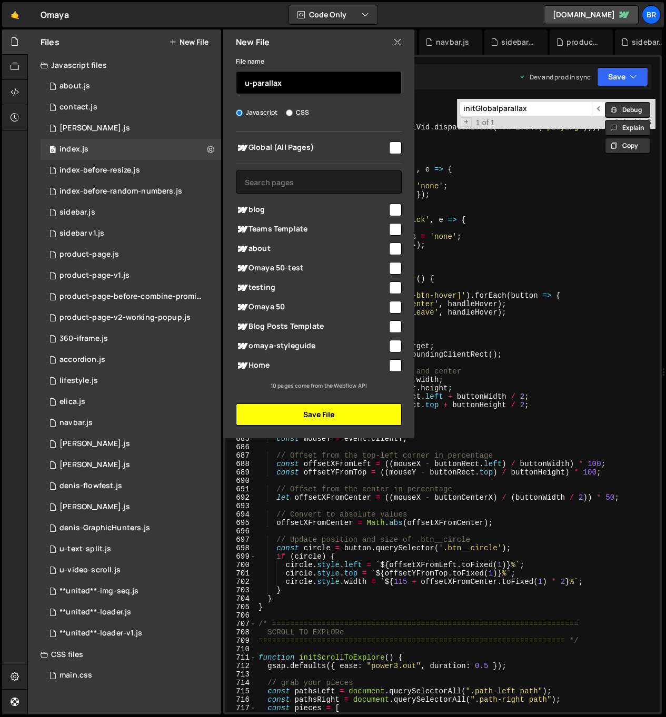
type input "u-parallax"
click at [291, 415] on button "Save File" at bounding box center [319, 415] width 166 height 22
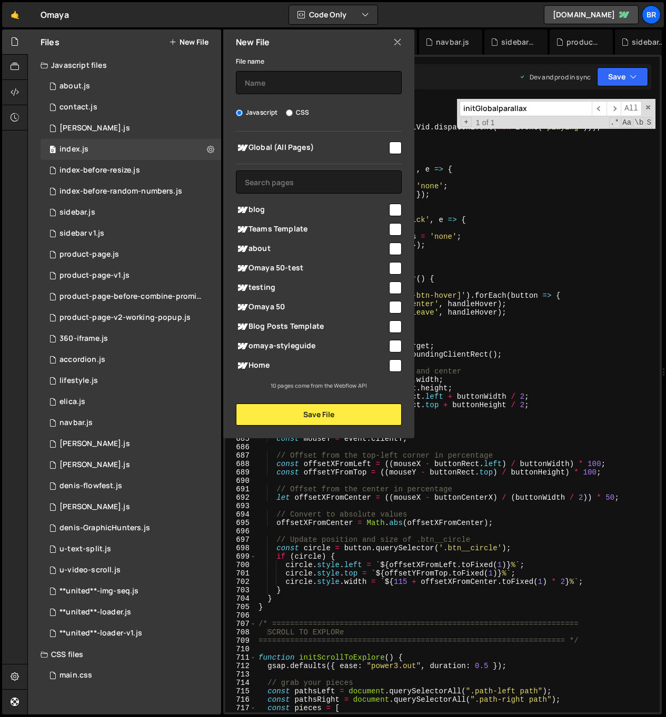
scroll to position [0, 0]
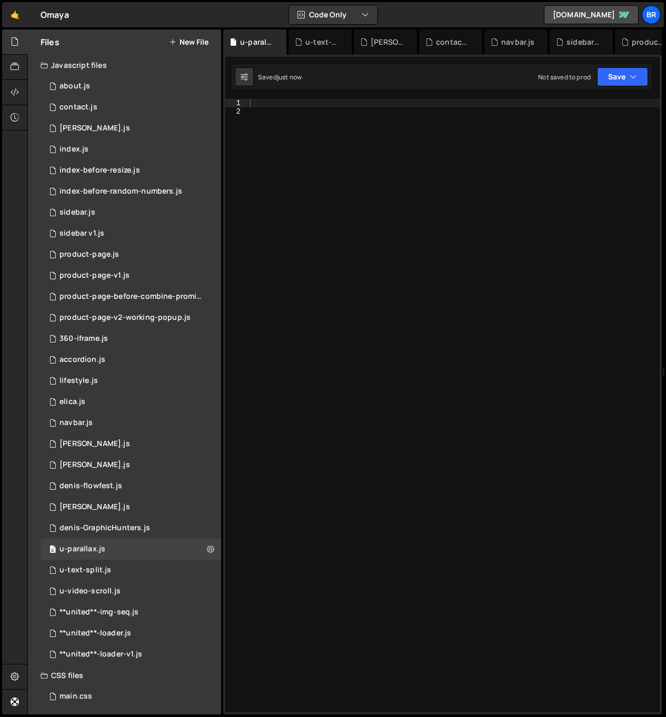
click at [330, 171] on div at bounding box center [453, 414] width 412 height 631
paste textarea "}"
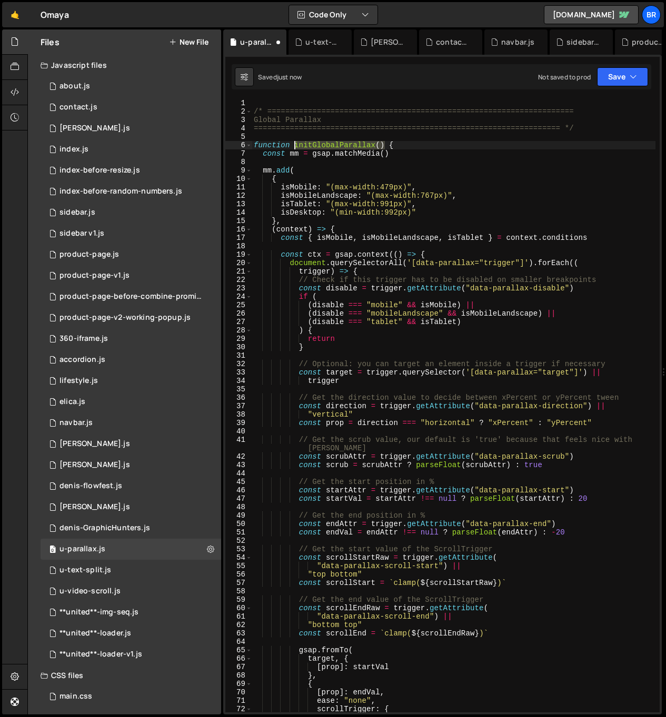
drag, startPoint x: 385, startPoint y: 146, endPoint x: 295, endPoint y: 145, distance: 90.0
click at [294, 146] on div "/* ==================================================================== Global …" at bounding box center [454, 414] width 404 height 631
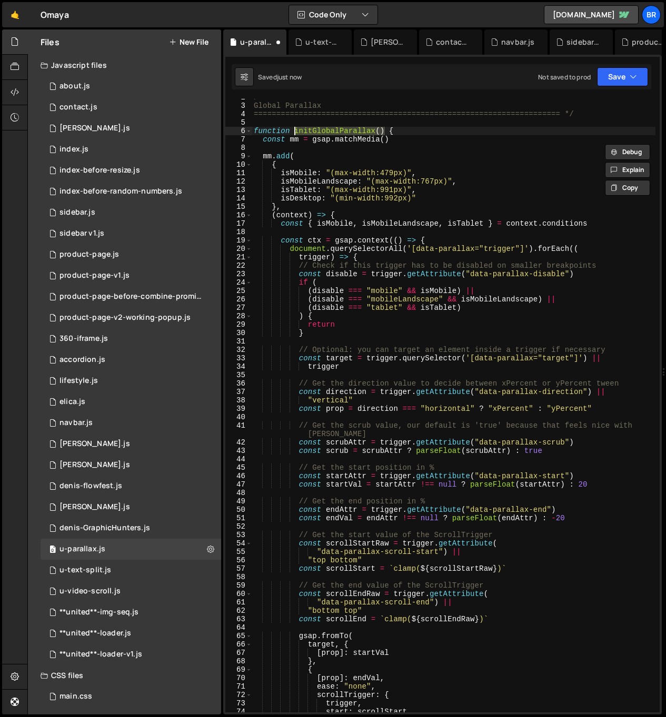
scroll to position [422, 0]
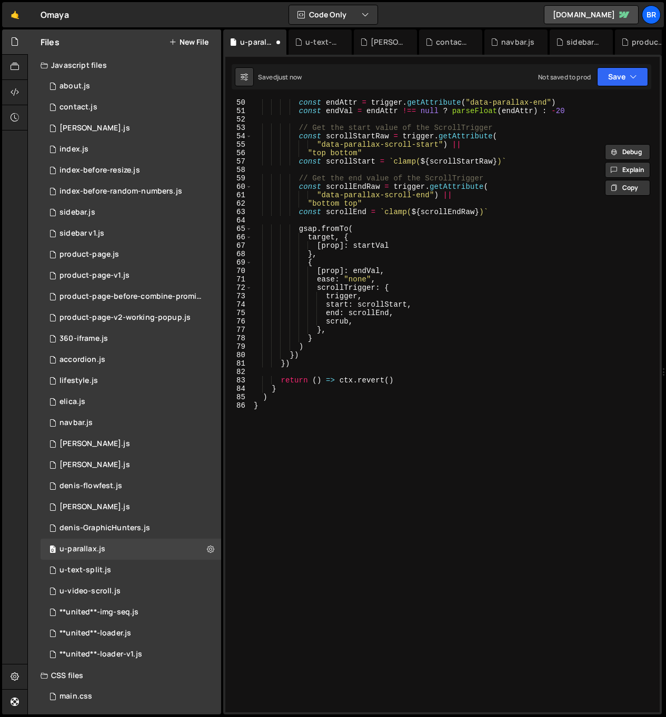
click at [357, 451] on div "const endAttr = trigger . getAttribute ( "data-parallax-end" ) const endVal = e…" at bounding box center [454, 413] width 404 height 631
type textarea "}"
paste textarea "initGlobalParallax()"
type textarea "initGlobalParallax();"
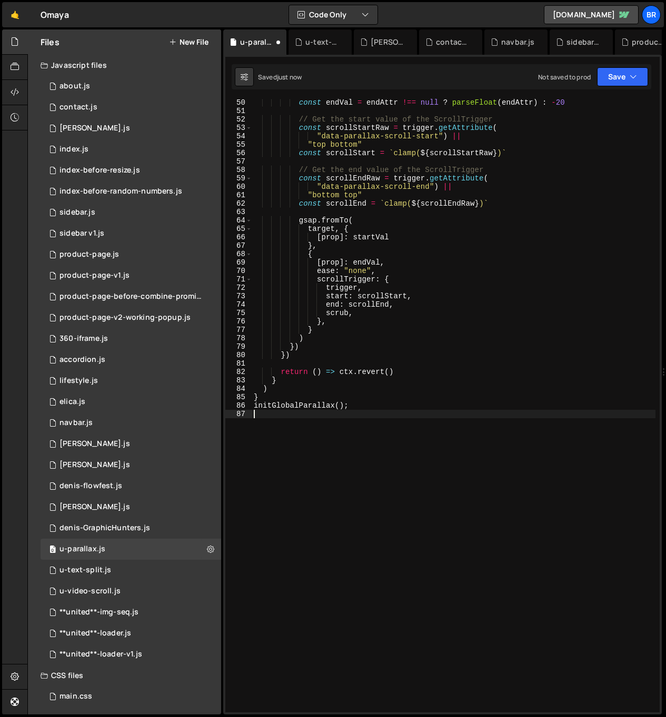
scroll to position [0, 0]
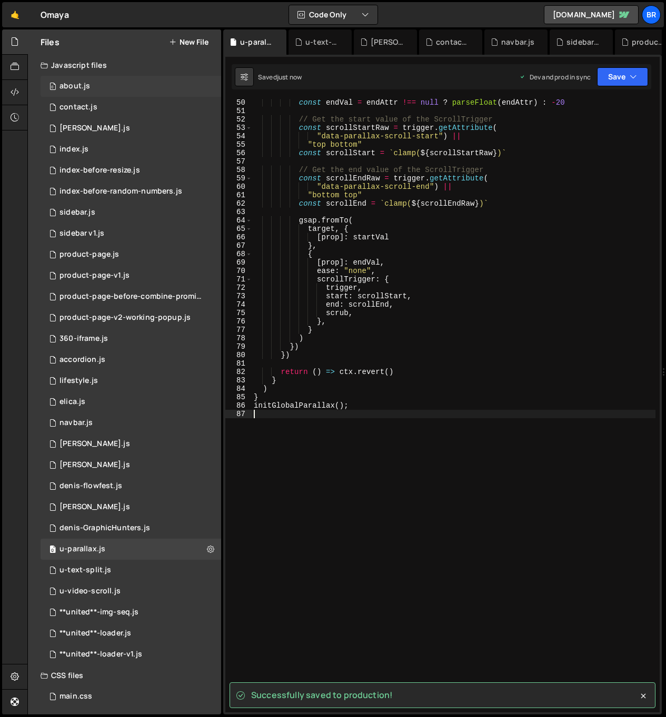
click at [87, 86] on div "about.js" at bounding box center [74, 86] width 31 height 9
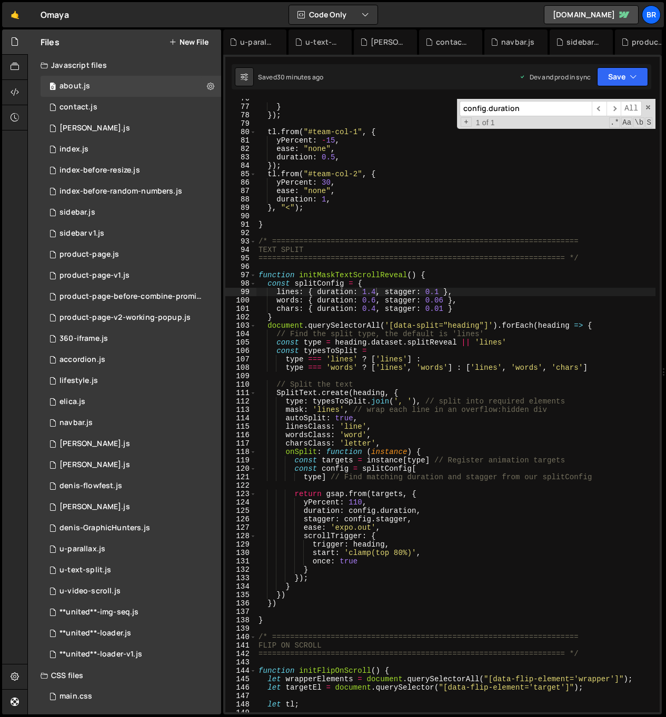
type textarea "return gsap.from(targets, {"
click at [451, 497] on div "} }) ; tl . from ( "#team-col-1" , { yPercent : - 15 , ease : "none" , duration…" at bounding box center [455, 409] width 399 height 631
click at [540, 112] on input "config.duration" at bounding box center [525, 108] width 132 height 15
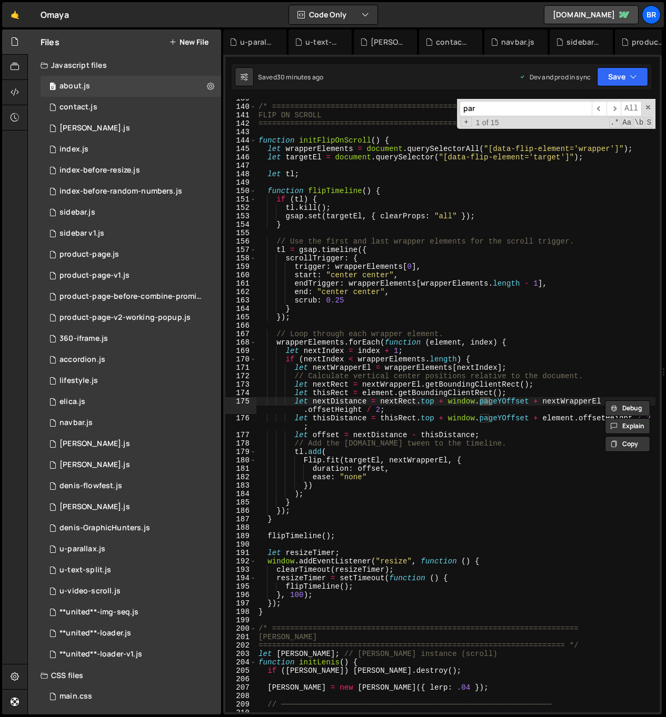
scroll to position [1866, 0]
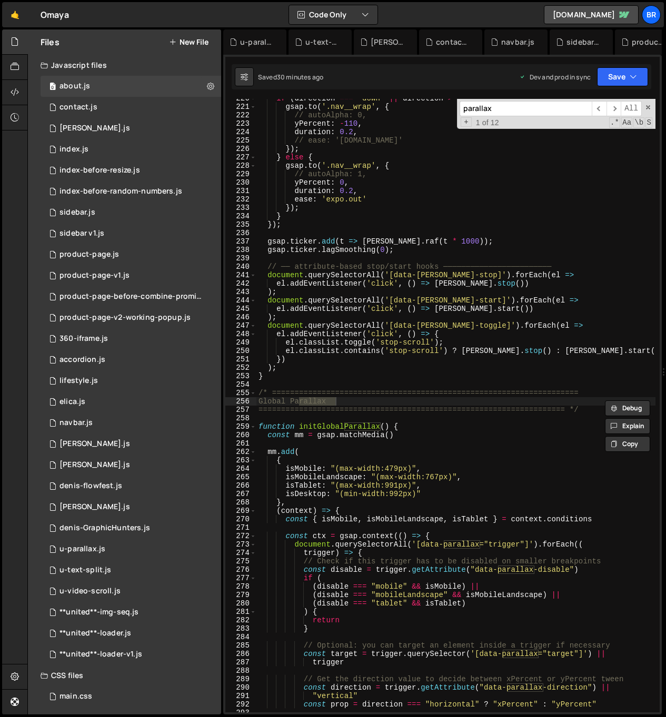
type input "parallax"
type textarea "function initGlobalParallax() {"
click at [482, 431] on div "if ( direction === 'down' || direction > 0 ) { gsap . to ( '.nav__wrap' , { // …" at bounding box center [455, 409] width 399 height 631
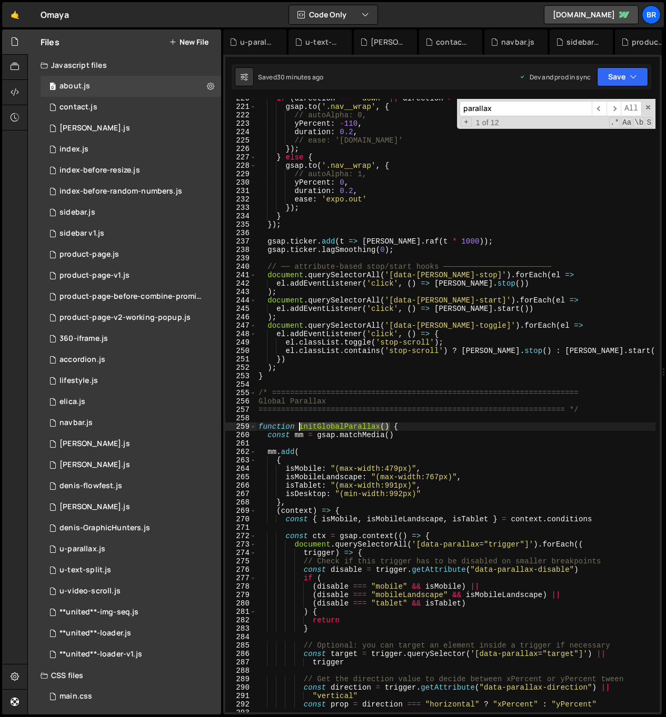
drag, startPoint x: 389, startPoint y: 426, endPoint x: 299, endPoint y: 425, distance: 90.5
click at [299, 425] on div "if ( direction === 'down' || direction > 0 ) { gsap . to ( '.nav__wrap' , { // …" at bounding box center [455, 409] width 399 height 631
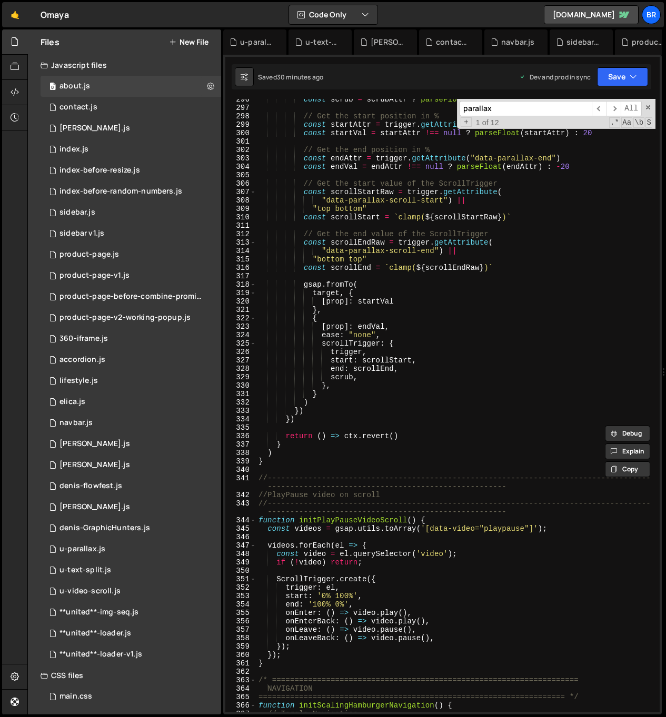
scroll to position [2634, 0]
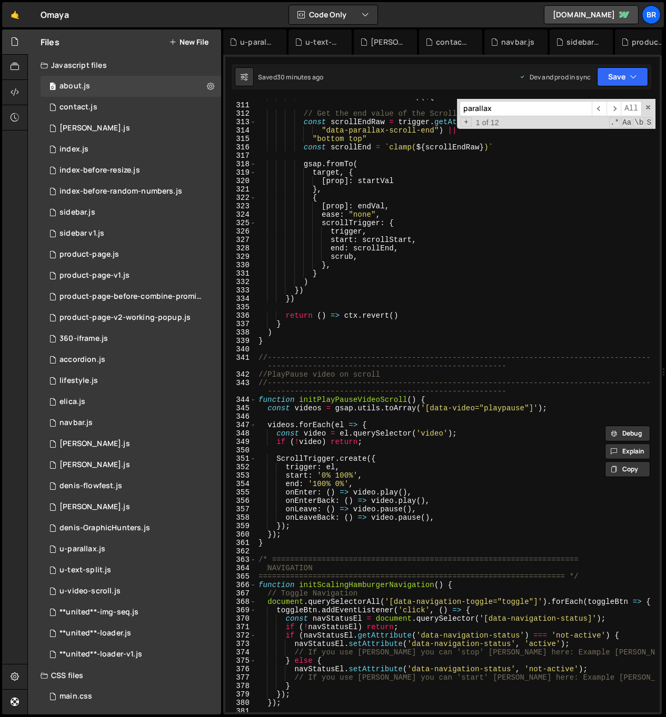
click at [441, 550] on div "const scrollStart = ` clamp( ${ scrollStartRaw } ) ` // Get the end value of th…" at bounding box center [455, 408] width 399 height 631
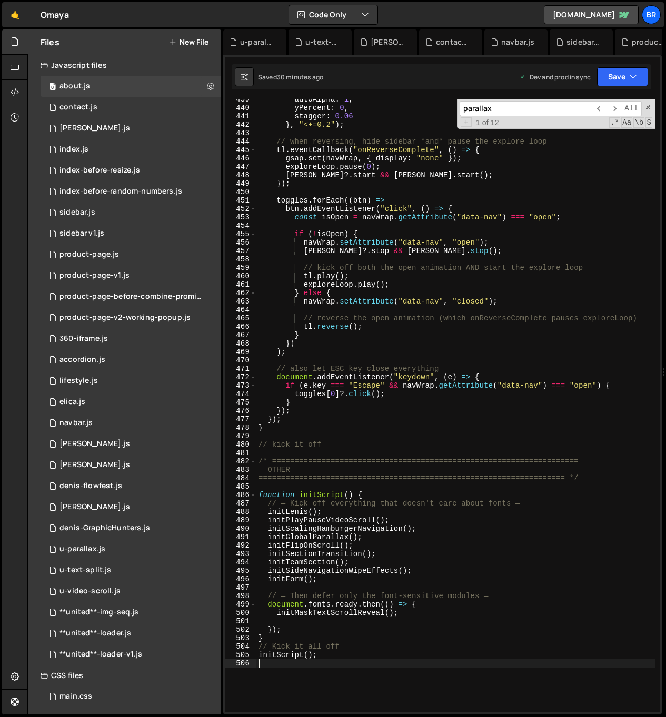
scroll to position [3734, 0]
click at [371, 541] on div "autoAlpha : 1 , yPercent : 0 , stagger : 0.06 } , "<+=0.2" ) ; // when reversin…" at bounding box center [455, 410] width 399 height 631
type textarea "initGlobalParallax();"
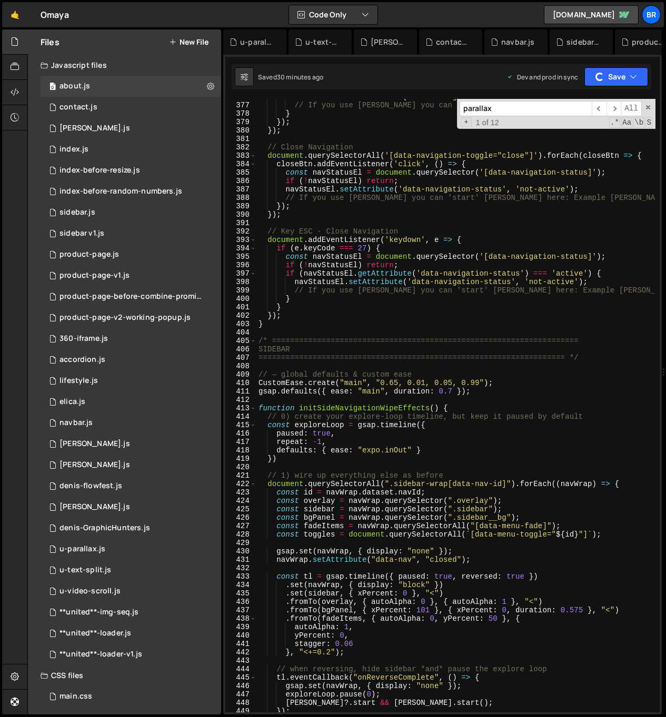
scroll to position [3206, 0]
click at [122, 142] on div "0 index.js 0" at bounding box center [131, 149] width 181 height 21
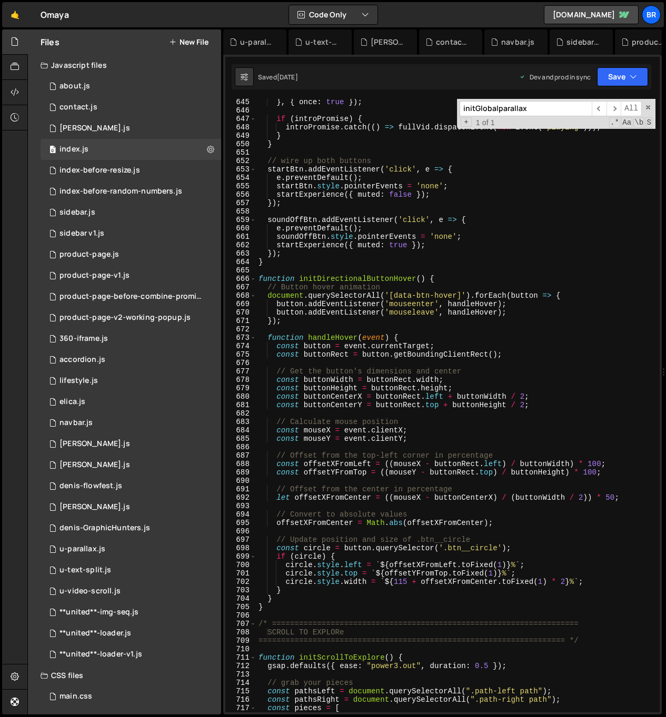
type textarea "startBtn.style.pointerEvents = 'none';"
click at [386, 185] on div "} , { once : true }) ; if ( introPromise ) { introPromise . catch (( ) => fullV…" at bounding box center [455, 413] width 399 height 631
click at [546, 112] on input "initGlobalparallax" at bounding box center [525, 108] width 132 height 15
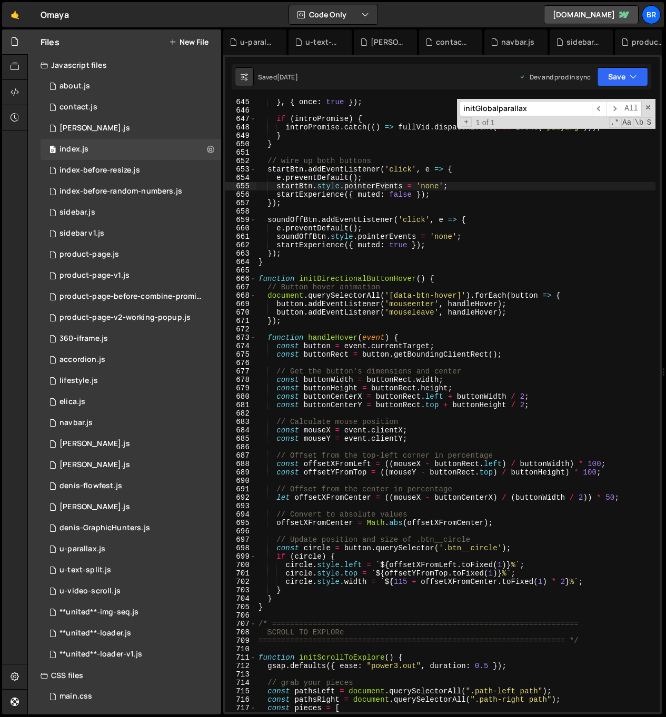
click at [546, 112] on input "initGlobalparallax" at bounding box center [525, 108] width 132 height 15
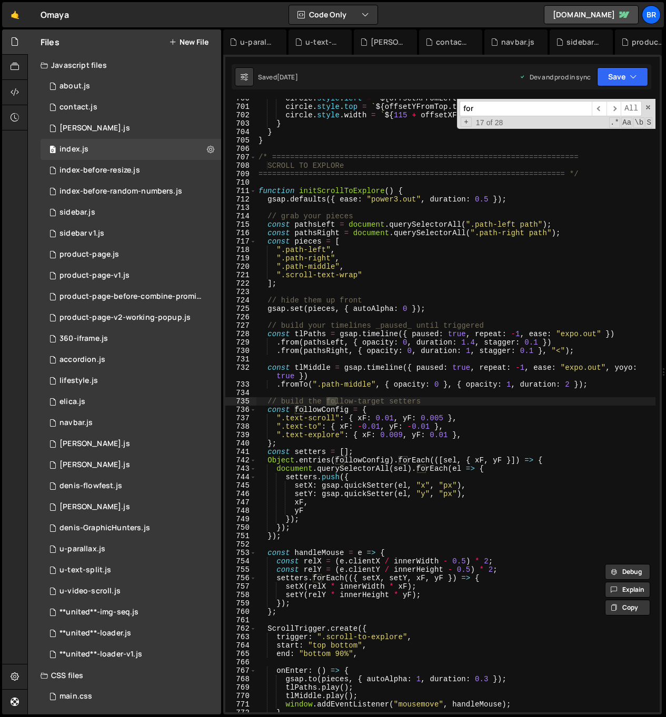
scroll to position [5992, 0]
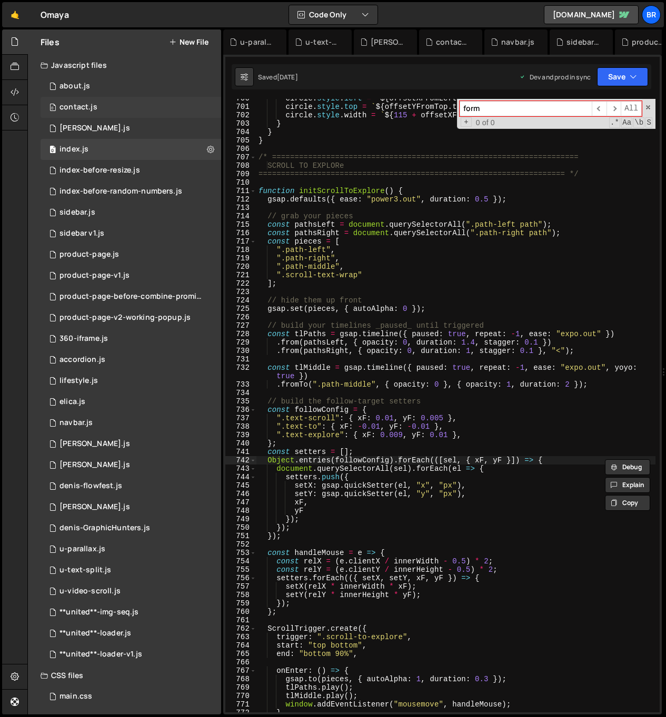
type input "form"
click at [97, 104] on div "0 contact.js 0" at bounding box center [131, 107] width 181 height 21
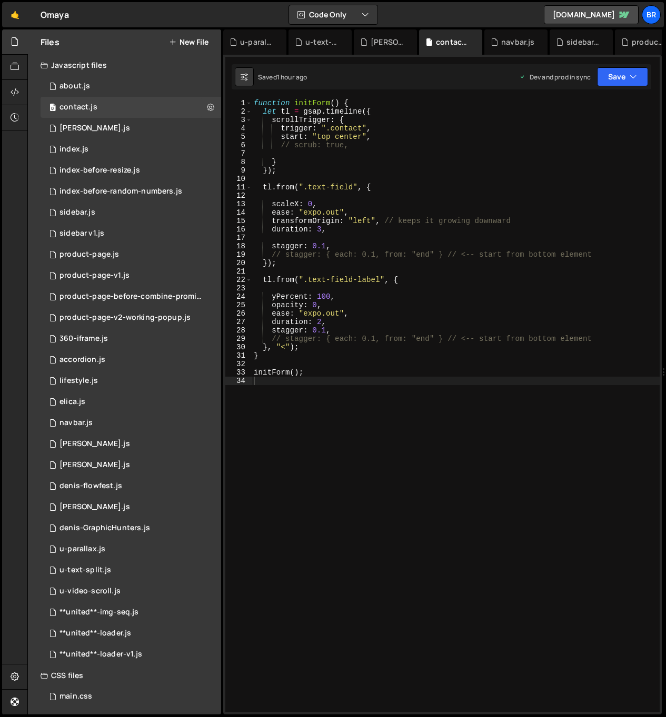
click at [391, 169] on div "function initForm ( ) { let tl = gsap . timeline ({ scrollTrigger : { trigger :…" at bounding box center [456, 414] width 408 height 631
type textarea "initForm();"
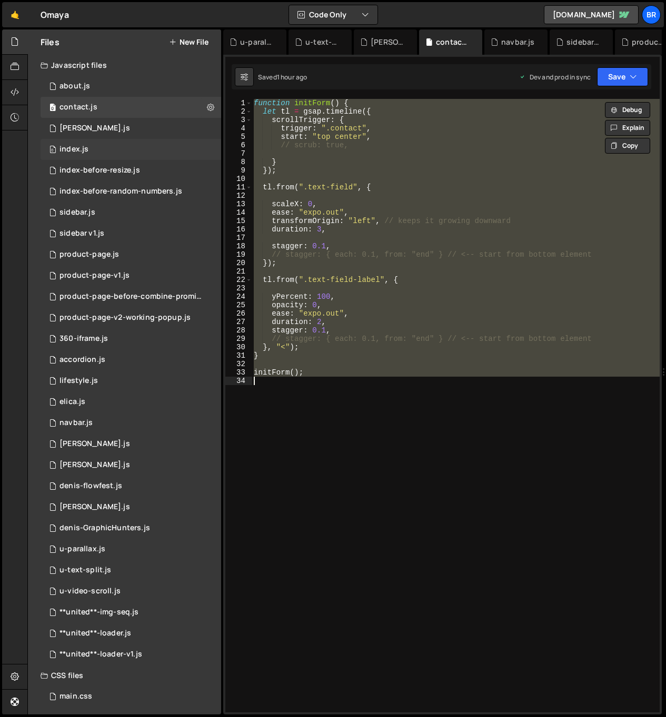
click at [112, 151] on div "0 index.js 0" at bounding box center [131, 149] width 181 height 21
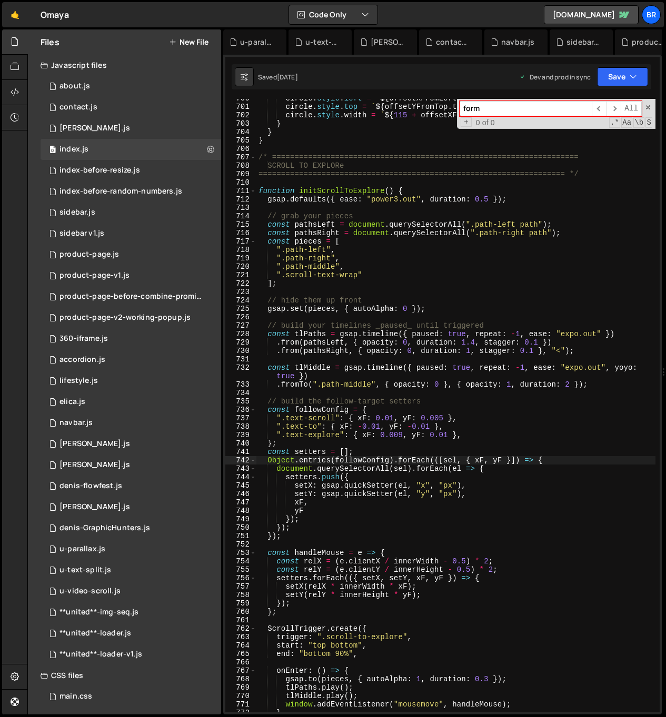
scroll to position [2549, 0]
click at [500, 113] on input "form" at bounding box center [525, 108] width 132 height 15
drag, startPoint x: 646, startPoint y: 107, endPoint x: 585, endPoint y: 209, distance: 118.7
click at [646, 107] on span at bounding box center [647, 107] width 7 height 7
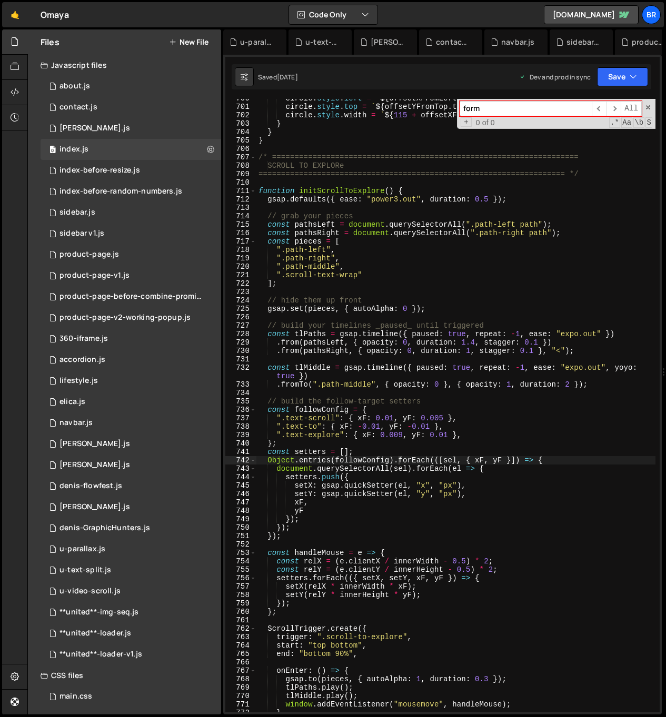
type textarea "Object.entries(followConfig).forEach(([sel, { xF, yF }]) => {"
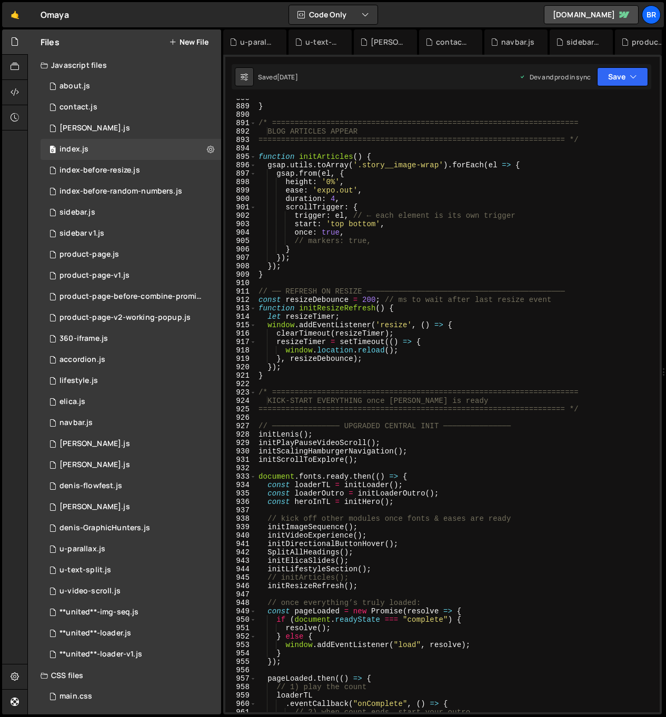
scroll to position [7471, 0]
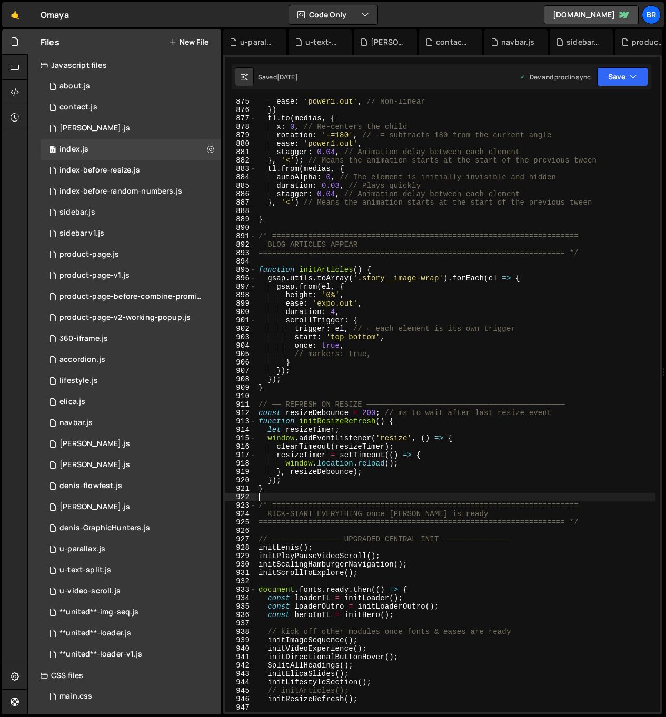
click at [307, 495] on div "ease : 'power1.out' , // Non-linear }) tl . to ( medias , { x : 0 , // Re-cente…" at bounding box center [455, 412] width 399 height 631
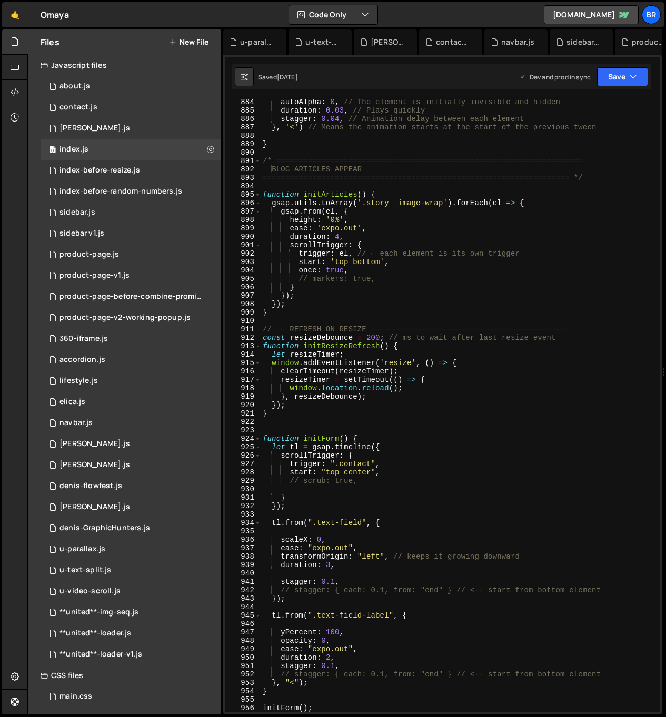
scroll to position [7617, 0]
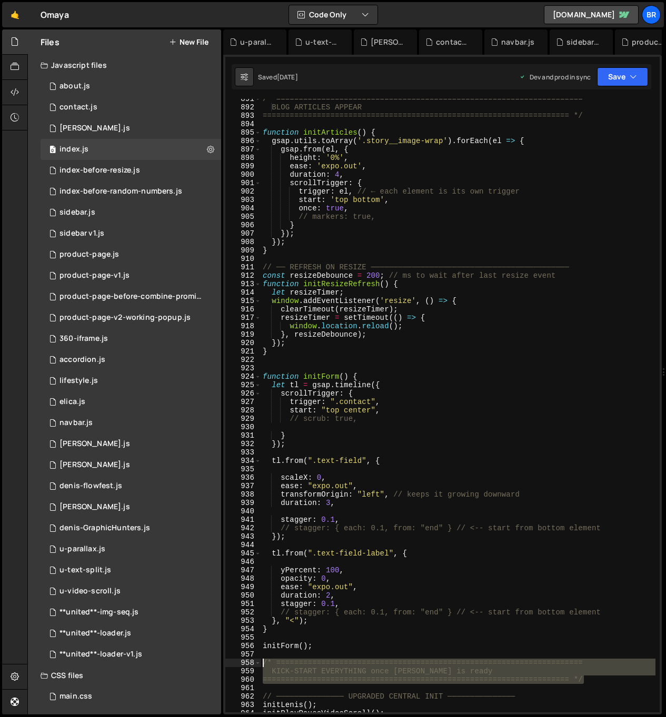
drag, startPoint x: 580, startPoint y: 681, endPoint x: 262, endPoint y: 661, distance: 319.1
click at [262, 661] on div "/* ==================================================================== BLOG AR…" at bounding box center [458, 410] width 395 height 631
type textarea "/* ==================================================================== KICK-ST…"
click at [323, 367] on div "/* ==================================================================== BLOG AR…" at bounding box center [458, 410] width 395 height 631
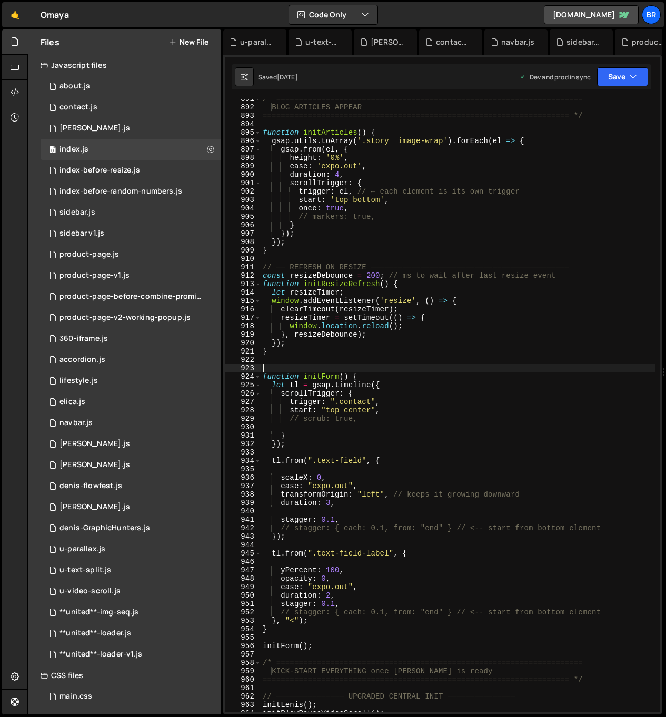
paste textarea "==================================================================== */"
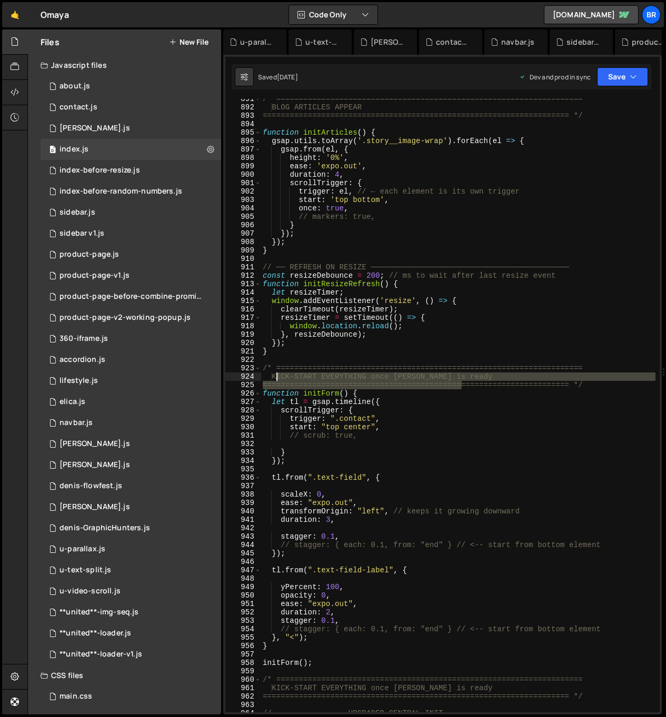
drag, startPoint x: 462, startPoint y: 382, endPoint x: 288, endPoint y: 377, distance: 173.8
click at [275, 379] on div "/* ==================================================================== BLOG AR…" at bounding box center [458, 410] width 395 height 631
click at [288, 377] on div "/* ==================================================================== BLOG AR…" at bounding box center [458, 410] width 395 height 631
drag, startPoint x: 463, startPoint y: 379, endPoint x: 275, endPoint y: 376, distance: 187.9
click at [275, 376] on div "/* ==================================================================== BLOG AR…" at bounding box center [458, 410] width 395 height 631
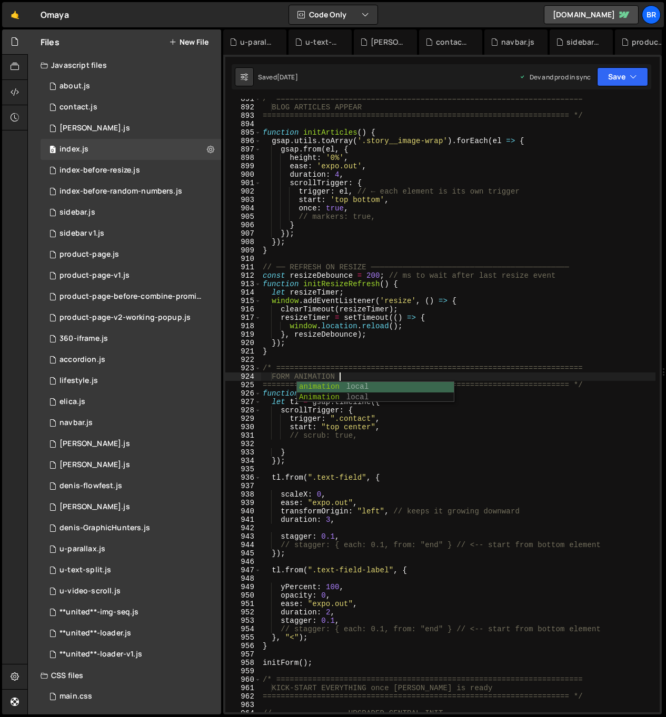
click at [337, 343] on div "/* ==================================================================== BLOG AR…" at bounding box center [458, 410] width 395 height 631
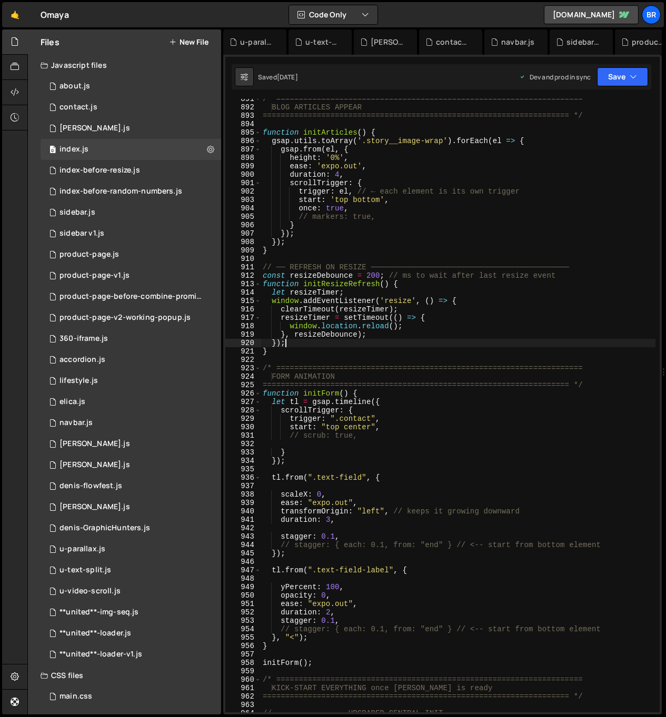
scroll to position [0, 1]
drag, startPoint x: 346, startPoint y: 392, endPoint x: 309, endPoint y: 393, distance: 36.4
click at [305, 392] on div "/* ==================================================================== BLOG AR…" at bounding box center [458, 410] width 395 height 631
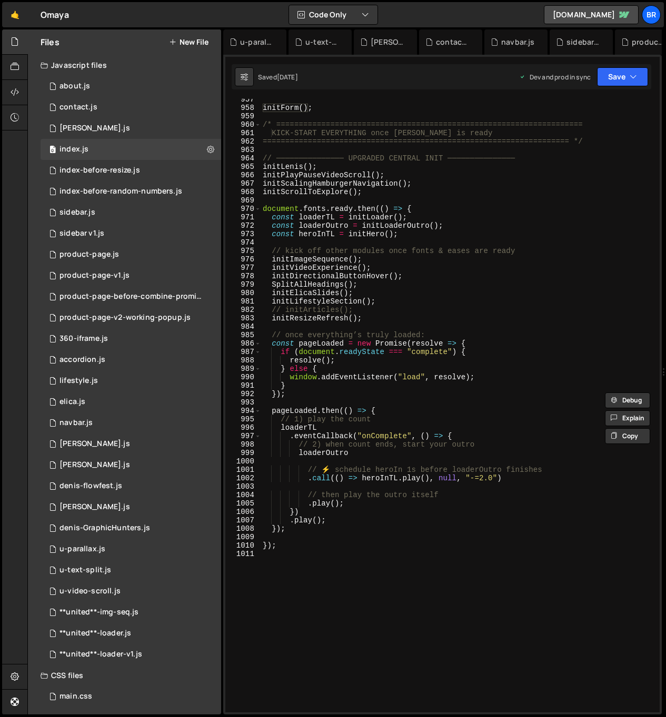
scroll to position [8163, 0]
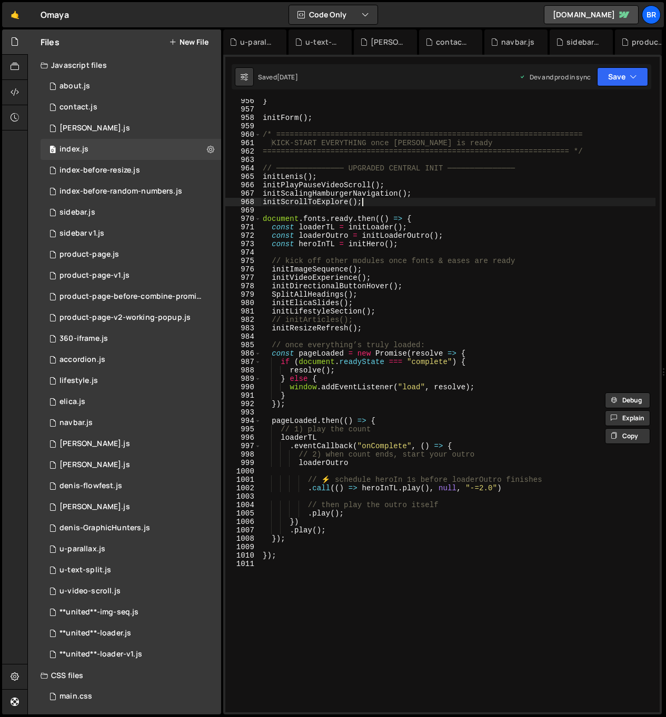
click at [369, 205] on div "} initForm ( ) ; /* ===========================================================…" at bounding box center [458, 412] width 395 height 631
type textarea "initScrollToExplore();"
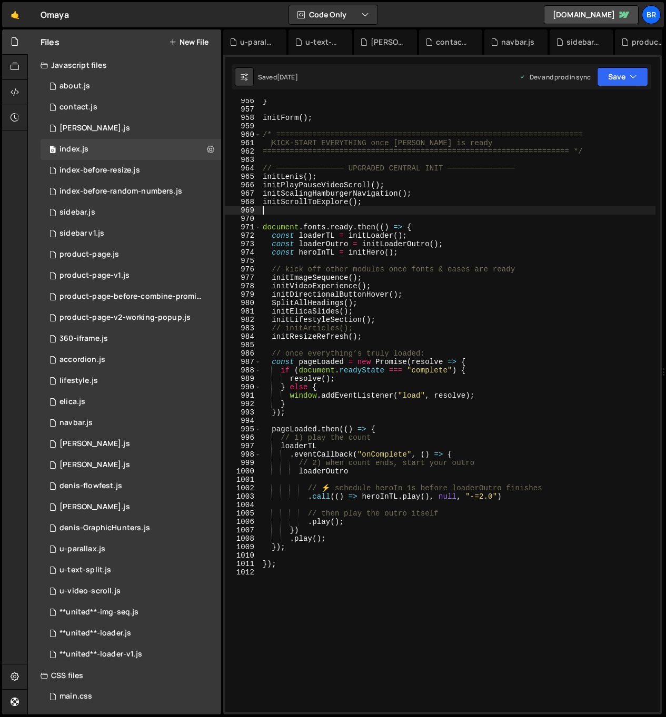
scroll to position [0, 0]
paste textarea "initForm()"
click at [357, 331] on div "} initForm ( ) ; /* ===========================================================…" at bounding box center [458, 412] width 395 height 631
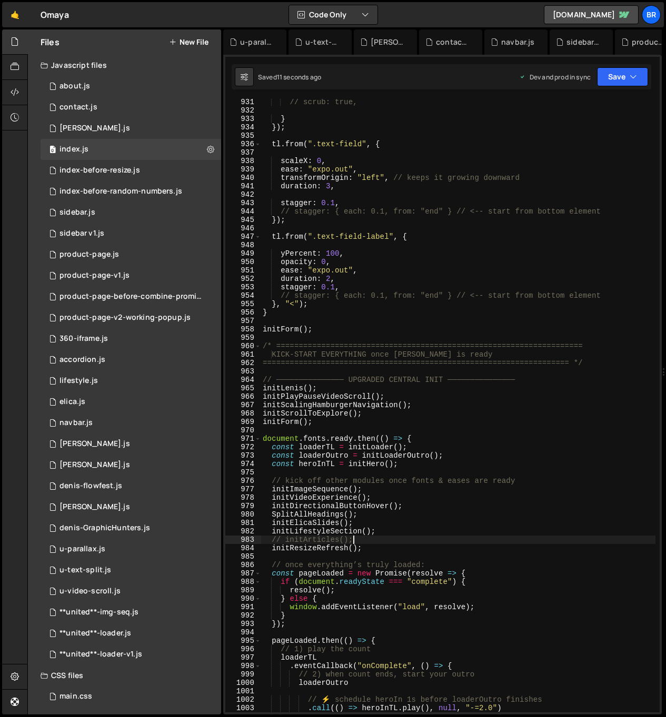
click at [363, 331] on div "// scrub: true, } }) ; tl . from ( ".text-field" , { scaleX : 0 , ease : "expo.…" at bounding box center [458, 413] width 395 height 631
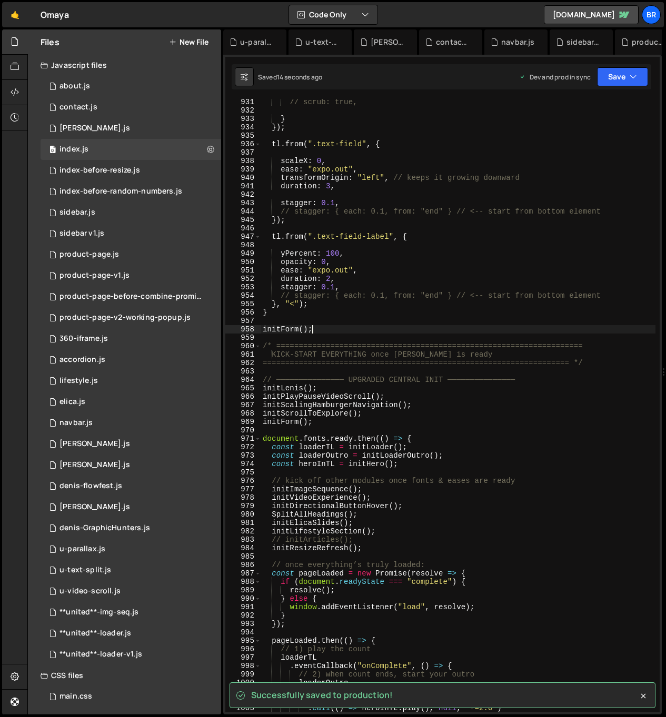
type textarea "initForm();"
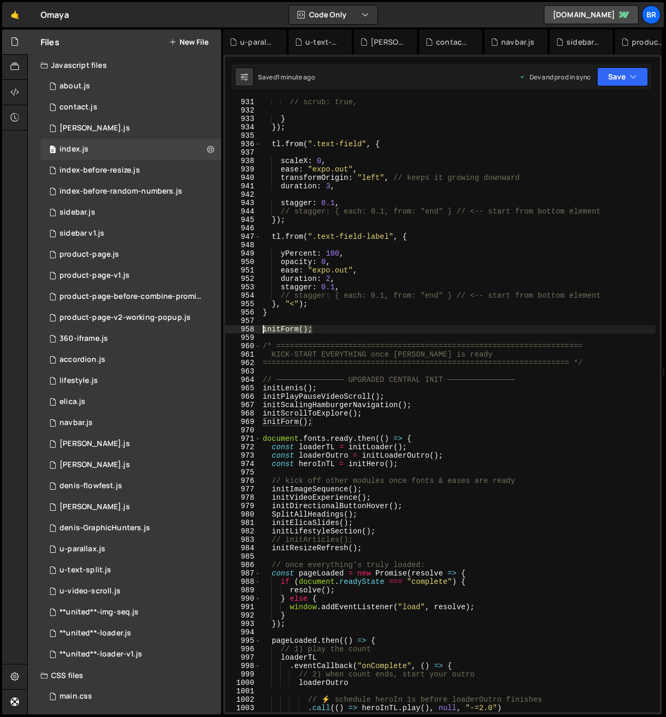
drag, startPoint x: 343, startPoint y: 331, endPoint x: 254, endPoint y: 326, distance: 89.6
click at [254, 326] on div "initForm(); 931 932 933 934 935 936 937 938 939 940 941 942 943 944 945 946 947…" at bounding box center [442, 406] width 434 height 614
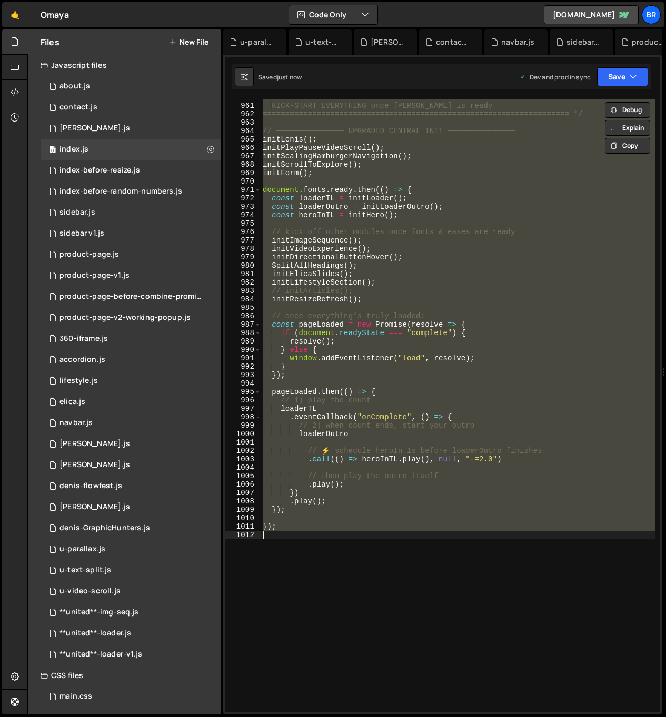
scroll to position [8054, 0]
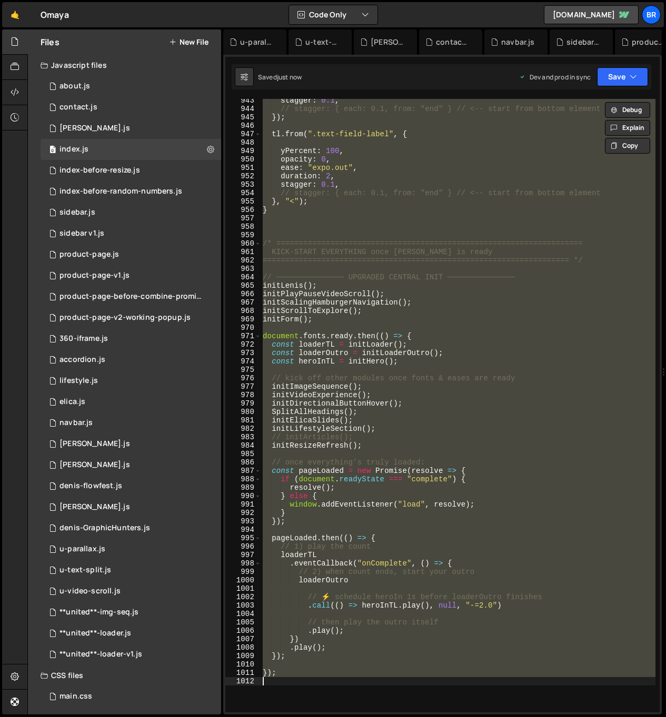
type textarea "initForm();"
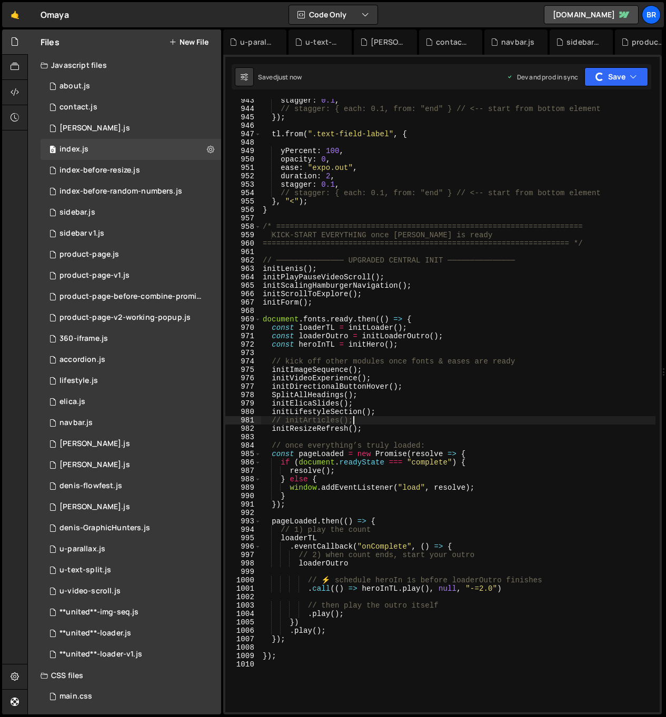
click at [379, 420] on div "stagger : 0.1 , // stagger: { each: 0.1, from: "end" } // <-- start from bottom…" at bounding box center [458, 411] width 395 height 631
click at [379, 426] on div "stagger : 0.1 , // stagger: { each: 0.1, from: "end" } // <-- start from bottom…" at bounding box center [458, 411] width 395 height 631
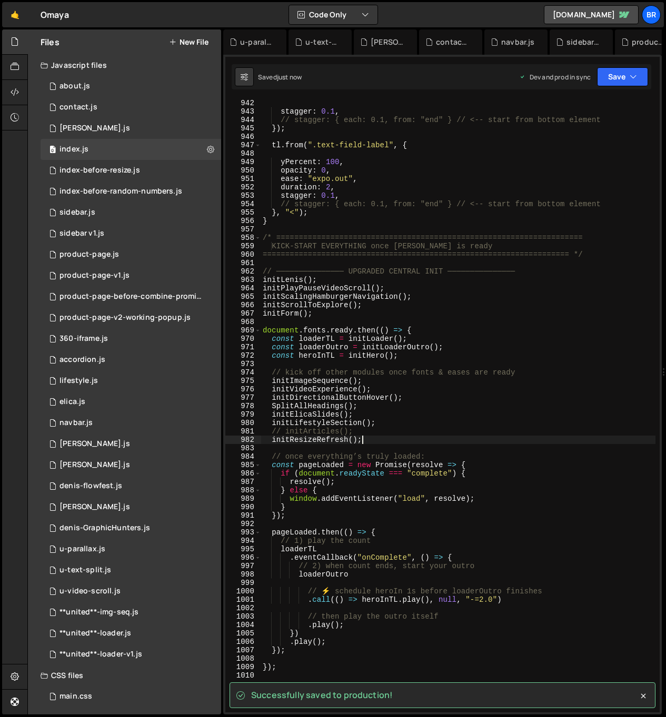
scroll to position [7924, 0]
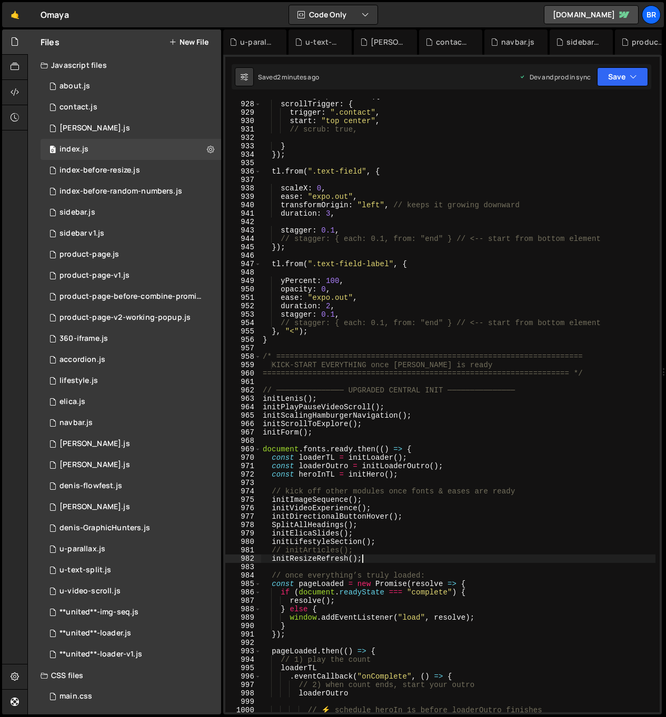
click at [404, 342] on div "let tl = gsap . timeline ({ scrollTrigger : { trigger : ".contact" , start : "t…" at bounding box center [458, 407] width 395 height 631
type textarea "}"
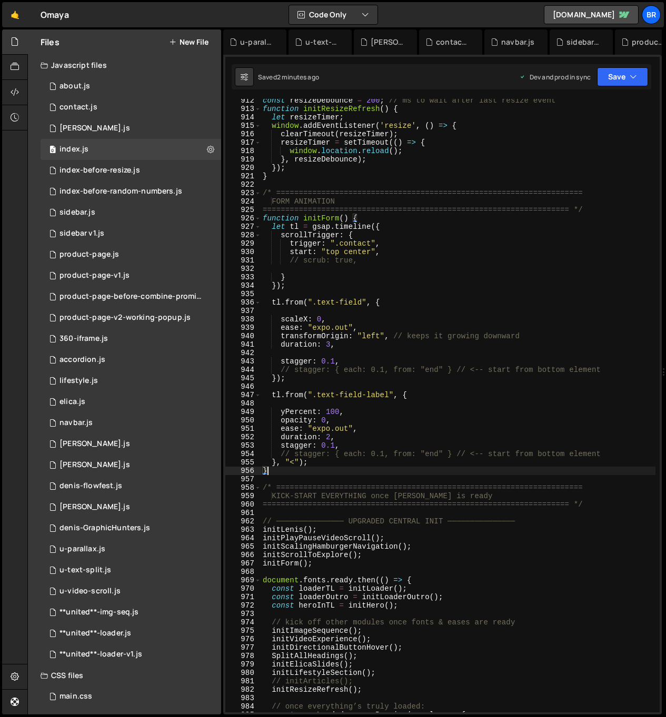
scroll to position [7759, 0]
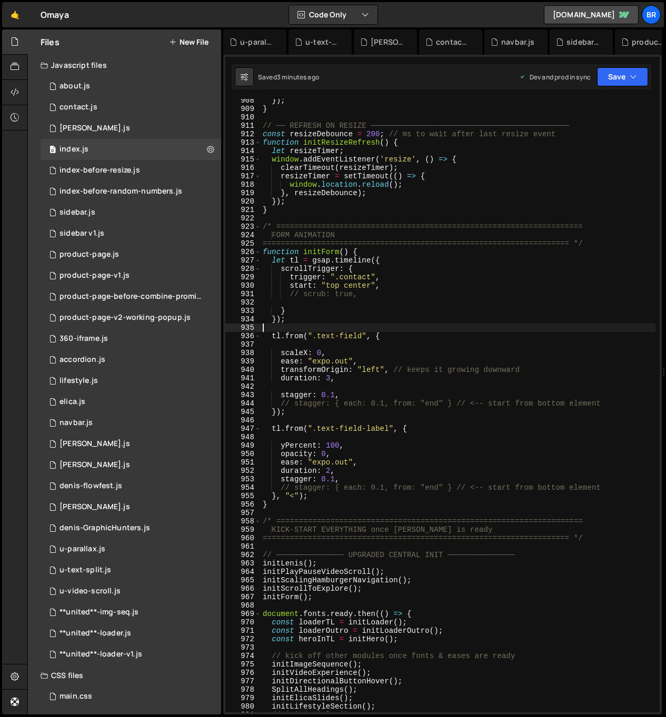
click at [485, 326] on div "}) ; } // ── REFRESH ON RESIZE ──────────────────────────────────────────── con…" at bounding box center [458, 411] width 395 height 631
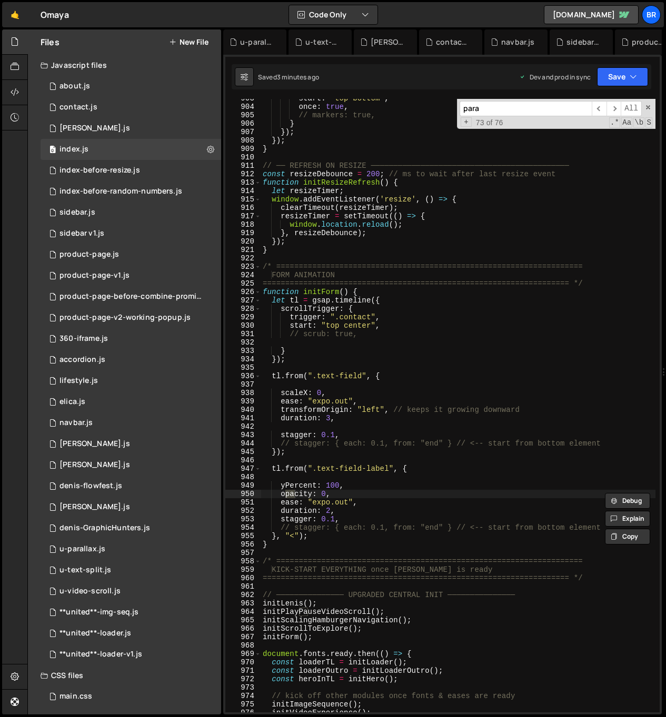
scroll to position [1495, 0]
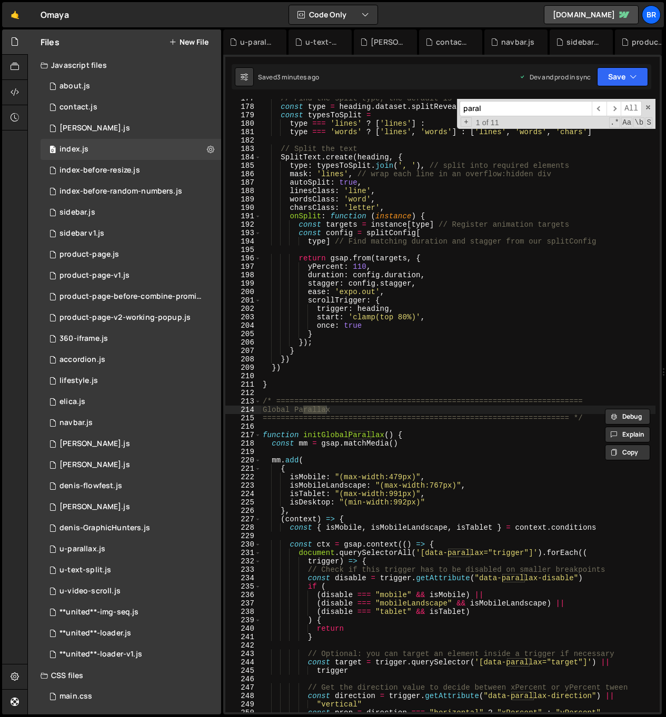
type input "paral"
click at [445, 587] on div "// Find the split type, the default is 'lines' const type = heading . dataset .…" at bounding box center [458, 409] width 395 height 631
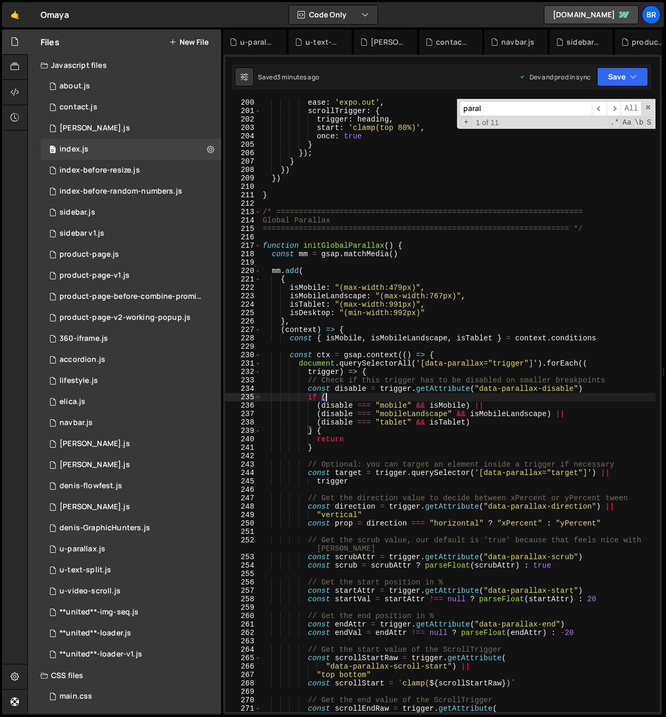
scroll to position [1754, 0]
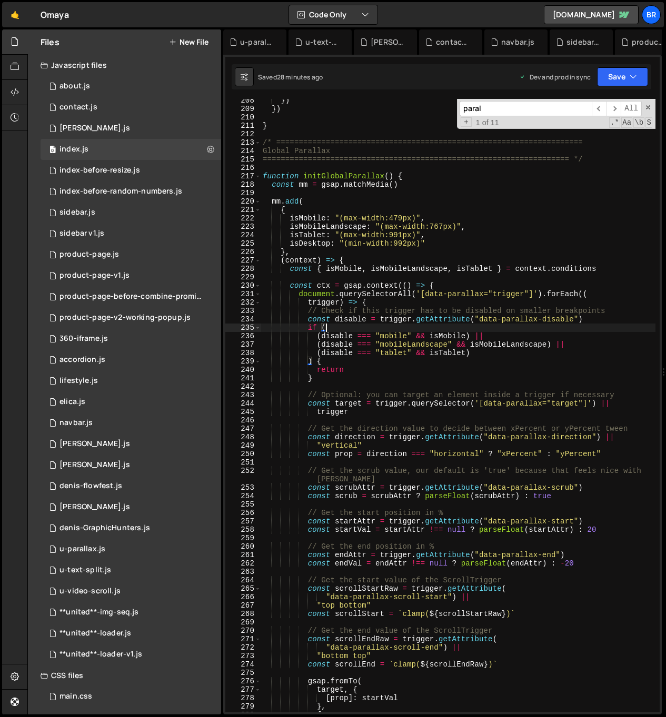
click at [496, 221] on div "}) }) } /* ====================================================================…" at bounding box center [458, 411] width 395 height 631
click at [403, 242] on div "}) }) } /* ====================================================================…" at bounding box center [458, 411] width 395 height 631
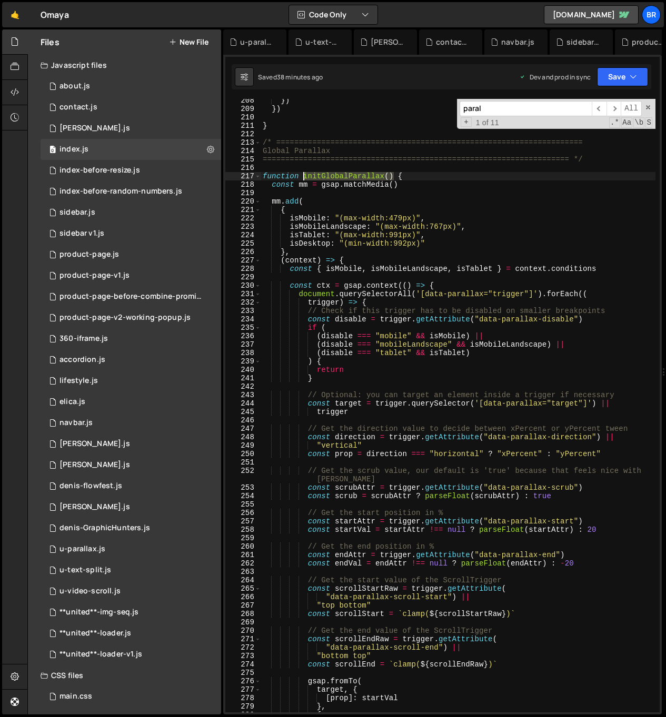
drag, startPoint x: 394, startPoint y: 177, endPoint x: 304, endPoint y: 176, distance: 89.5
click at [304, 176] on div "}) }) } /* ====================================================================…" at bounding box center [458, 411] width 395 height 631
type textarea "function initGlobalParallax() {"
type input "initGlobalParallax()"
click at [394, 176] on div "}) }) } /* ====================================================================…" at bounding box center [458, 406] width 395 height 614
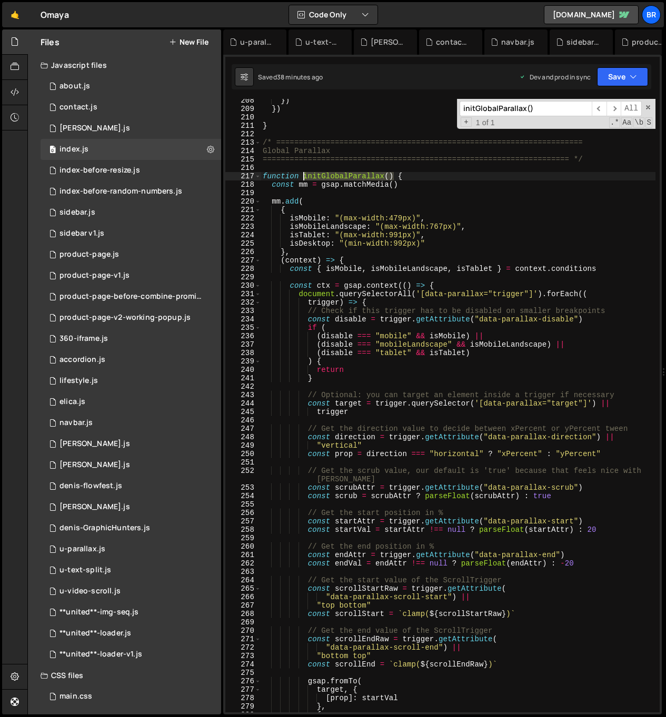
drag, startPoint x: 393, startPoint y: 175, endPoint x: 305, endPoint y: 174, distance: 87.9
click at [305, 174] on div "}) }) } /* ====================================================================…" at bounding box center [458, 411] width 395 height 631
click at [324, 184] on div "}) }) } /* ====================================================================…" at bounding box center [458, 411] width 395 height 631
type textarea "const mm = gsap.matchMedia()"
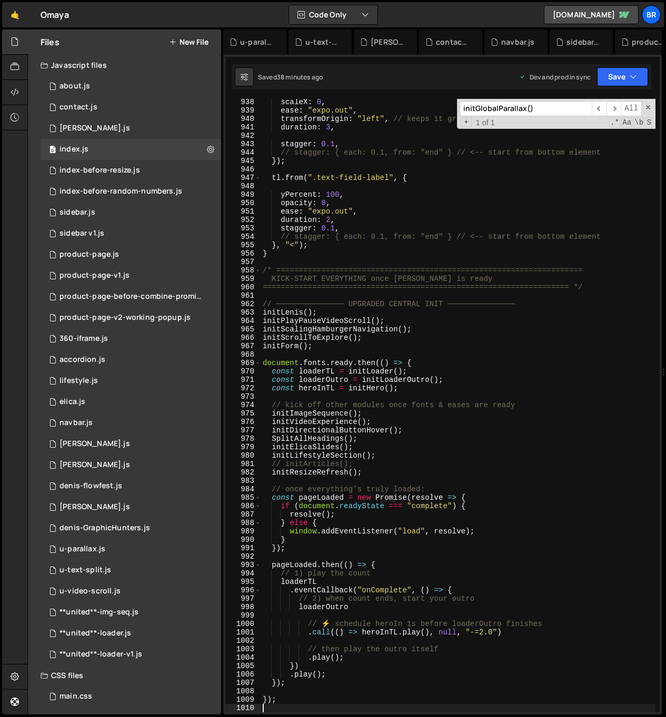
click at [377, 463] on div "scaleX : 0 , ease : "expo.out" , transformOrigin : "left" , // keeps it growing…" at bounding box center [458, 413] width 395 height 631
click at [394, 468] on div "scaleX : 0 , ease : "expo.out" , transformOrigin : "left" , // keeps it growing…" at bounding box center [458, 413] width 395 height 631
click at [385, 456] on div "scaleX : 0 , ease : "expo.out" , transformOrigin : "left" , // keeps it growing…" at bounding box center [458, 413] width 395 height 631
click at [381, 344] on div "scaleX : 0 , ease : "expo.out" , transformOrigin : "left" , // keeps it growing…" at bounding box center [458, 413] width 395 height 631
type textarea "initForm();"
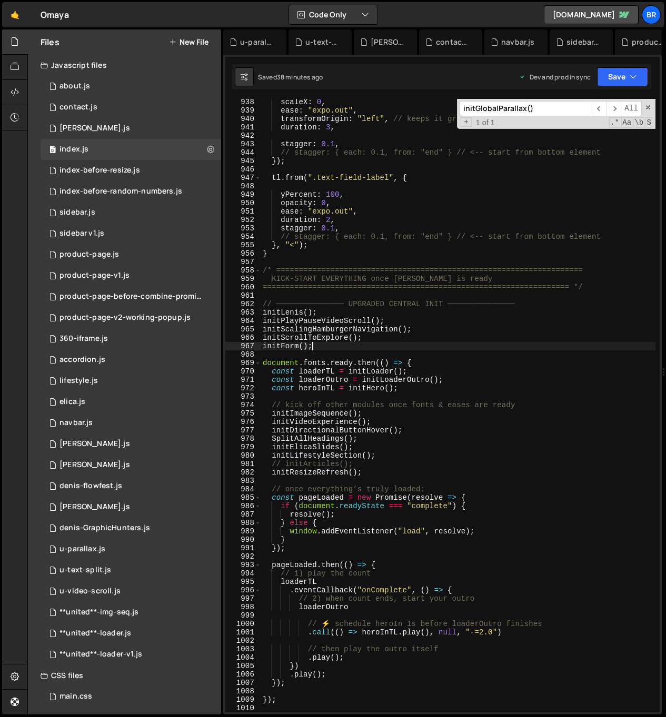
paste textarea "initGlobalParallax()"
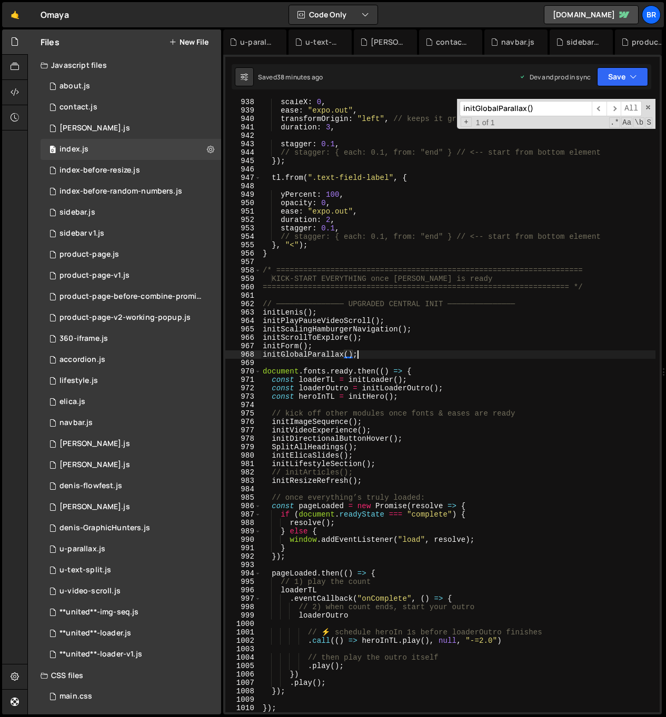
scroll to position [0, 6]
click at [397, 450] on div "scaleX : 0 , ease : "expo.out" , transformOrigin : "left" , // keeps it growing…" at bounding box center [458, 413] width 395 height 631
click at [354, 357] on div "scaleX : 0 , ease : "expo.out" , transformOrigin : "left" , // keeps it growing…" at bounding box center [458, 413] width 395 height 631
click at [603, 106] on span "​" at bounding box center [599, 108] width 15 height 15
type textarea "opacity: 0,"
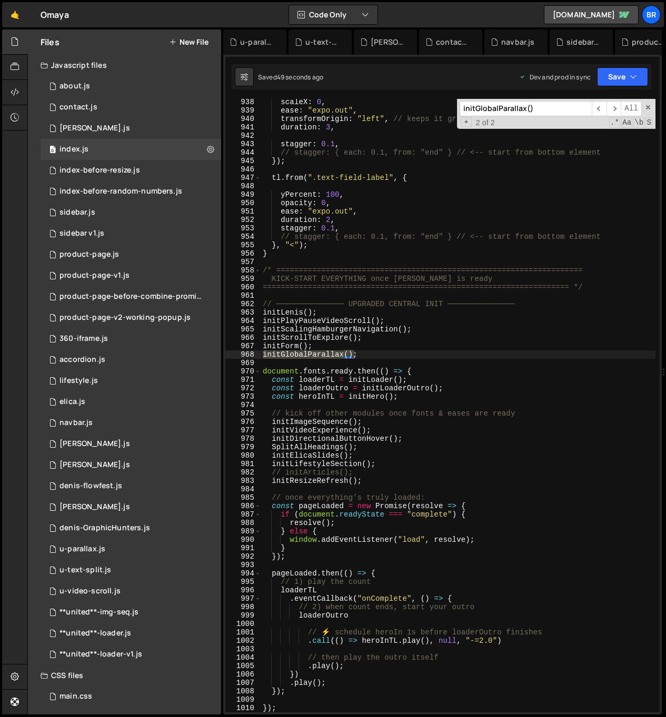
click at [517, 205] on div "scaleX : 0 , ease : "expo.out" , transformOrigin : "left" , // keeps it growing…" at bounding box center [458, 413] width 395 height 631
click at [92, 131] on div "0 [PERSON_NAME].js 0" at bounding box center [131, 128] width 181 height 21
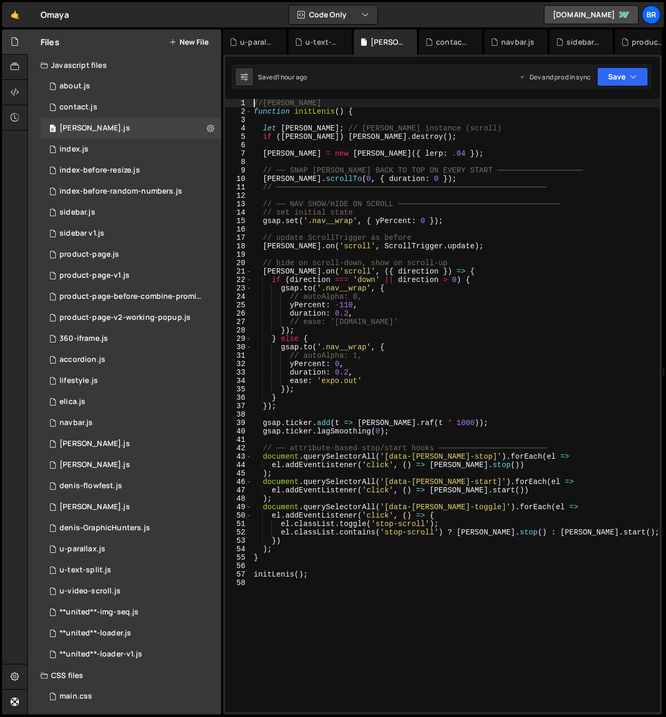
scroll to position [0, 2]
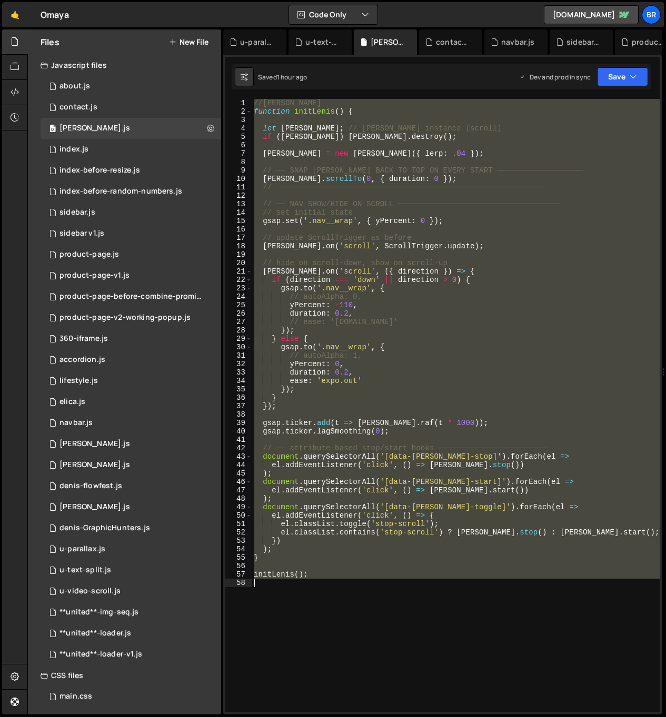
drag, startPoint x: 253, startPoint y: 101, endPoint x: 433, endPoint y: 589, distance: 520.1
click at [433, 589] on div "//[PERSON_NAME] function initLenis ( ) { let [PERSON_NAME] ; // [PERSON_NAME] i…" at bounding box center [456, 414] width 408 height 631
type textarea "initLenis();"
click at [397, 613] on div "//[PERSON_NAME] function initLenis ( ) { let [PERSON_NAME] ; // [PERSON_NAME] i…" at bounding box center [456, 406] width 408 height 614
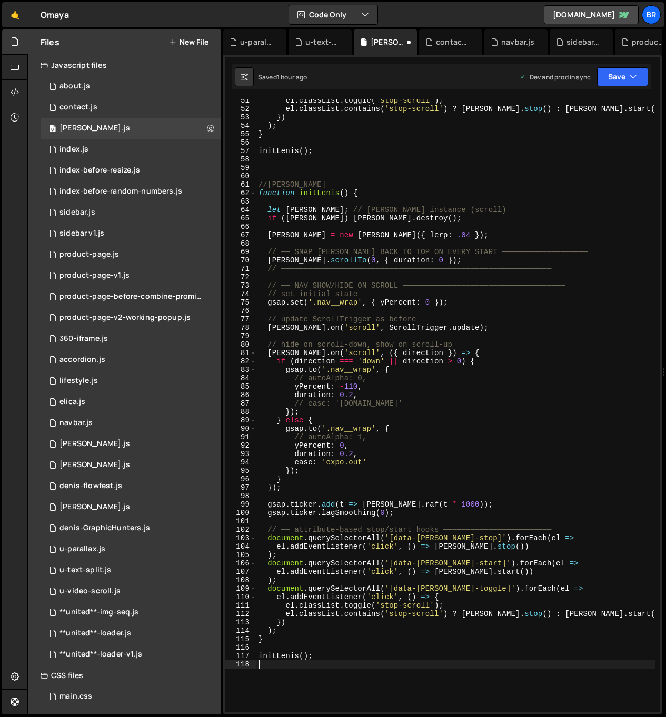
scroll to position [413, 0]
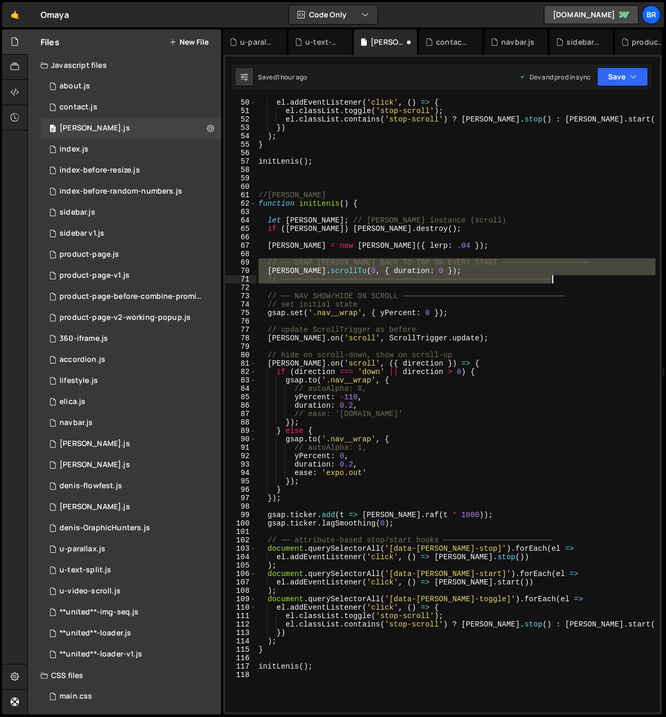
drag, startPoint x: 260, startPoint y: 259, endPoint x: 627, endPoint y: 281, distance: 368.0
click at [628, 281] on div "el . addEventListener ( 'click' , ( ) => { el . classList . toggle ( 'stop-scro…" at bounding box center [455, 413] width 399 height 631
type textarea "[PERSON_NAME].scrollTo(0, { duration: 0 }); // ────────────────────────────────…"
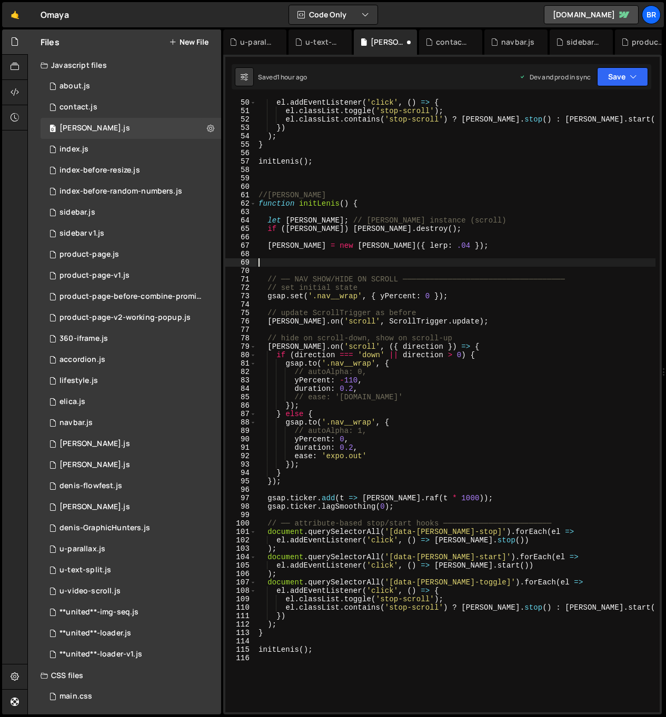
scroll to position [413, 0]
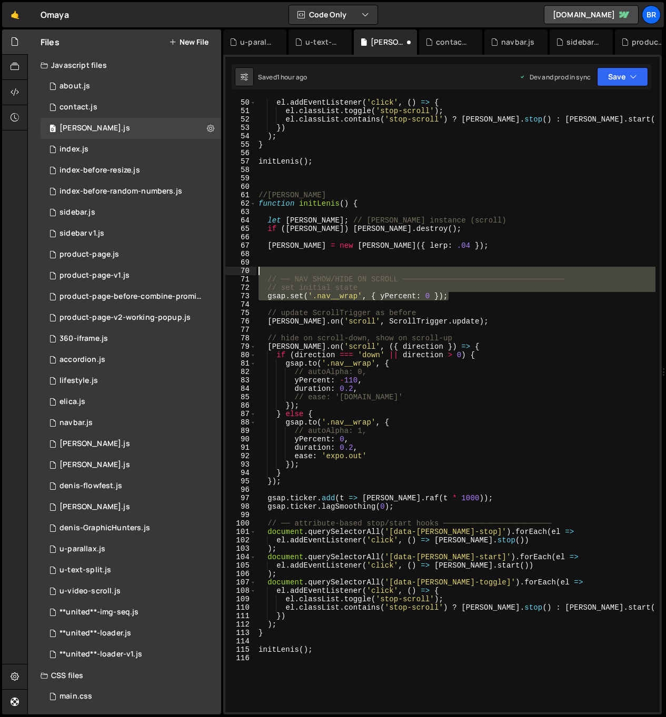
drag, startPoint x: 459, startPoint y: 295, endPoint x: 243, endPoint y: 268, distance: 218.6
click at [243, 268] on div "50 51 52 53 54 55 56 57 58 59 60 61 62 63 64 65 66 67 68 69 70 71 72 73 74 75 7…" at bounding box center [442, 406] width 434 height 614
type textarea "// ── NAV SHOW/HIDE ON SCROLL ────────────────────────────────────"
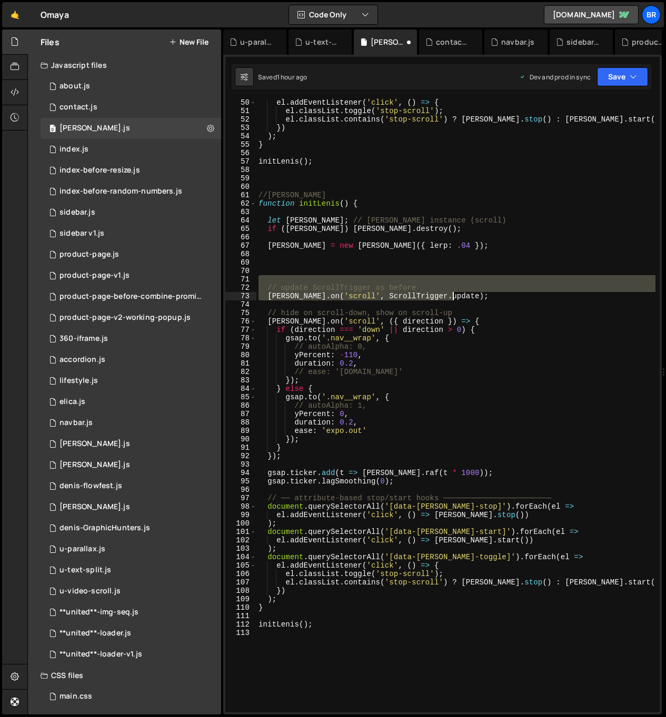
drag, startPoint x: 282, startPoint y: 283, endPoint x: 457, endPoint y: 296, distance: 175.8
click at [457, 297] on div "el . addEventListener ( 'click' , ( ) => { el . classList . toggle ( 'stop-scro…" at bounding box center [455, 413] width 399 height 631
type textarea "// update ScrollTrigger as before lenis.on('scroll', ScrollTrigger.update);"
click at [463, 266] on div "el . addEventListener ( 'click' , ( ) => { el . classList . toggle ( 'stop-scro…" at bounding box center [455, 413] width 399 height 631
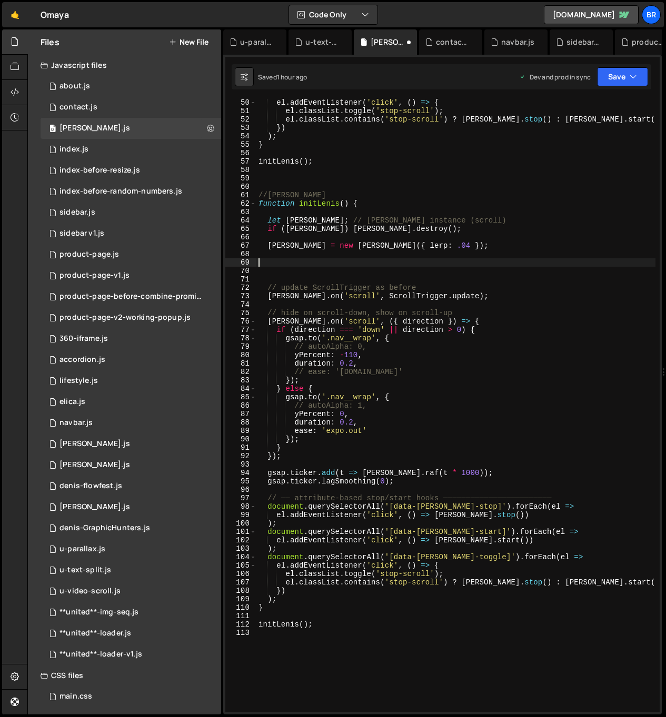
click at [473, 321] on div "el . addEventListener ( 'click' , ( ) => { el . classList . toggle ( 'stop-scro…" at bounding box center [455, 413] width 399 height 631
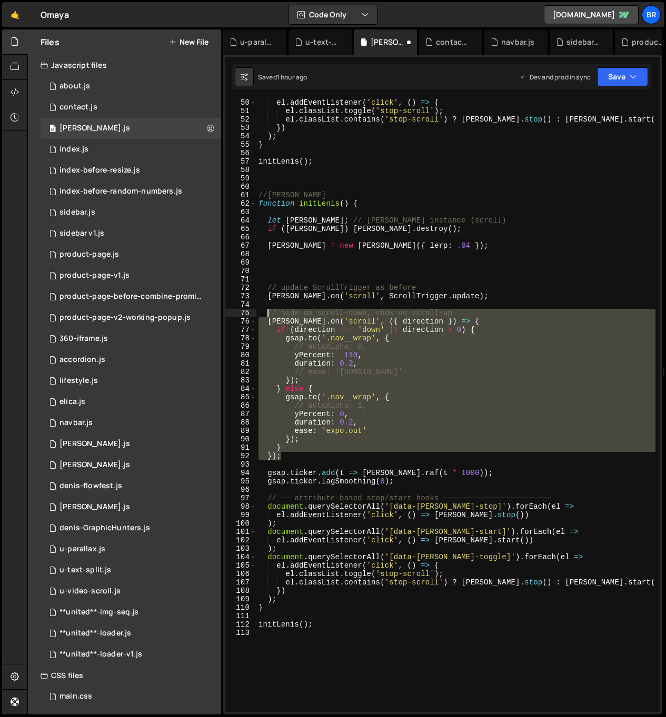
drag, startPoint x: 295, startPoint y: 431, endPoint x: 267, endPoint y: 308, distance: 125.3
click at [267, 308] on div "el . addEventListener ( 'click' , ( ) => { el . classList . toggle ( 'stop-scro…" at bounding box center [455, 413] width 399 height 631
type textarea "// hide on scroll‐down, show on scroll‐up"
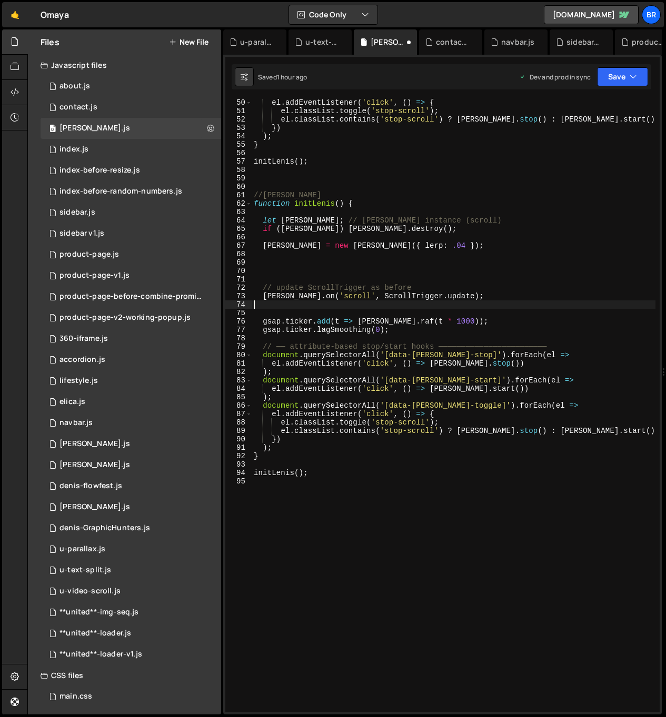
click at [297, 272] on div "el . addEventListener ( 'click' , ( ) => { el . classList . toggle ( 'stop-scro…" at bounding box center [454, 413] width 404 height 631
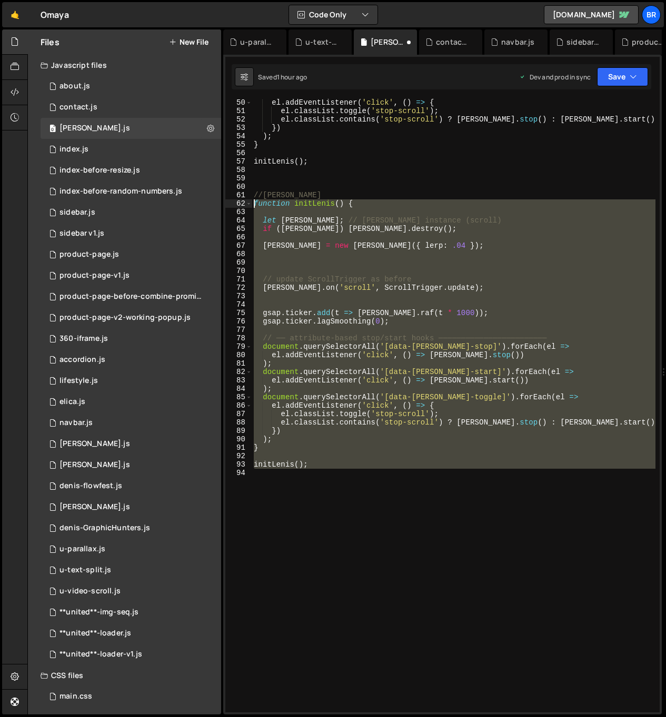
drag, startPoint x: 315, startPoint y: 465, endPoint x: 239, endPoint y: 206, distance: 270.0
click at [239, 206] on div "50 51 52 53 54 55 56 57 58 59 60 61 62 63 64 65 66 67 68 69 70 71 72 73 74 75 7…" at bounding box center [442, 406] width 434 height 614
type textarea "function initLenis() {"
click at [402, 472] on div "el . addEventListener ( 'click' , ( ) => { el . classList . toggle ( 'stop-scro…" at bounding box center [454, 406] width 404 height 614
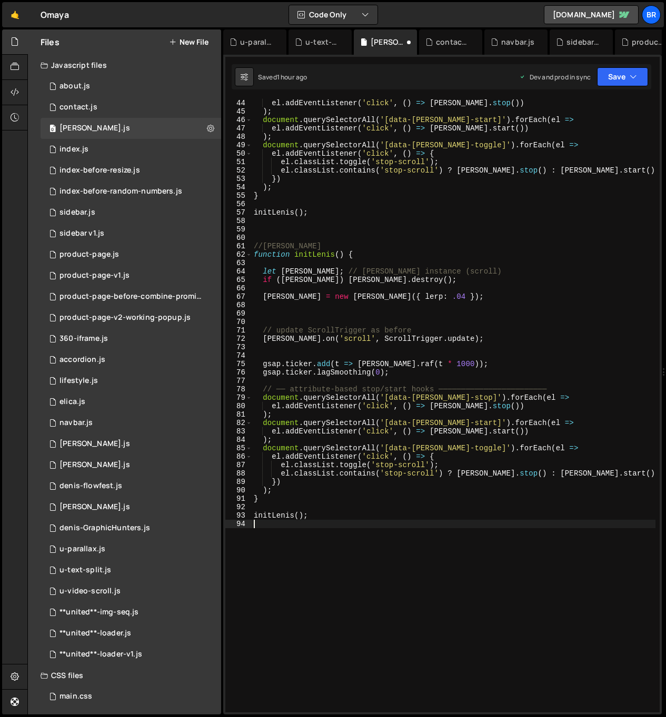
scroll to position [362, 0]
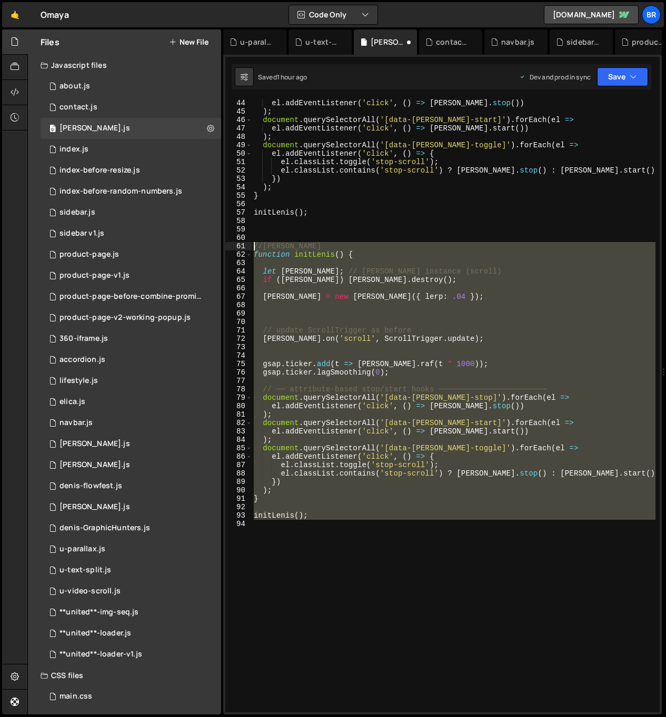
drag, startPoint x: 326, startPoint y: 542, endPoint x: 244, endPoint y: 244, distance: 309.5
click at [244, 244] on div "44 45 46 47 48 49 50 51 52 53 54 55 56 57 58 59 60 61 62 63 64 65 66 67 68 69 7…" at bounding box center [442, 406] width 434 height 614
type textarea "//LENIS function initLenis() {"
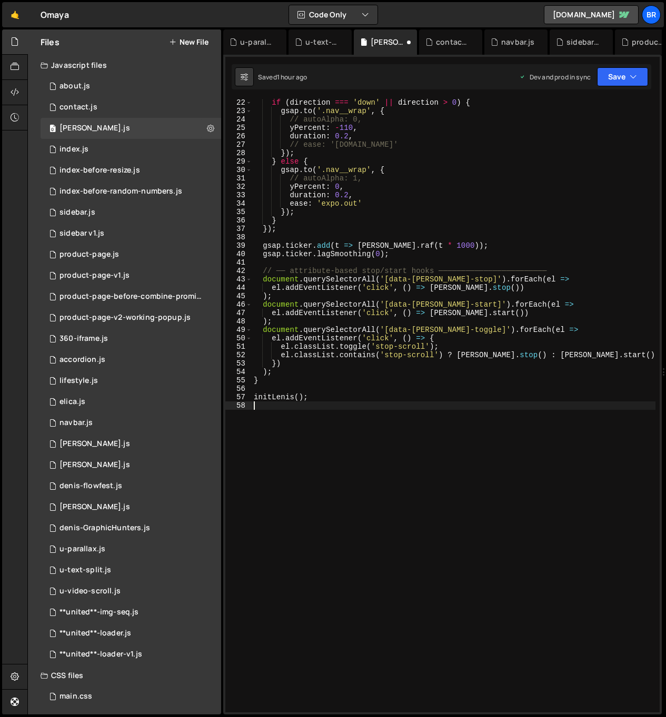
scroll to position [177, 0]
click at [307, 365] on div "if ( direction === 'down' || direction > 0 ) { gsap . to ( '.nav__wrap' , { // …" at bounding box center [454, 413] width 404 height 631
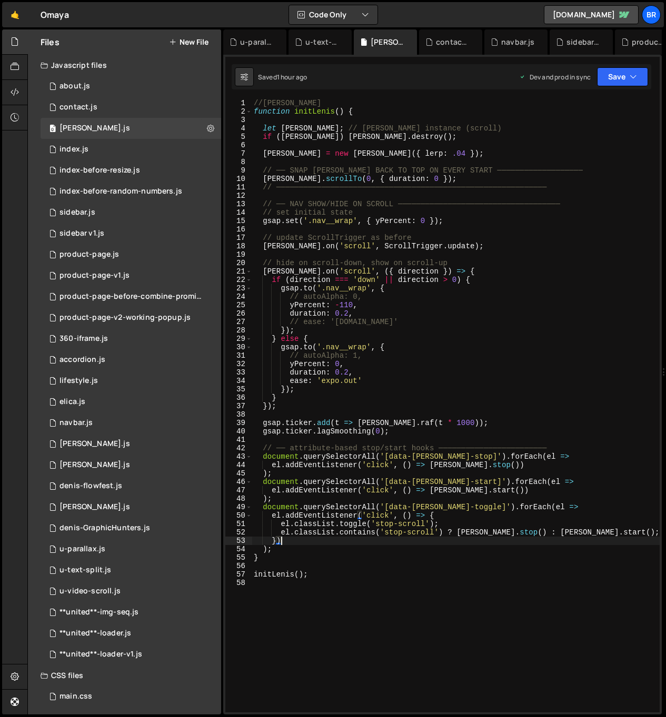
scroll to position [0, 0]
click at [376, 401] on div "//[PERSON_NAME] function initLenis ( ) { let [PERSON_NAME] ; // [PERSON_NAME] i…" at bounding box center [456, 414] width 408 height 631
type textarea "}"
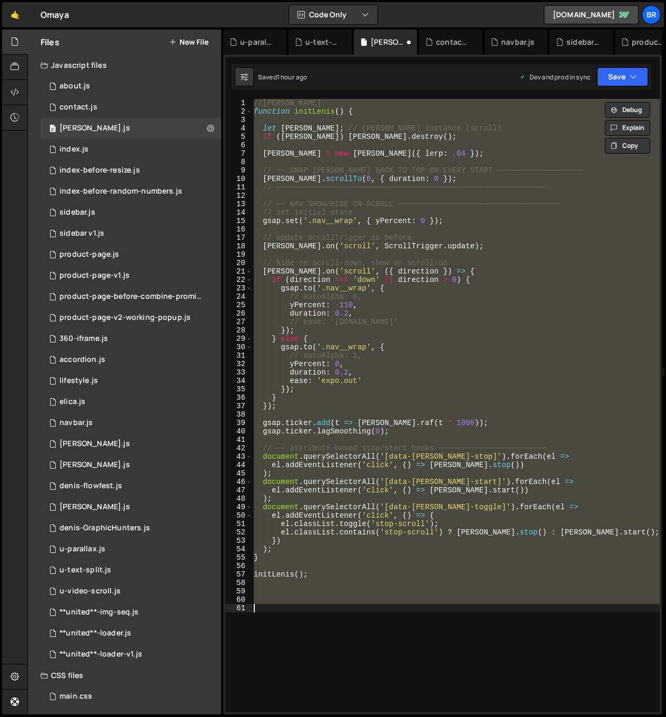
type textarea "initLenis();"
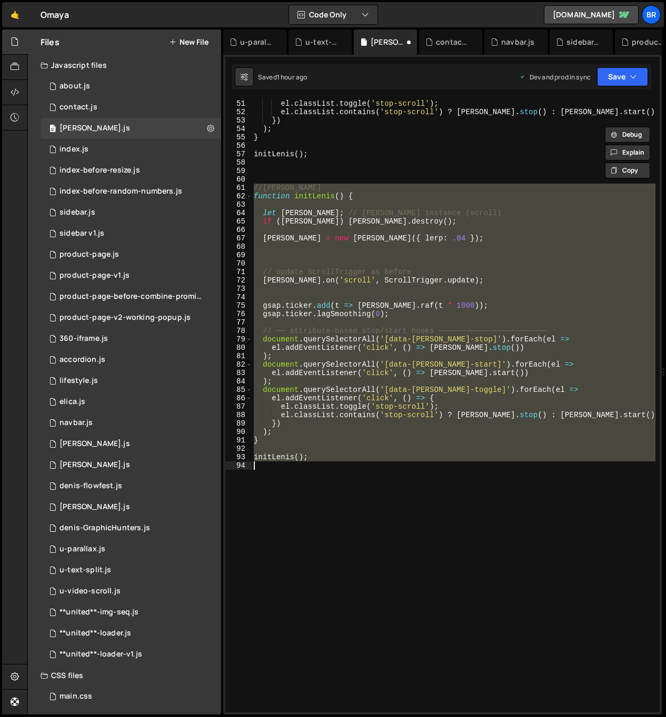
scroll to position [421, 0]
click at [372, 465] on div "el . addEventListener ( 'click' , ( ) => { el . classList . toggle ( 'stop-scro…" at bounding box center [454, 406] width 404 height 614
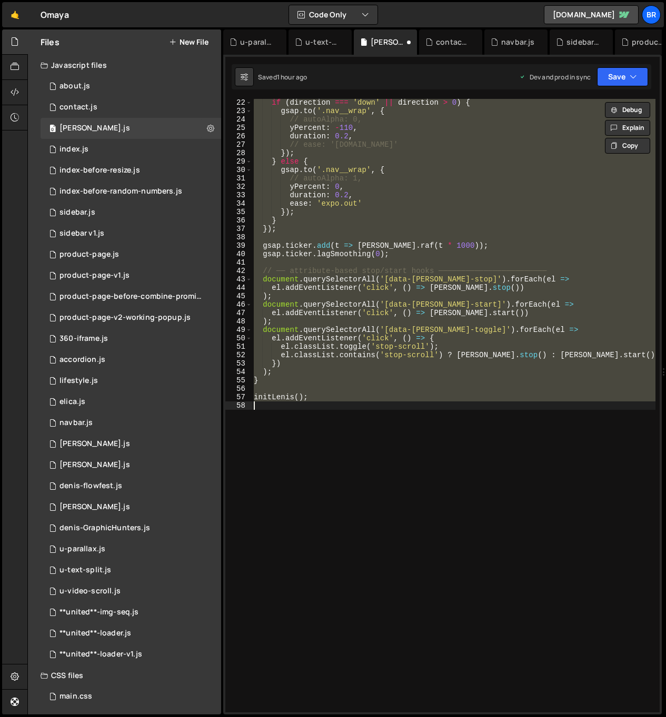
scroll to position [0, 0]
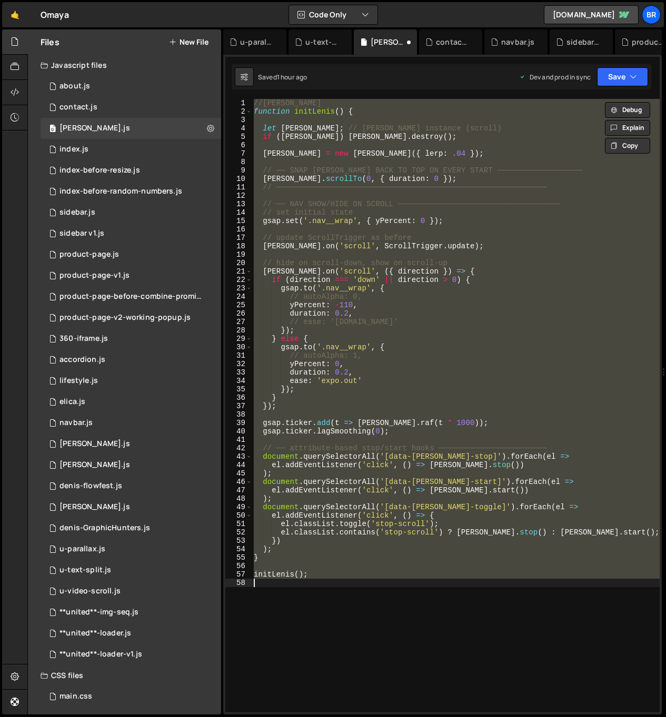
click at [439, 363] on div "//[PERSON_NAME] function initLenis ( ) { let [PERSON_NAME] ; // [PERSON_NAME] i…" at bounding box center [456, 406] width 408 height 614
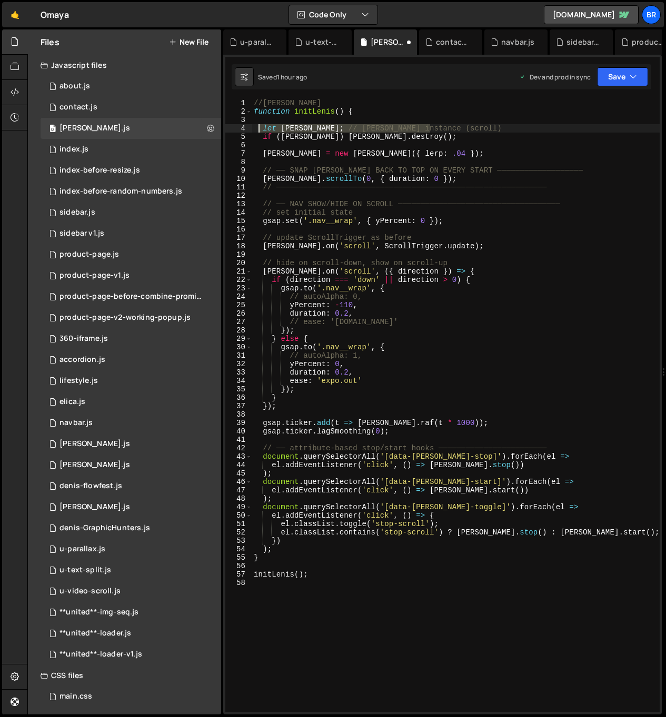
drag, startPoint x: 436, startPoint y: 129, endPoint x: 260, endPoint y: 129, distance: 175.8
click at [260, 129] on div "//[PERSON_NAME] function initLenis ( ) { let [PERSON_NAME] ; // [PERSON_NAME] i…" at bounding box center [456, 414] width 408 height 631
type textarea "let [PERSON_NAME]; // [PERSON_NAME] instance (scroll)"
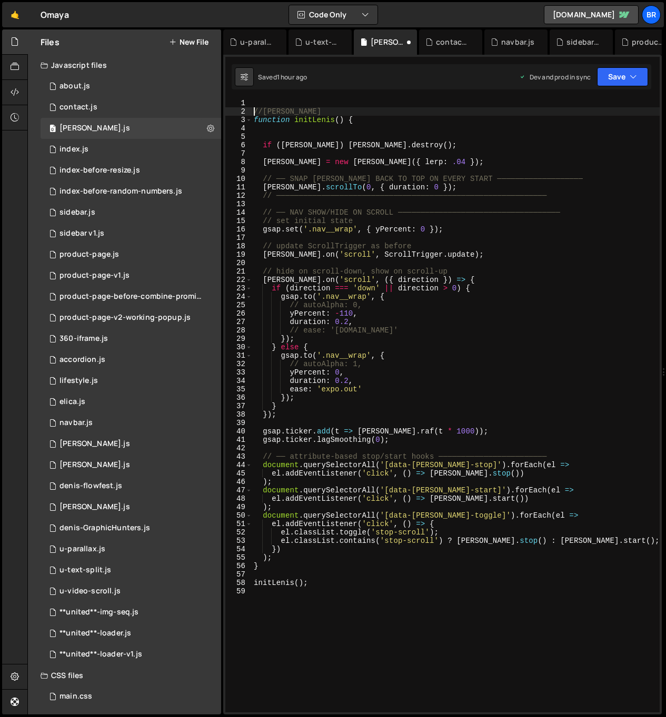
paste textarea "let [PERSON_NAME]; // [PERSON_NAME] instance (scroll)"
type textarea "//[PERSON_NAME]"
click at [294, 97] on div "initGlobalParallax(); 376 377 378 379 380 381 382 383 384 385 386 387 388 389 3…" at bounding box center [442, 385] width 438 height 660
click at [299, 114] on div "//LENIS function initLenis ( ) { if ( lenis ) lenis . destroy ( ) ; lenis = new…" at bounding box center [456, 414] width 408 height 631
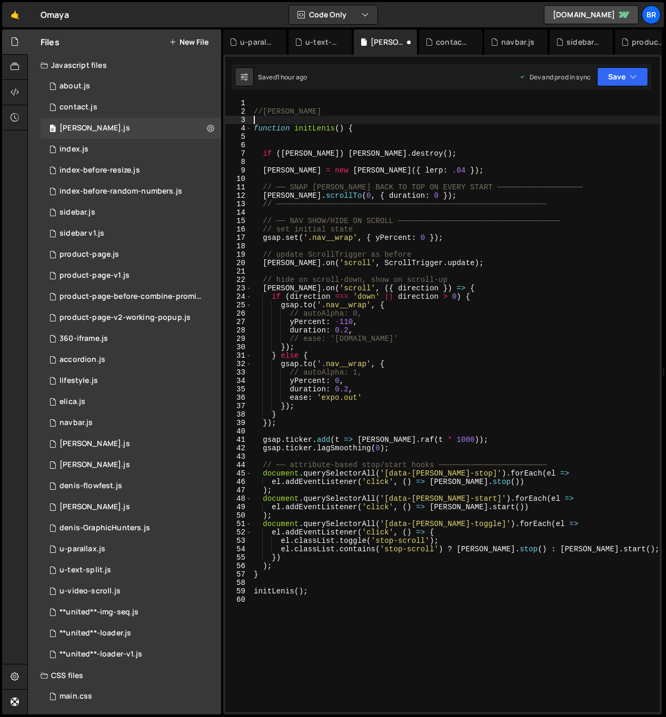
paste textarea "let [PERSON_NAME]; // [PERSON_NAME] instance (scroll)"
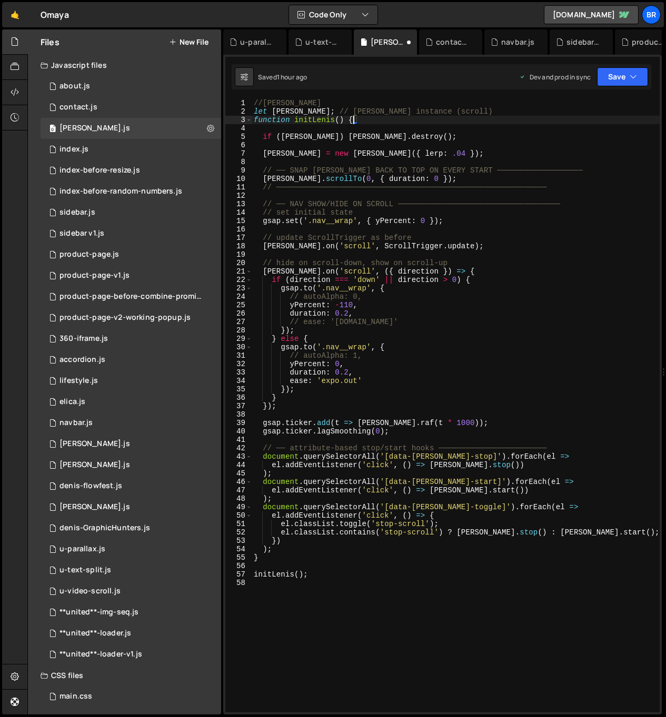
type textarea "function initLenis() {"
click at [341, 568] on div "//LENIS let lenis ; // Lenis instance (scroll) function initLenis ( ) { if ( le…" at bounding box center [456, 414] width 408 height 631
click at [334, 576] on div "//LENIS let lenis ; // Lenis instance (scroll) function initLenis ( ) { if ( le…" at bounding box center [456, 414] width 408 height 631
type textarea "initLenis();"
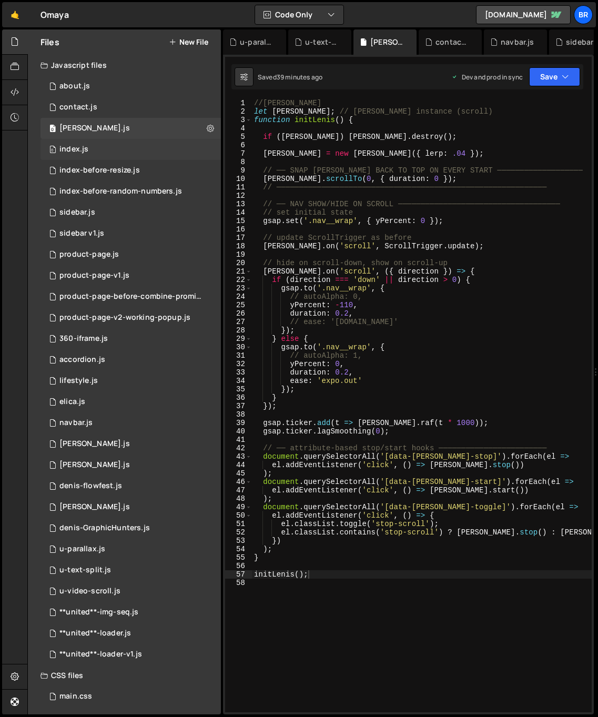
click at [99, 145] on div "0 index.js 0" at bounding box center [131, 149] width 181 height 21
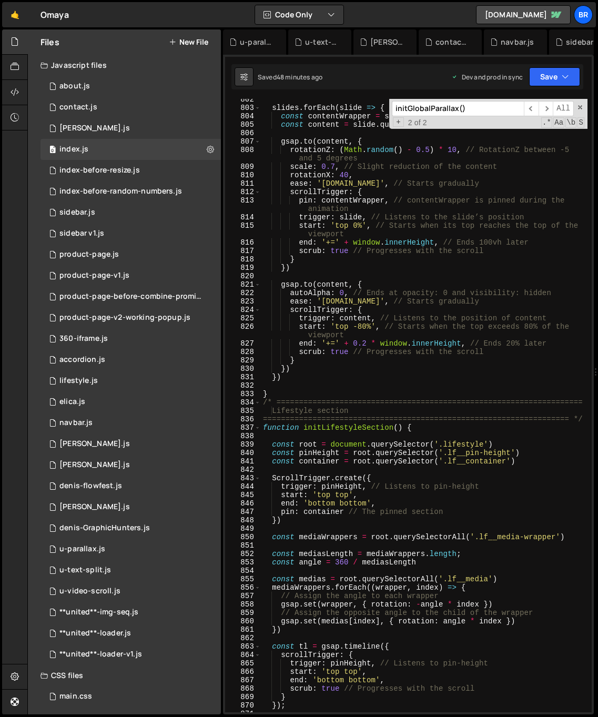
scroll to position [7288, 0]
click at [578, 105] on span at bounding box center [580, 107] width 7 height 7
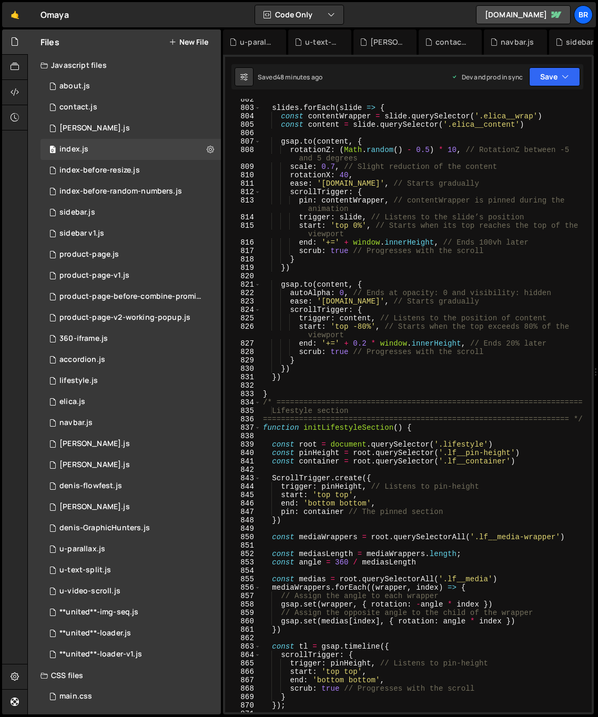
click at [521, 184] on div "slides . forEach ( slide => { const contentWrapper = slide . querySelector ( '.…" at bounding box center [424, 410] width 327 height 631
type textarea "ease: 'power1.in', // Starts gradually"
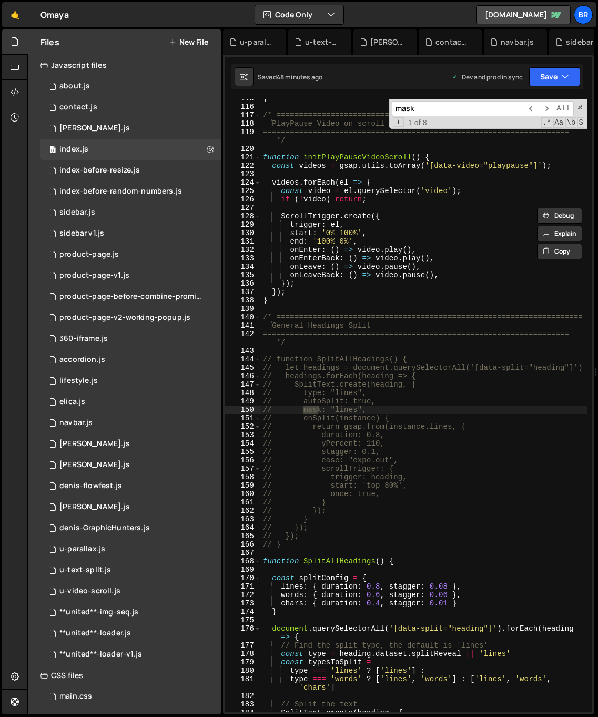
scroll to position [1100, 0]
type input "mask"
click at [531, 107] on span "​" at bounding box center [531, 108] width 15 height 15
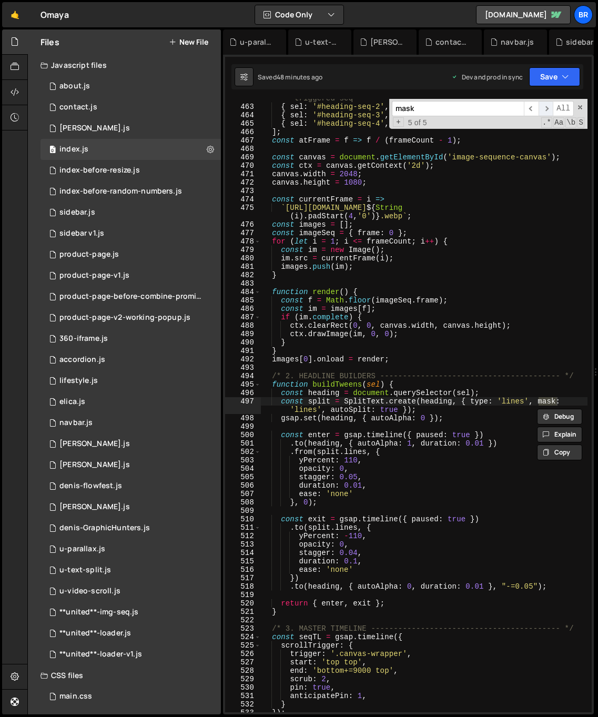
scroll to position [4308, 0]
click at [535, 104] on span "​" at bounding box center [531, 108] width 15 height 15
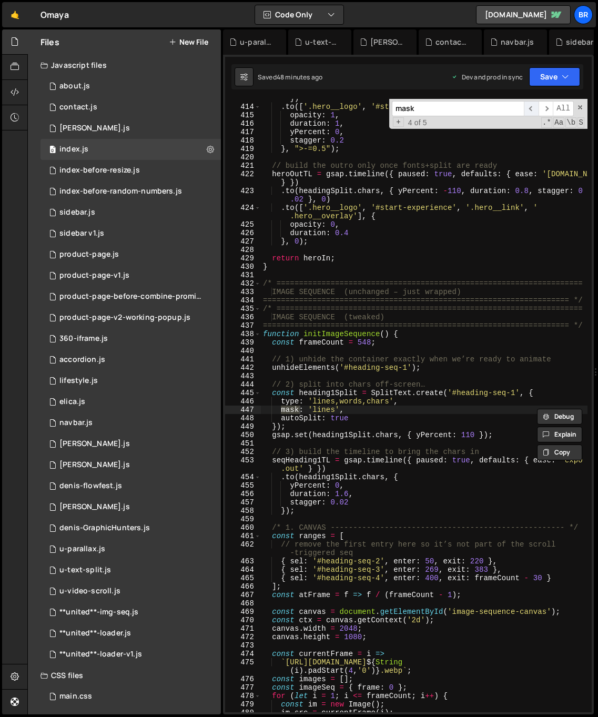
click at [535, 104] on span "​" at bounding box center [531, 108] width 15 height 15
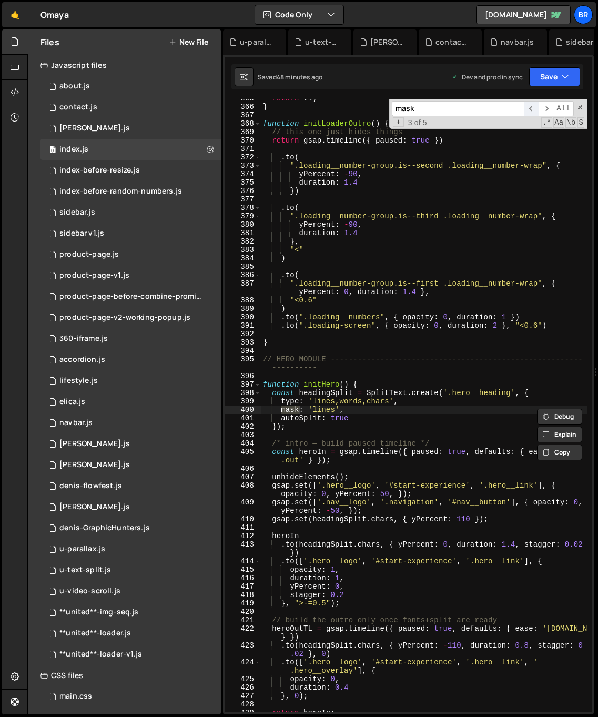
click at [535, 104] on span "​" at bounding box center [531, 108] width 15 height 15
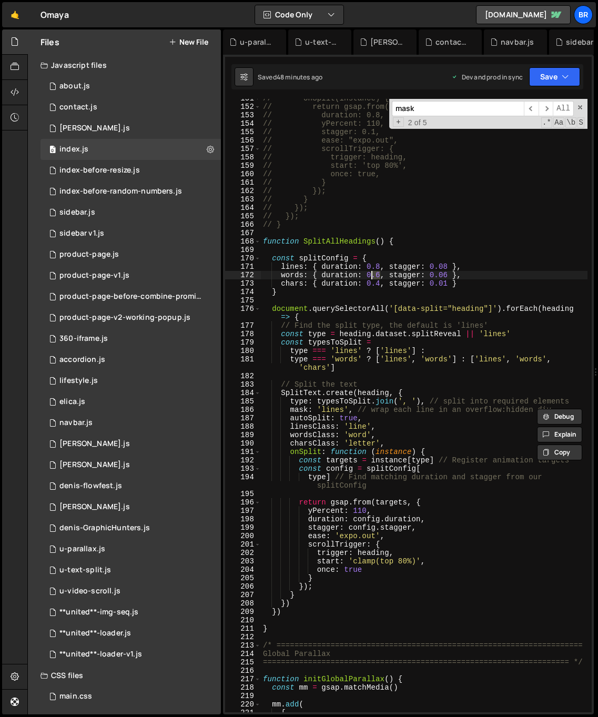
drag, startPoint x: 381, startPoint y: 276, endPoint x: 369, endPoint y: 275, distance: 11.1
click at [369, 275] on div "// onSplit(instance) { // return gsap.from(instance.lines, { // duration: 0.8, …" at bounding box center [424, 409] width 327 height 631
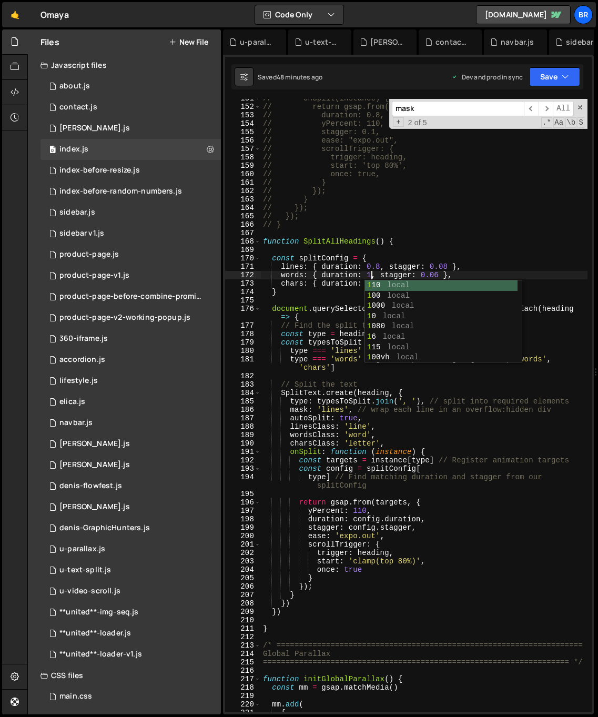
click at [403, 259] on div "// onSplit(instance) { // return gsap.from(instance.lines, { // duration: 0.8, …" at bounding box center [424, 409] width 327 height 631
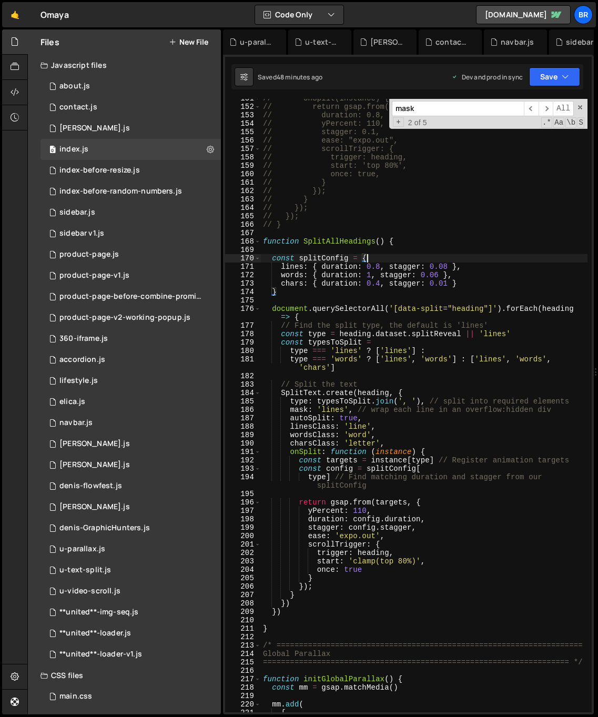
scroll to position [0, 7]
drag, startPoint x: 379, startPoint y: 267, endPoint x: 369, endPoint y: 269, distance: 10.7
click at [369, 269] on div "// onSplit(instance) { // return gsap.from(instance.lines, { // duration: 0.8, …" at bounding box center [424, 409] width 327 height 631
type textarea "lines: { duration: 1.4, stagger: 0.08 },"
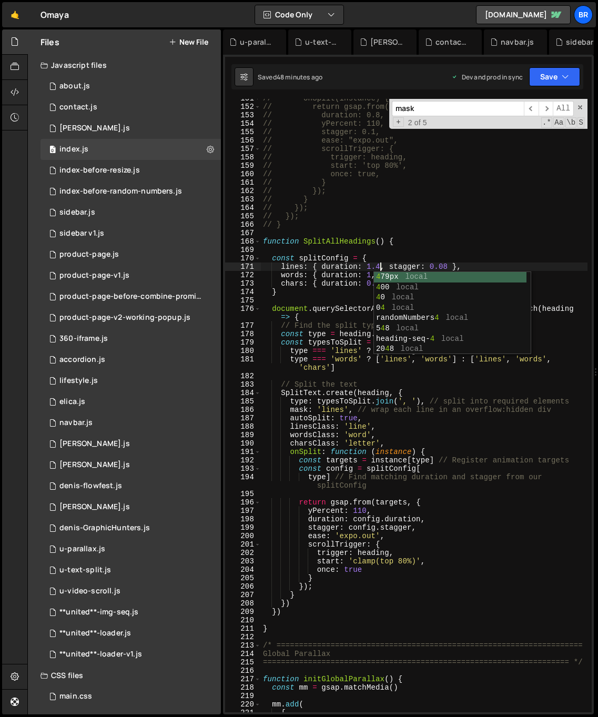
click at [407, 249] on div "// onSplit(instance) { // return gsap.from(instance.lines, { // duration: 0.8, …" at bounding box center [424, 409] width 327 height 631
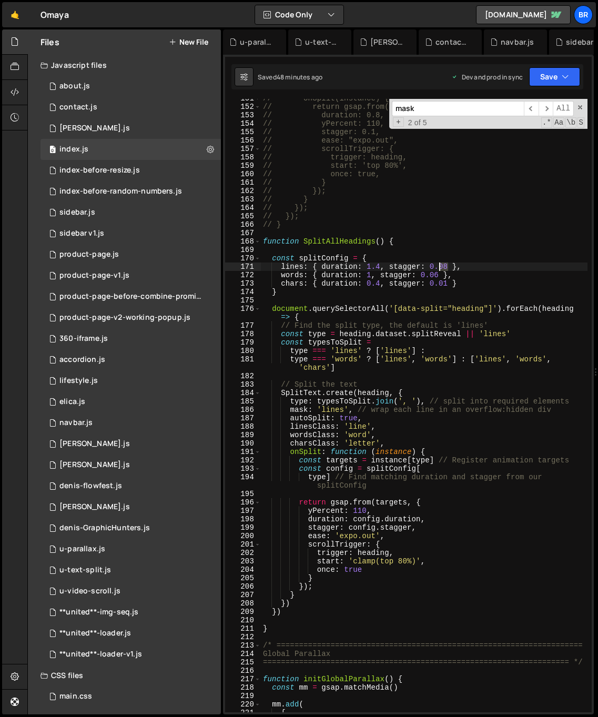
click at [439, 266] on div "// onSplit(instance) { // return gsap.from(instance.lines, { // duration: 0.8, …" at bounding box center [424, 409] width 327 height 631
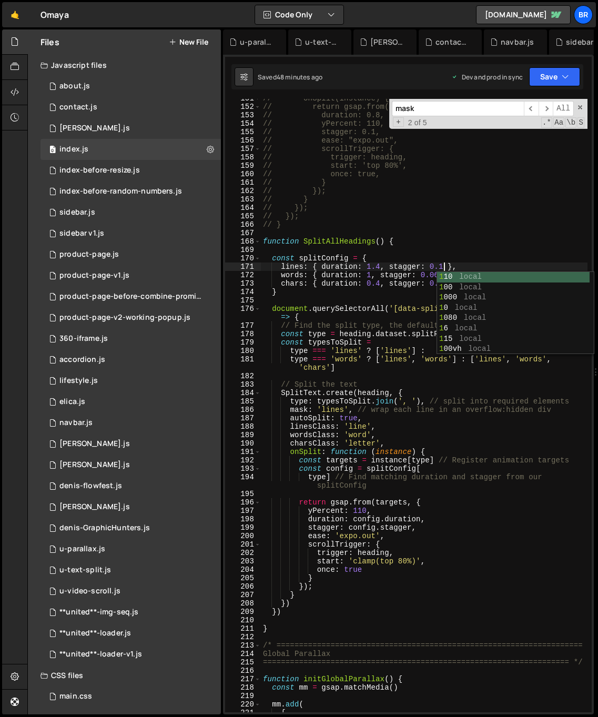
click at [395, 296] on div "// onSplit(instance) { // return gsap.from(instance.lines, { // duration: 0.8, …" at bounding box center [424, 409] width 327 height 631
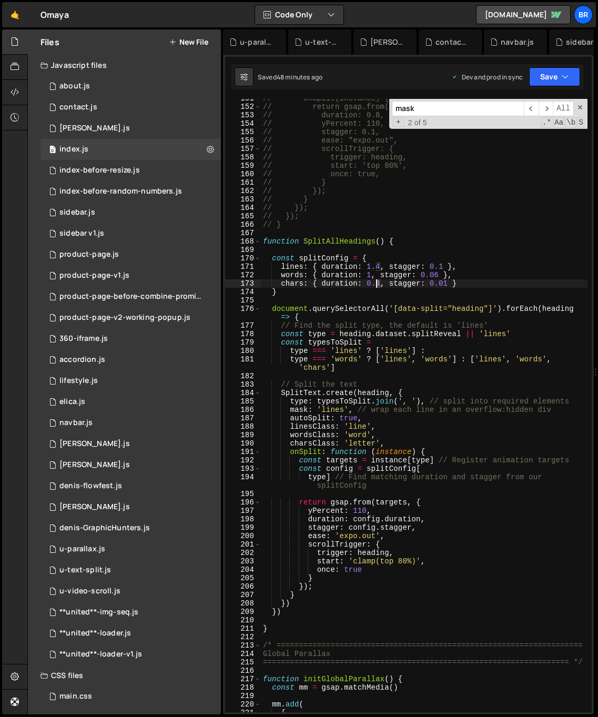
drag, startPoint x: 380, startPoint y: 284, endPoint x: 375, endPoint y: 283, distance: 5.4
click at [375, 283] on div "// onSplit(instance) { // return gsap.from(instance.lines, { // duration: 0.8, …" at bounding box center [424, 409] width 327 height 631
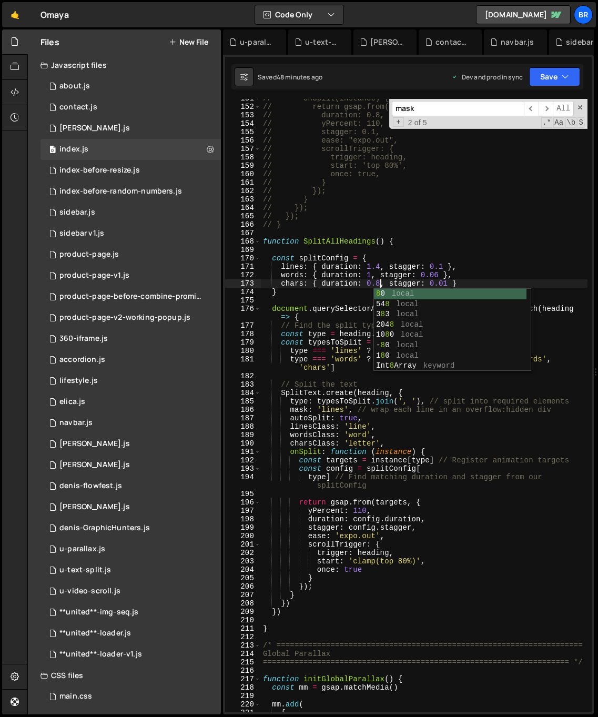
scroll to position [0, 8]
click at [473, 272] on div "// onSplit(instance) { // return gsap.from(instance.lines, { // duration: 0.8, …" at bounding box center [424, 409] width 327 height 631
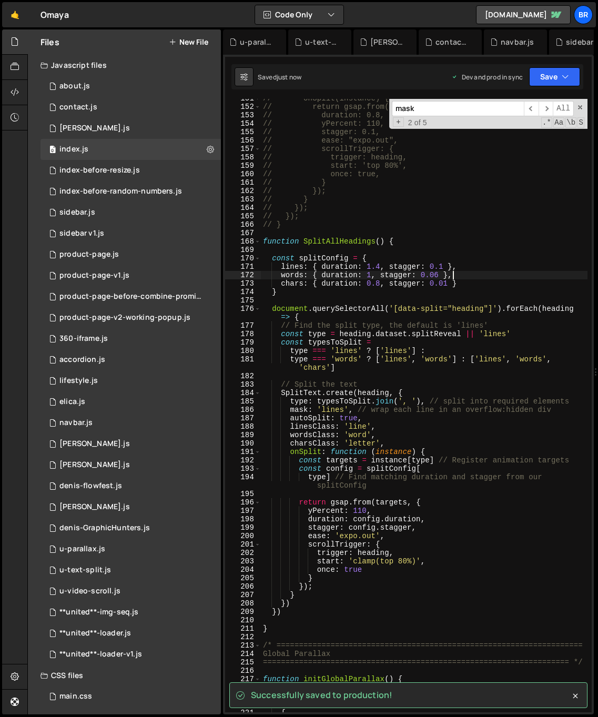
type textarea "words: { duration: 1, stagger: 0.06 },"
